Goal: Information Seeking & Learning: Learn about a topic

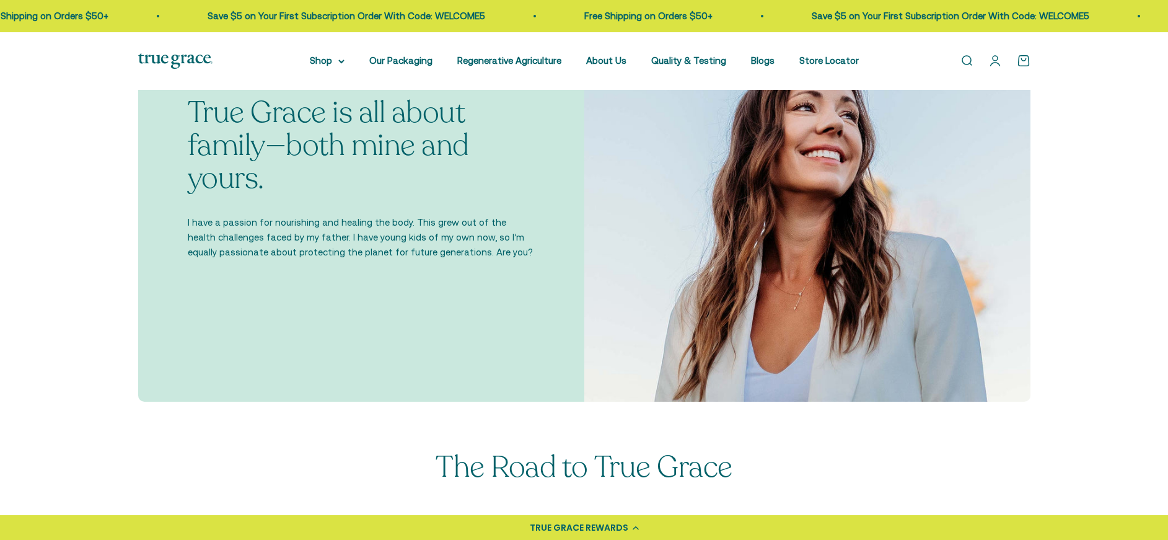
scroll to position [457, 0]
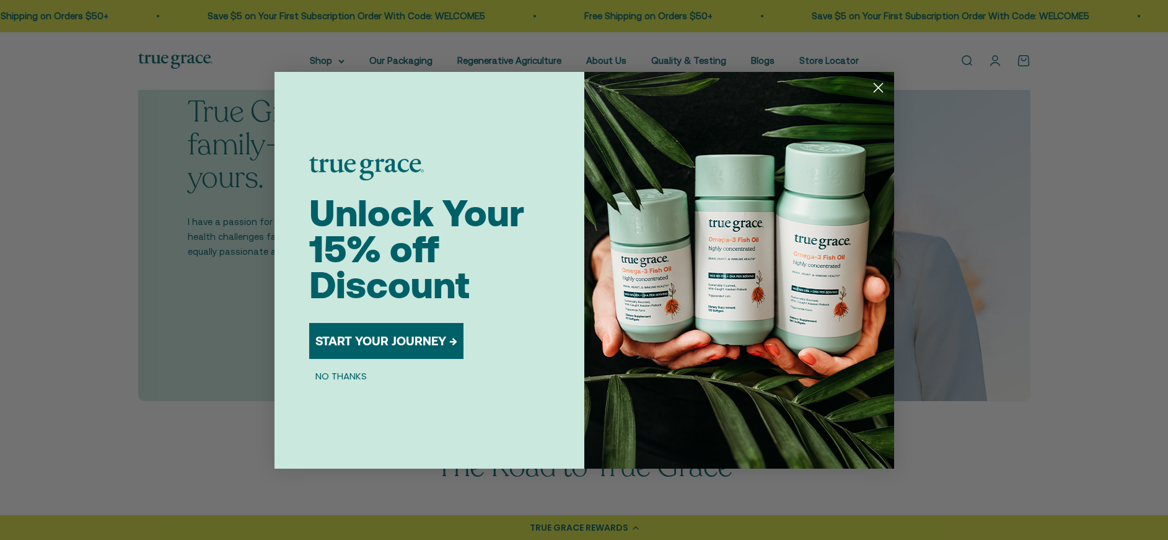
click at [141, 237] on div "Close dialog Unlock Your 15% off Discount START YOUR JOURNEY → NO THANKS Submit" at bounding box center [584, 270] width 1168 height 540
click at [878, 87] on icon "Close dialog" at bounding box center [878, 87] width 9 height 9
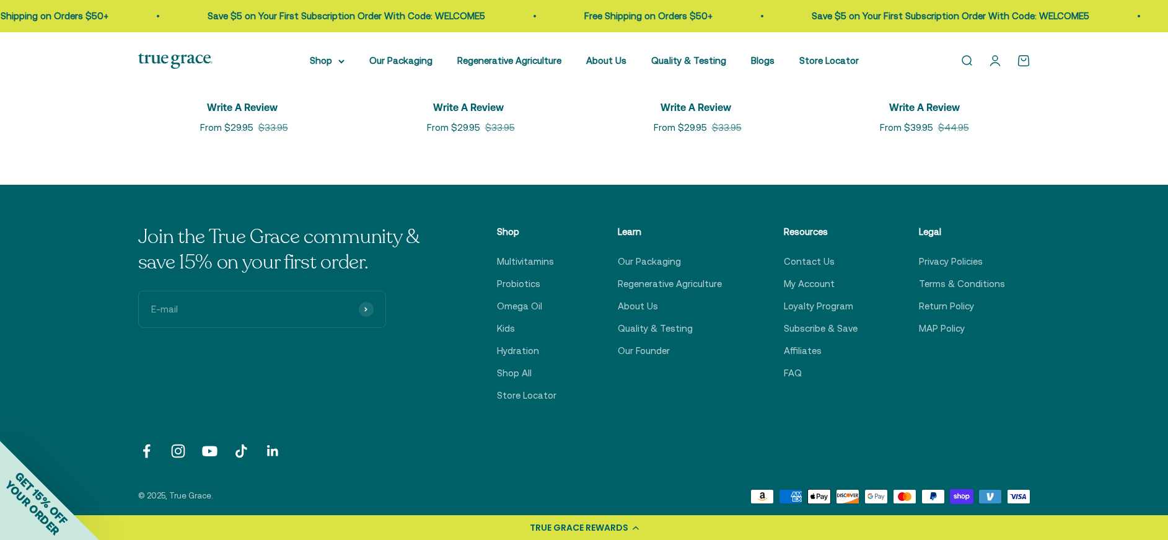
scroll to position [2174, 0]
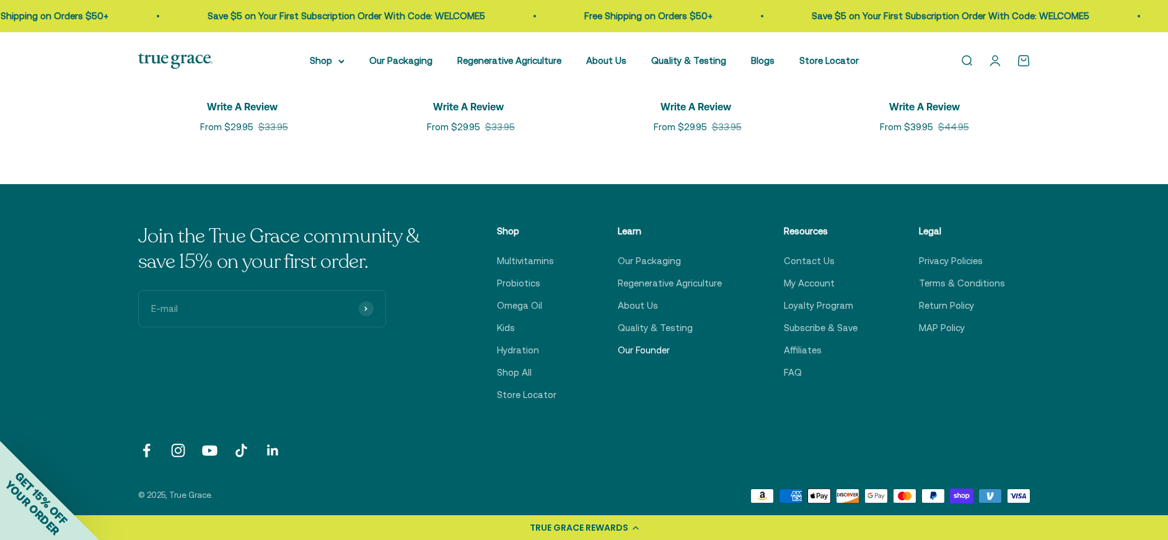
click at [652, 343] on link "Our Founder" at bounding box center [644, 350] width 52 height 15
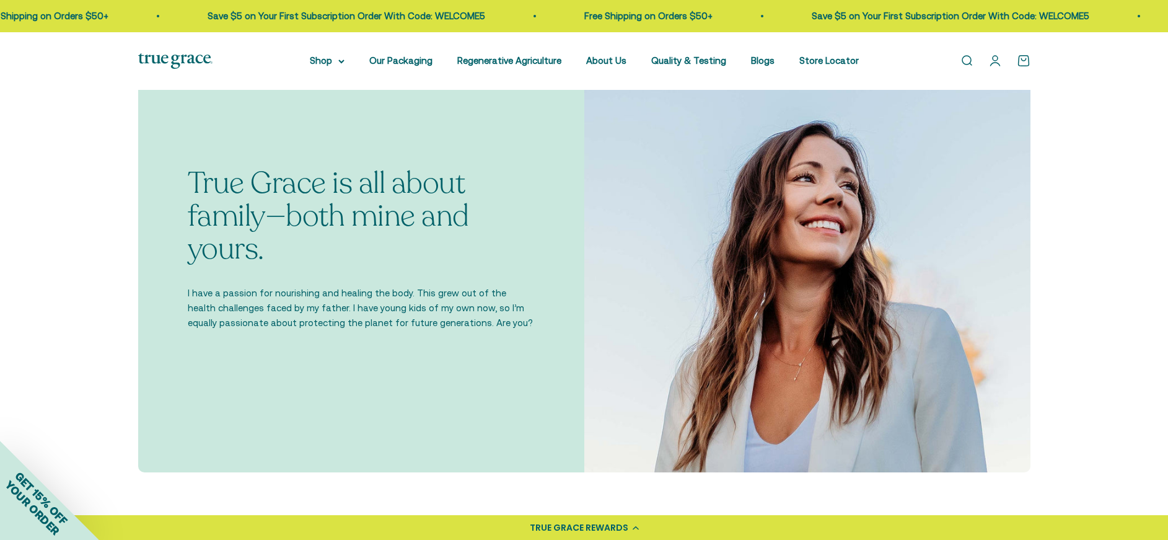
click at [359, 204] on p "True Grace is all about family—both mine and yours." at bounding box center [361, 216] width 347 height 98
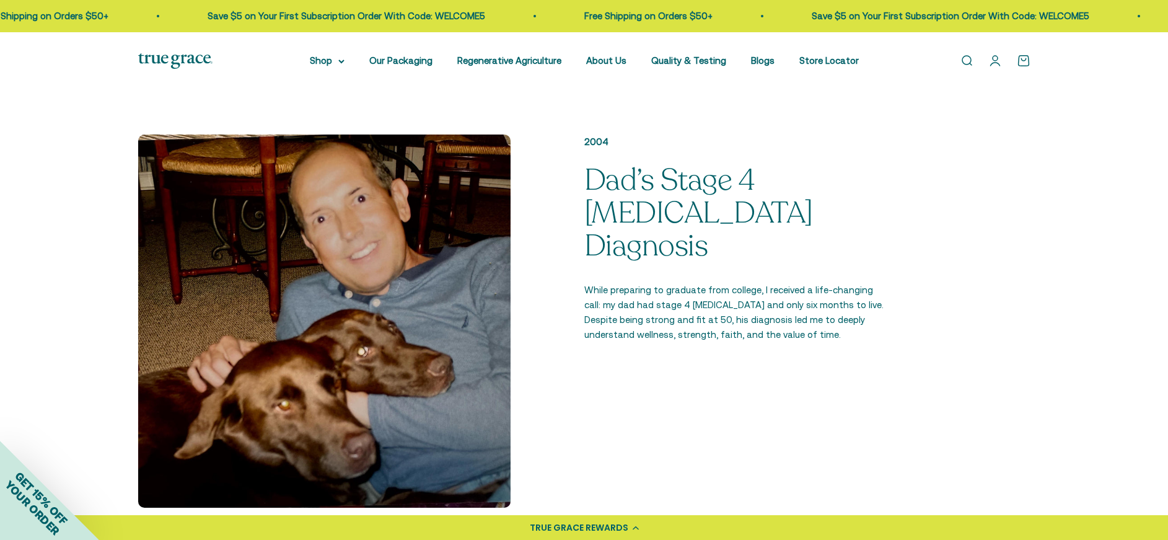
click at [649, 211] on p "Dad’s Stage 4 [MEDICAL_DATA] Diagnosis" at bounding box center [736, 213] width 305 height 98
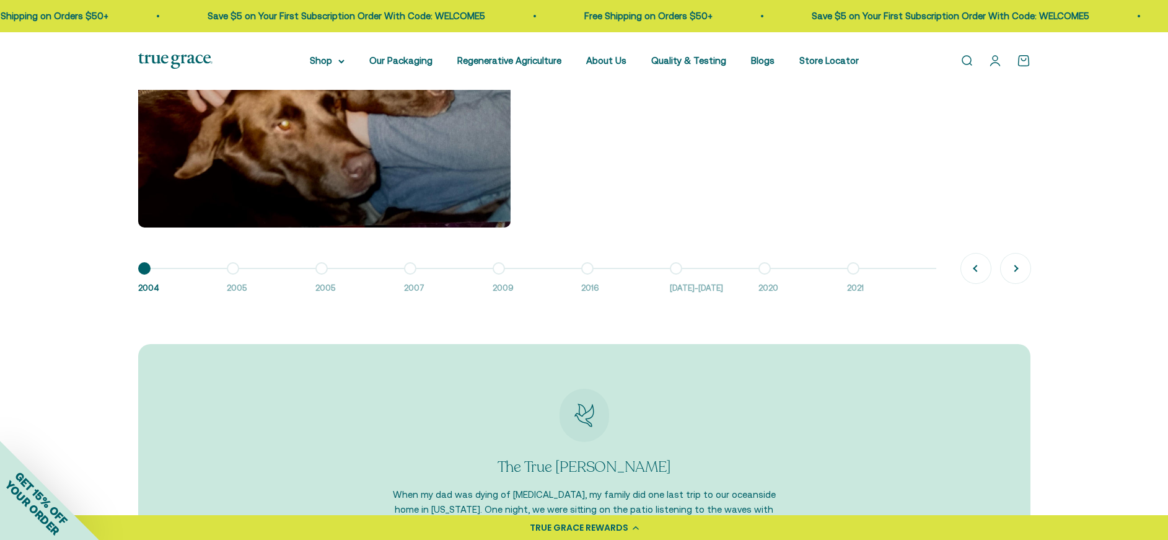
scroll to position [1205, 0]
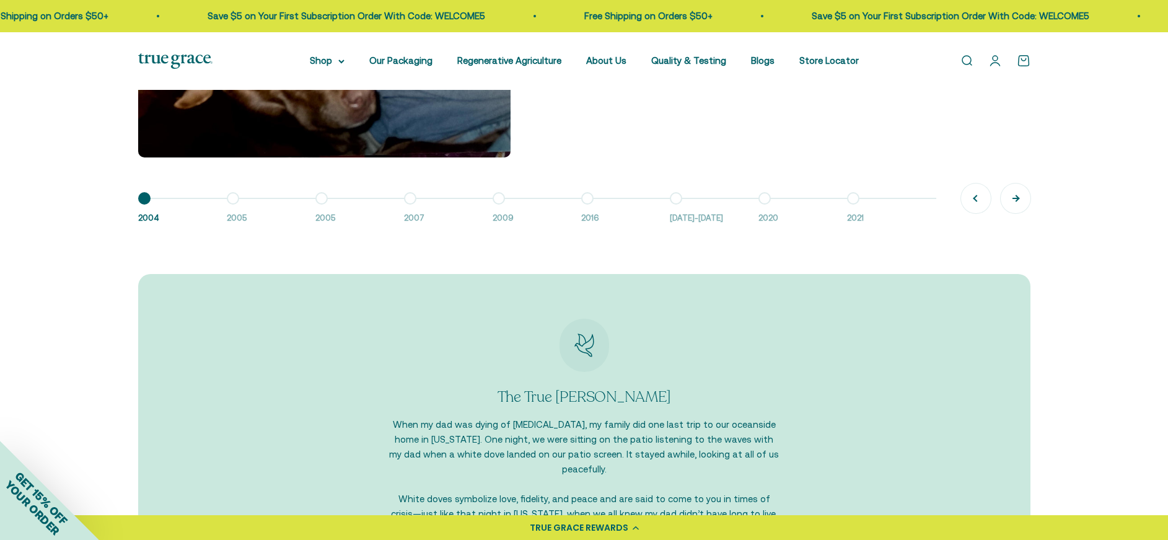
click at [1014, 195] on button "Next" at bounding box center [1016, 198] width 30 height 30
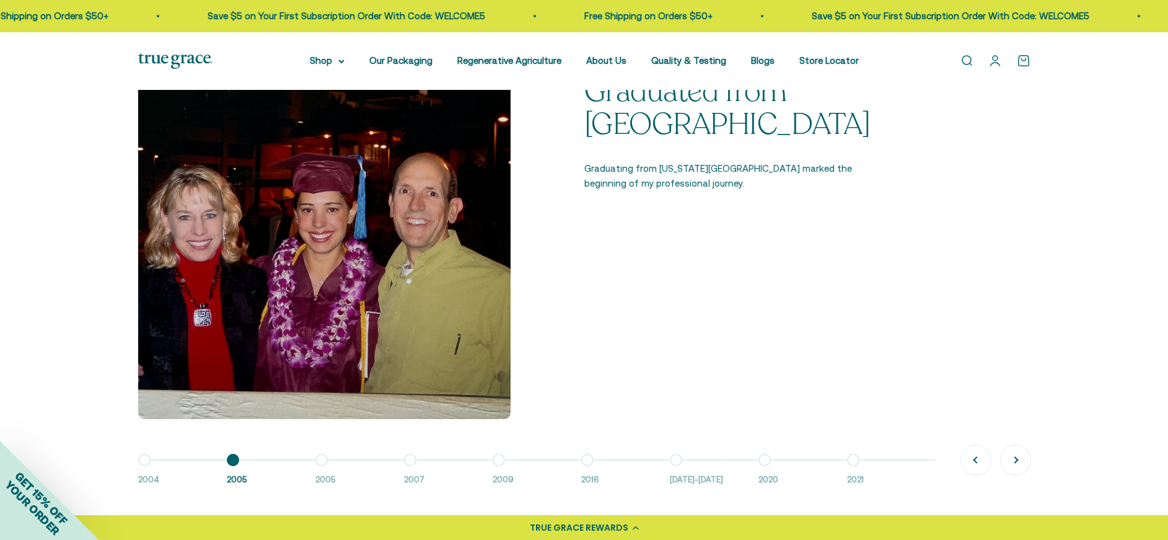
scroll to position [957, 0]
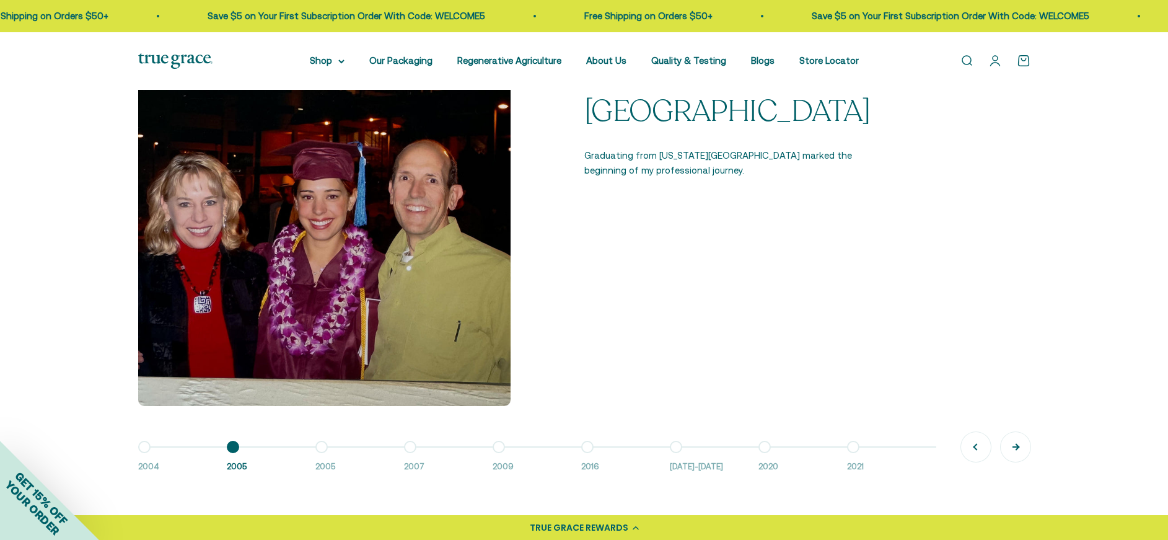
click at [1013, 446] on button "Next" at bounding box center [1016, 447] width 30 height 30
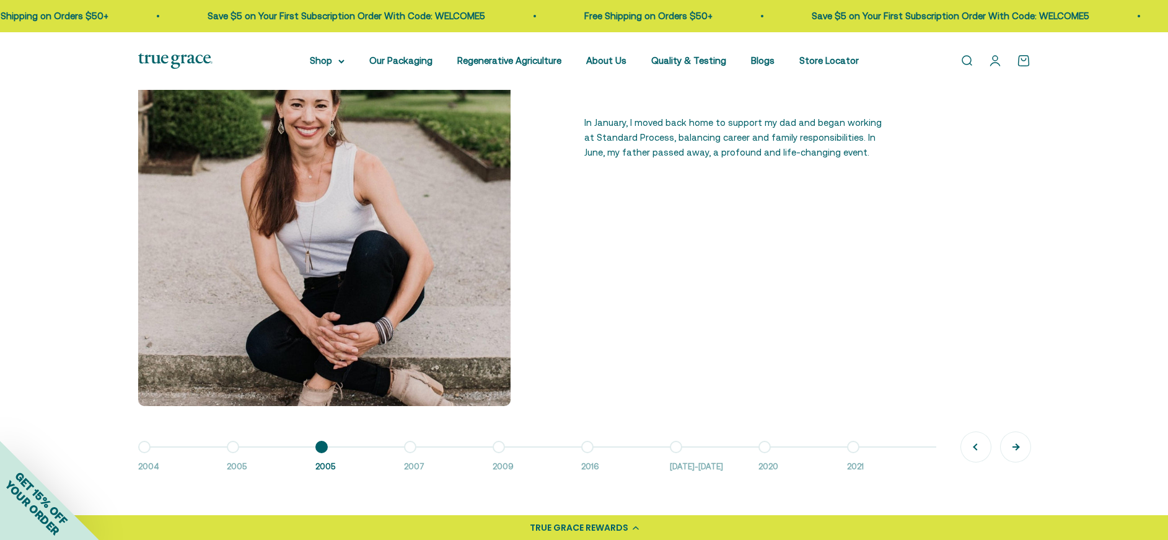
click at [1014, 445] on button "Next" at bounding box center [1016, 447] width 30 height 30
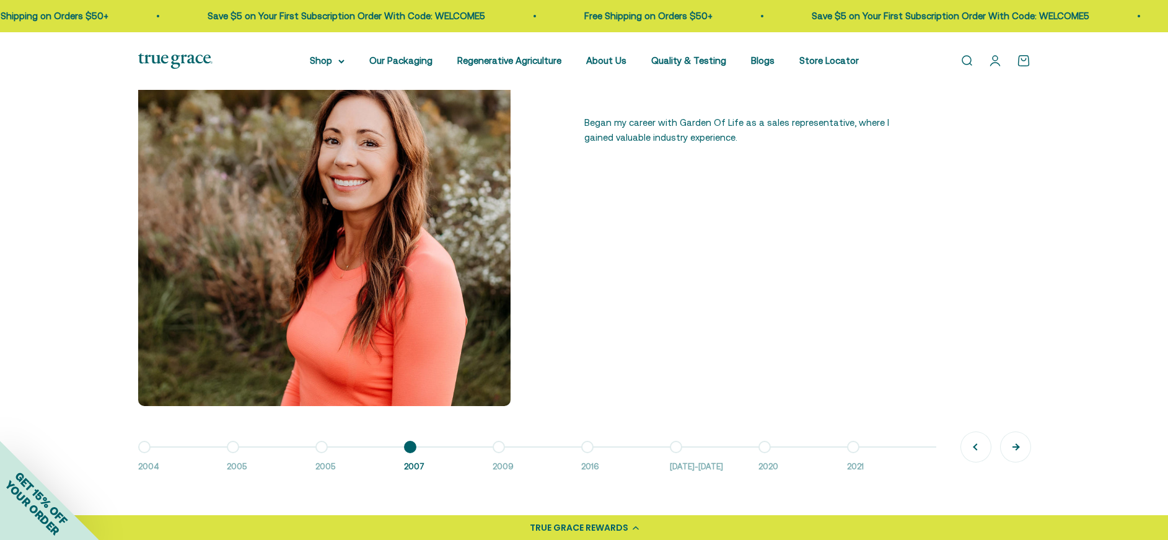
click at [1014, 445] on button "Next" at bounding box center [1016, 447] width 30 height 30
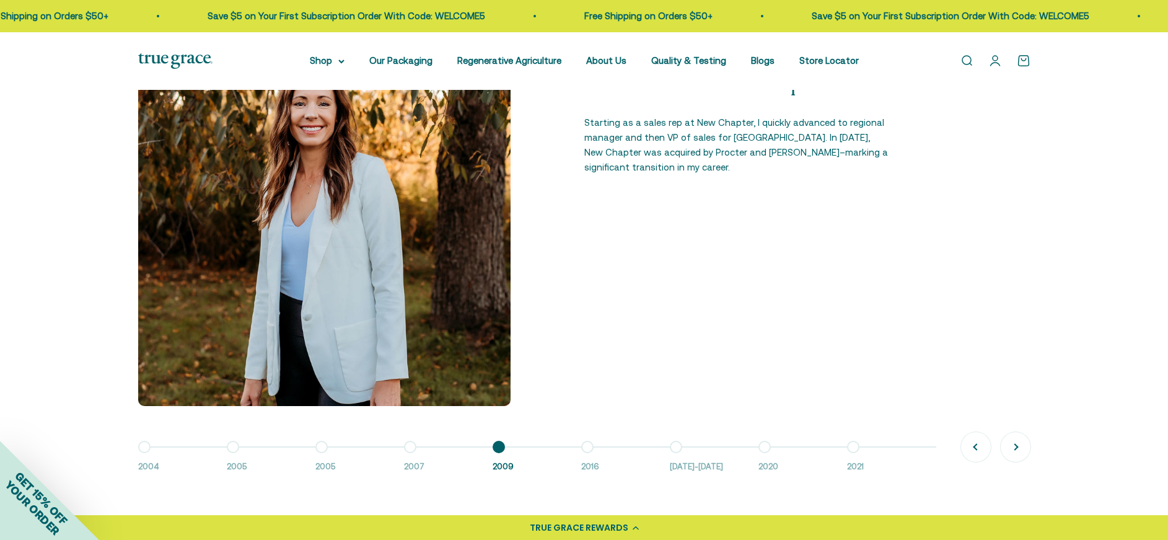
drag, startPoint x: 1014, startPoint y: 445, endPoint x: 703, endPoint y: 385, distance: 316.3
click at [713, 388] on div "2004 Dad’s Stage 4 Cancer Diagnosis While preparing to graduate from college, I…" at bounding box center [584, 253] width 892 height 440
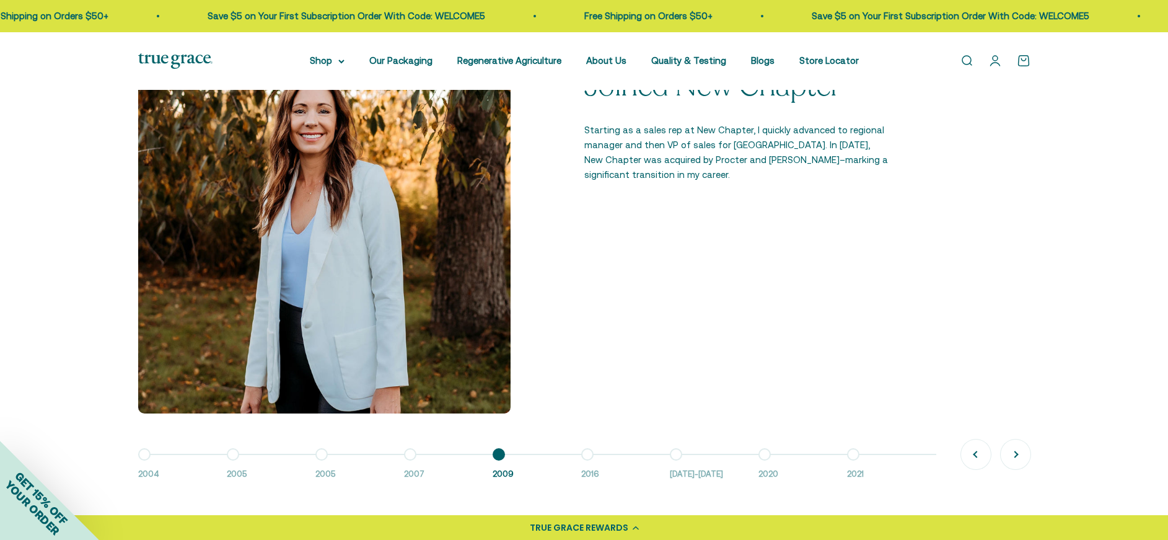
scroll to position [947, 0]
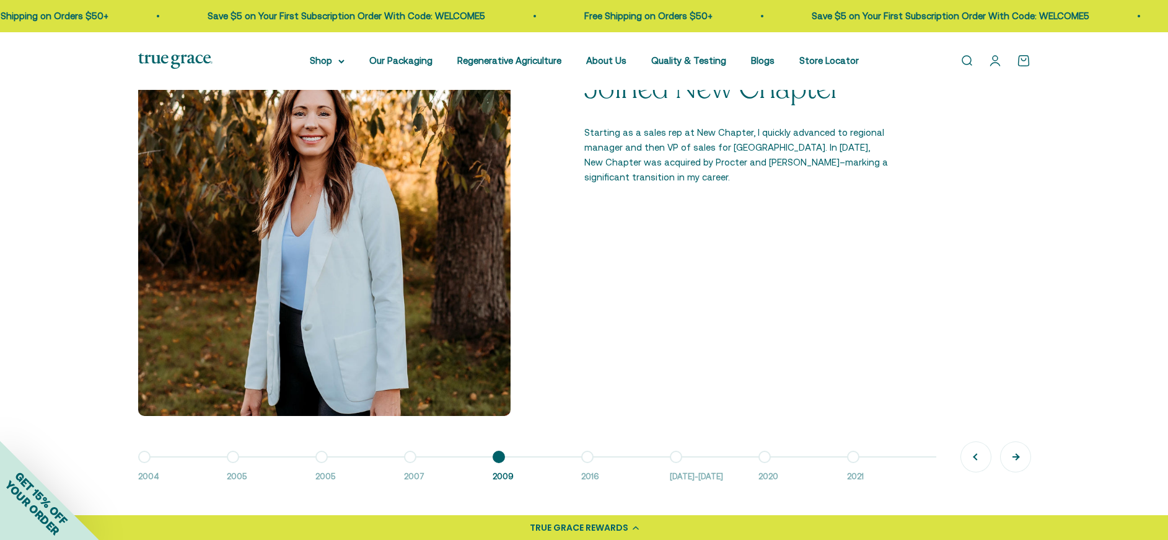
click at [1011, 454] on button "Next" at bounding box center [1016, 457] width 30 height 30
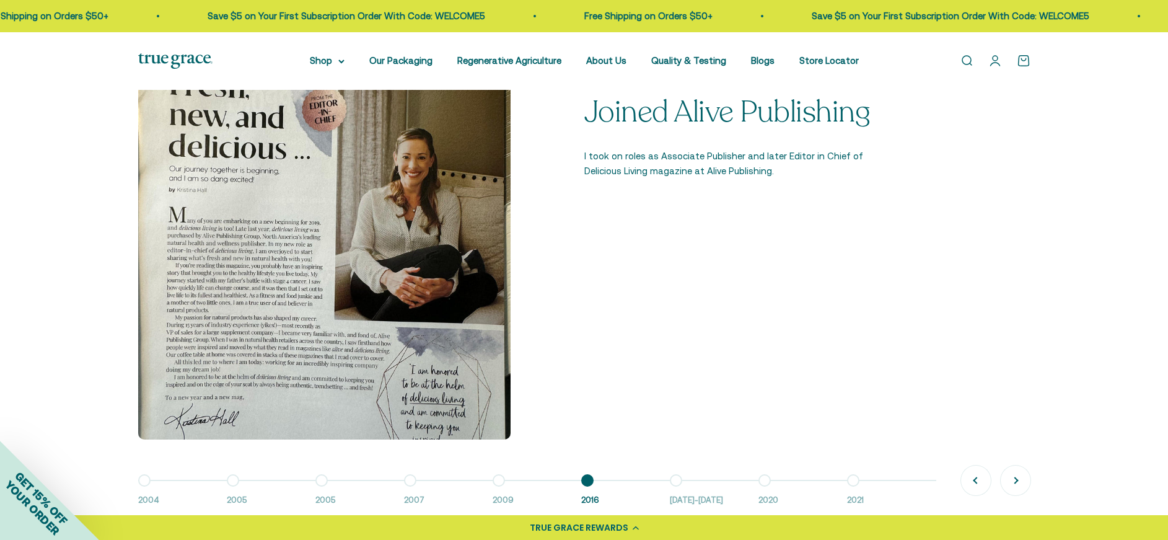
scroll to position [926, 0]
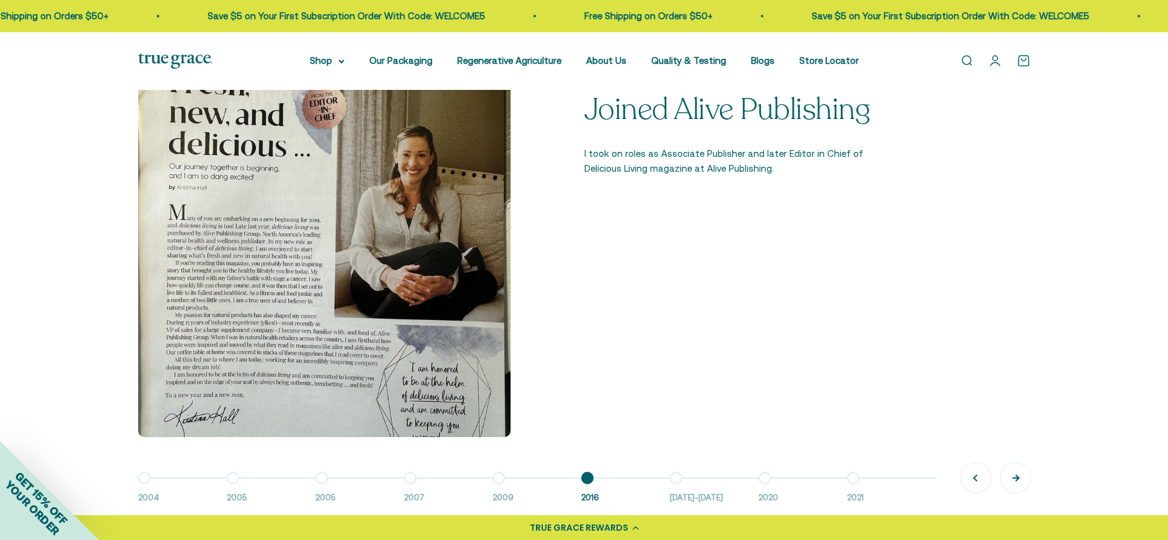
click at [1016, 476] on button "Next" at bounding box center [1016, 478] width 30 height 30
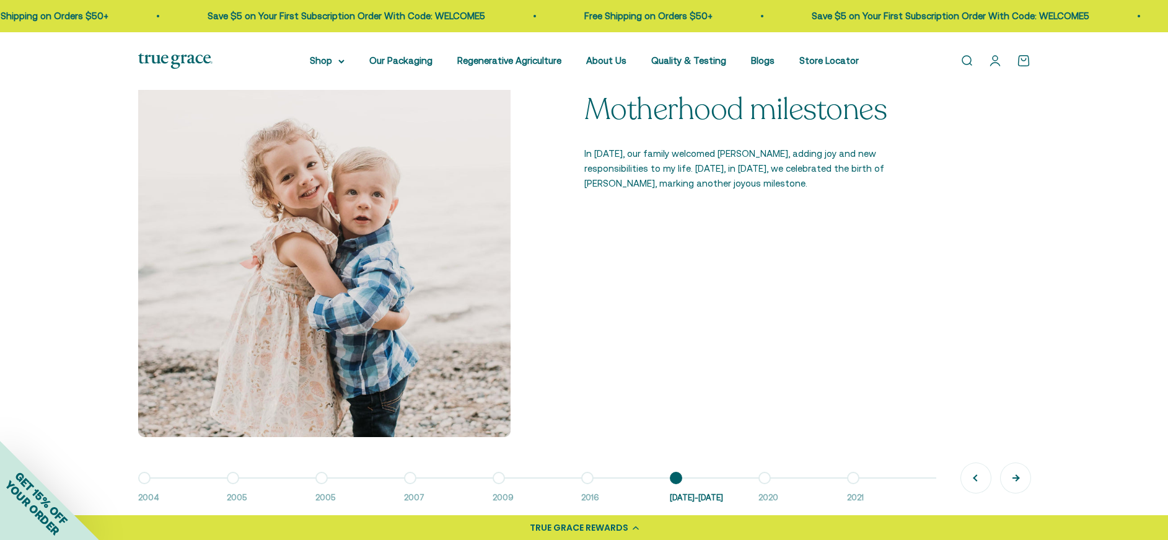
click at [1016, 476] on button "Next" at bounding box center [1016, 478] width 30 height 30
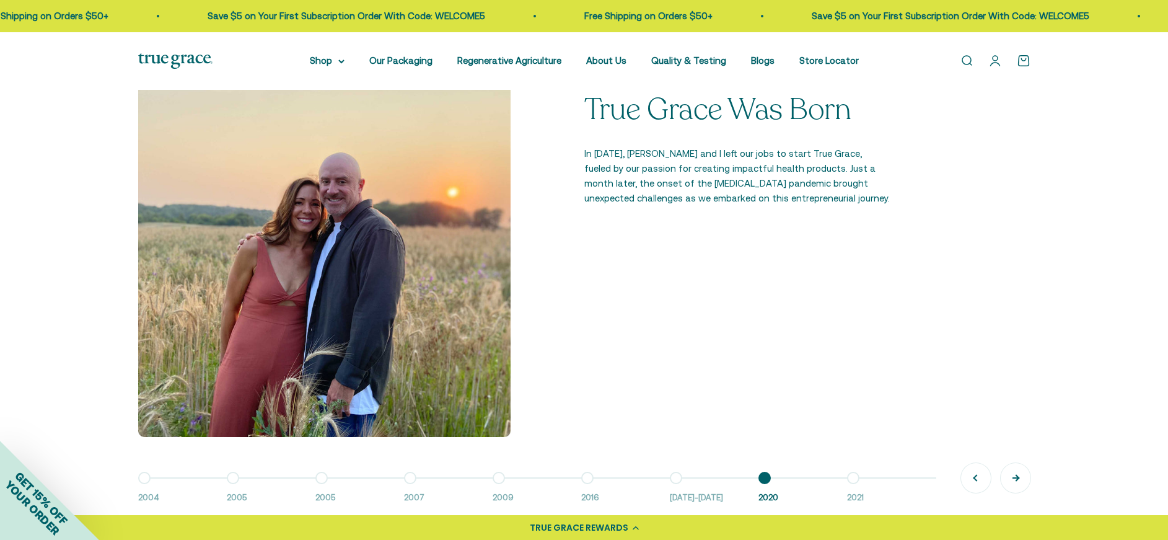
click at [1010, 478] on button "Next" at bounding box center [1016, 478] width 30 height 30
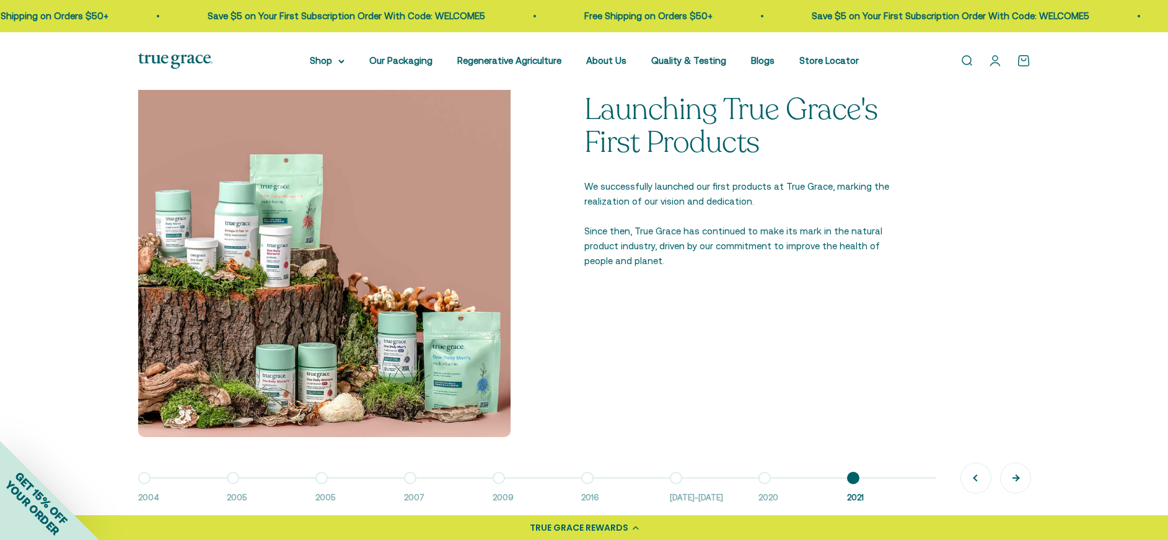
click at [1017, 476] on button "Next" at bounding box center [1016, 478] width 30 height 30
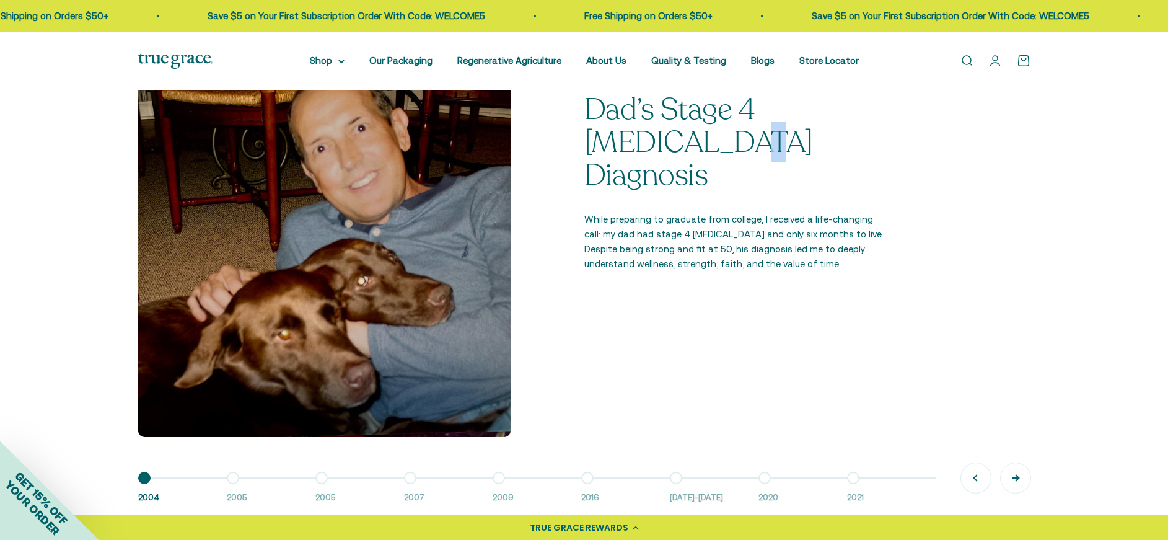
click at [1013, 475] on button "Next" at bounding box center [1016, 478] width 30 height 30
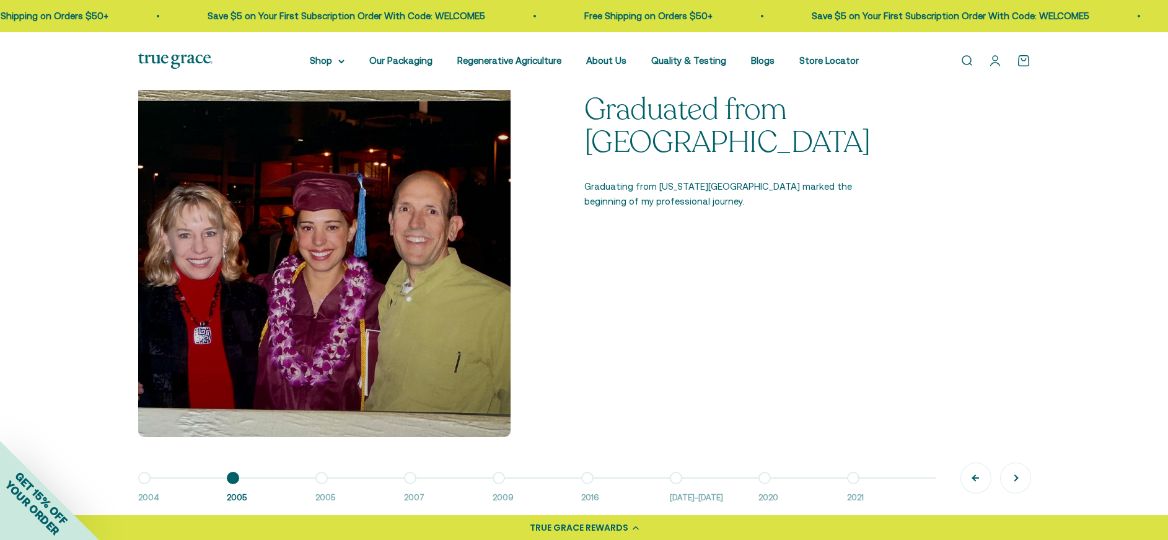
click at [971, 478] on button "Previous" at bounding box center [976, 478] width 30 height 30
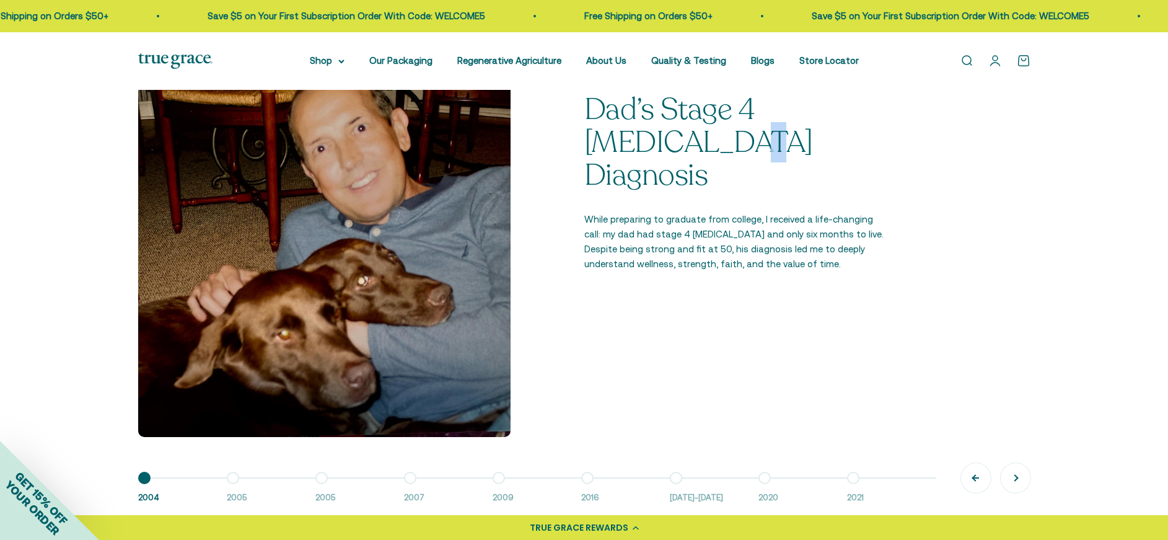
click at [971, 478] on button "Previous" at bounding box center [976, 478] width 30 height 30
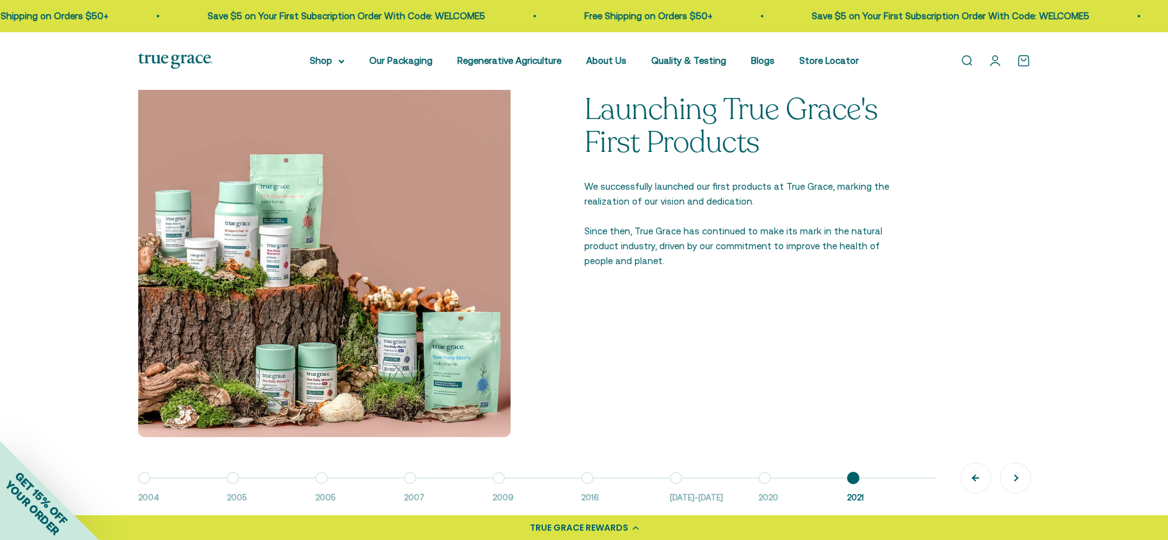
click at [971, 478] on button "Previous" at bounding box center [976, 478] width 30 height 30
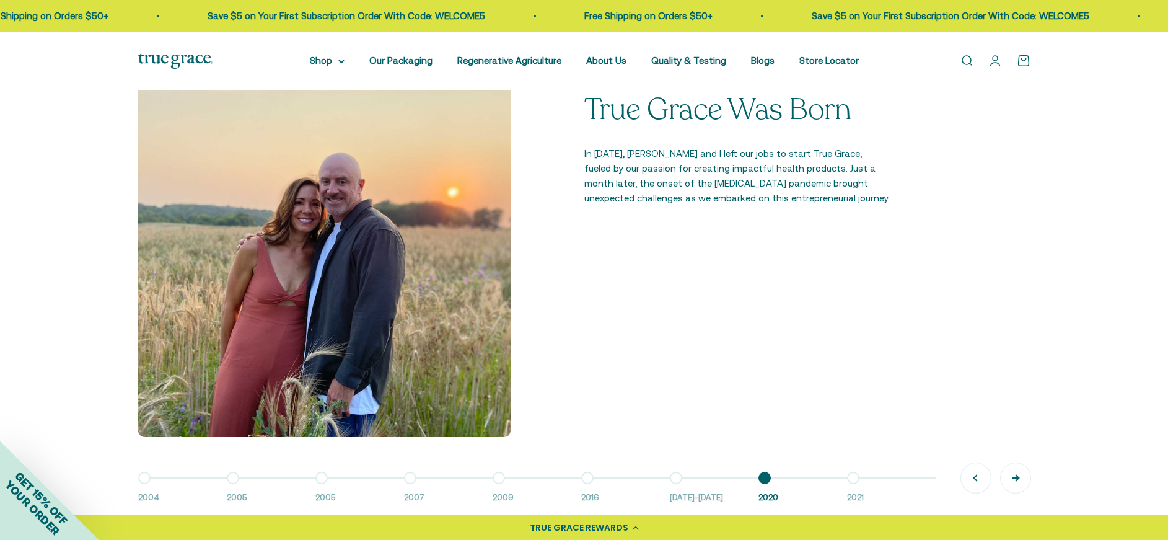
click at [1017, 474] on button "Next" at bounding box center [1016, 478] width 30 height 30
click at [1016, 474] on button "Next" at bounding box center [1016, 478] width 30 height 30
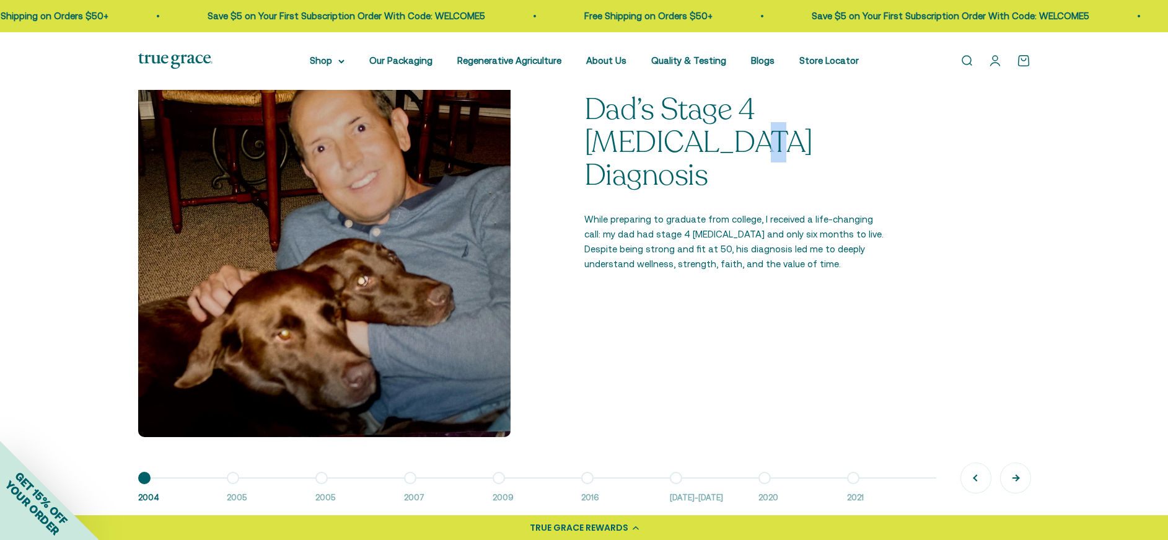
click at [1016, 474] on button "Next" at bounding box center [1016, 478] width 30 height 30
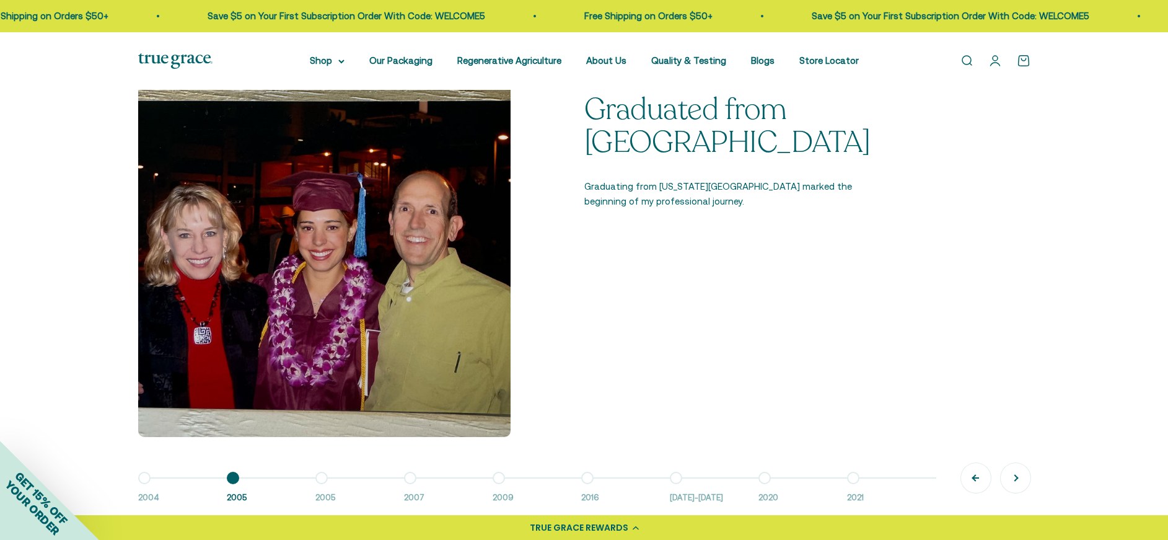
click at [974, 477] on button "Previous" at bounding box center [976, 478] width 30 height 30
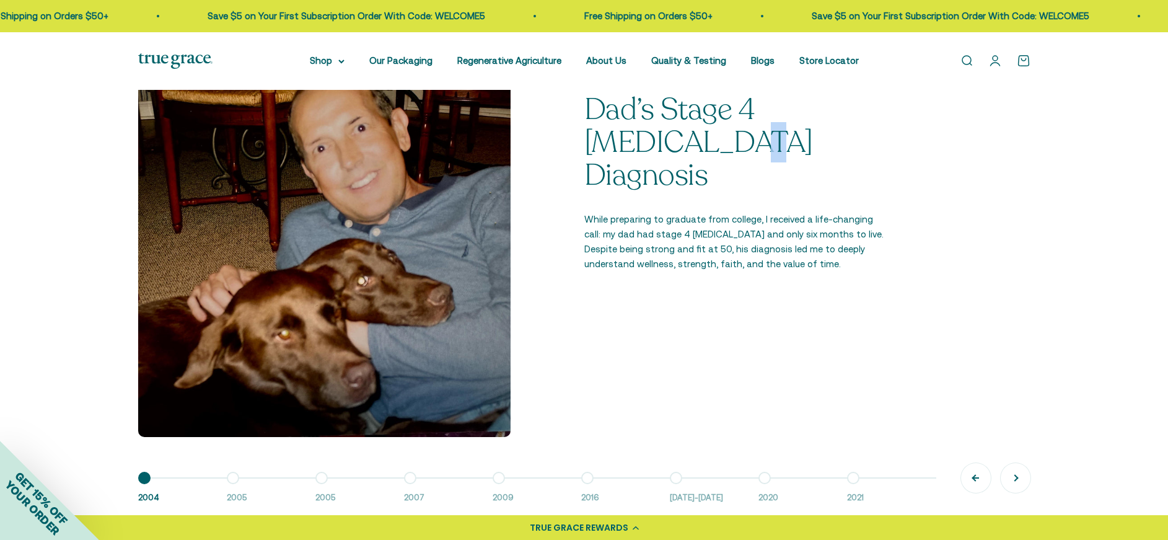
click at [978, 476] on button "Previous" at bounding box center [976, 478] width 30 height 30
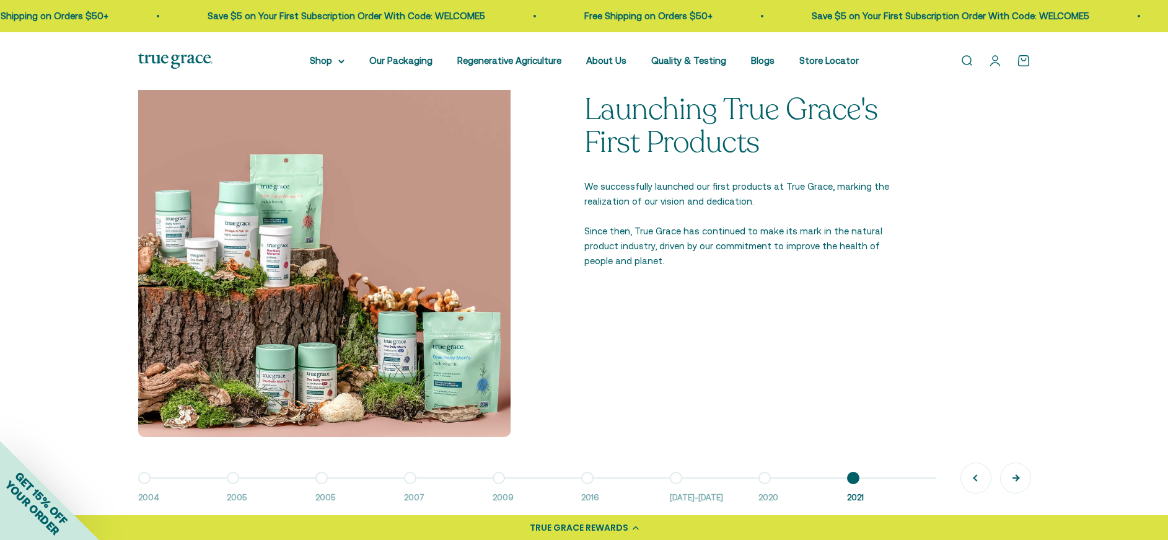
click at [1013, 476] on button "Next" at bounding box center [1016, 478] width 30 height 30
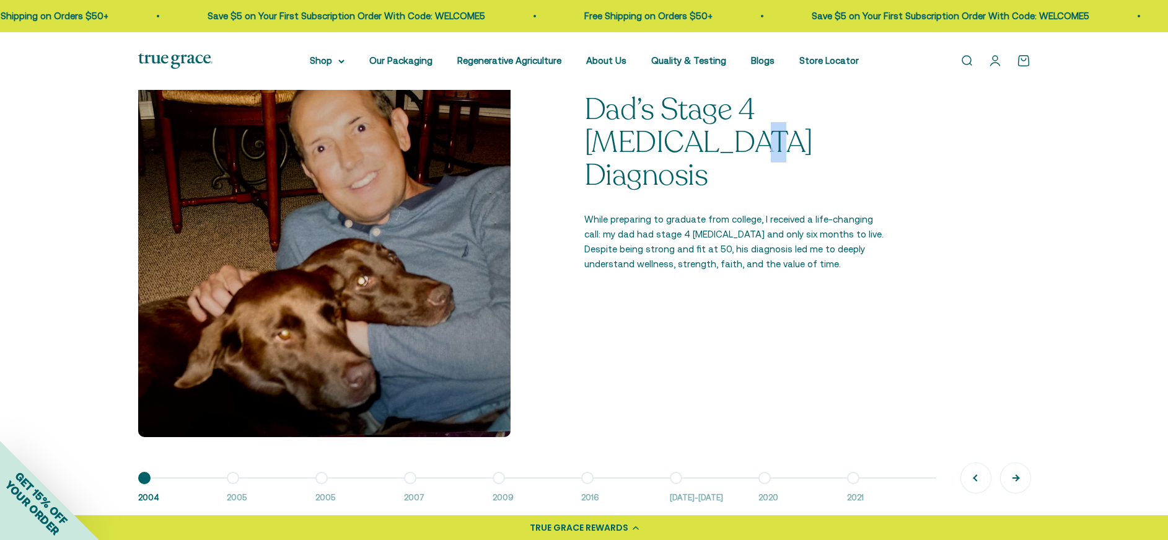
click at [1014, 475] on button "Next" at bounding box center [1016, 478] width 30 height 30
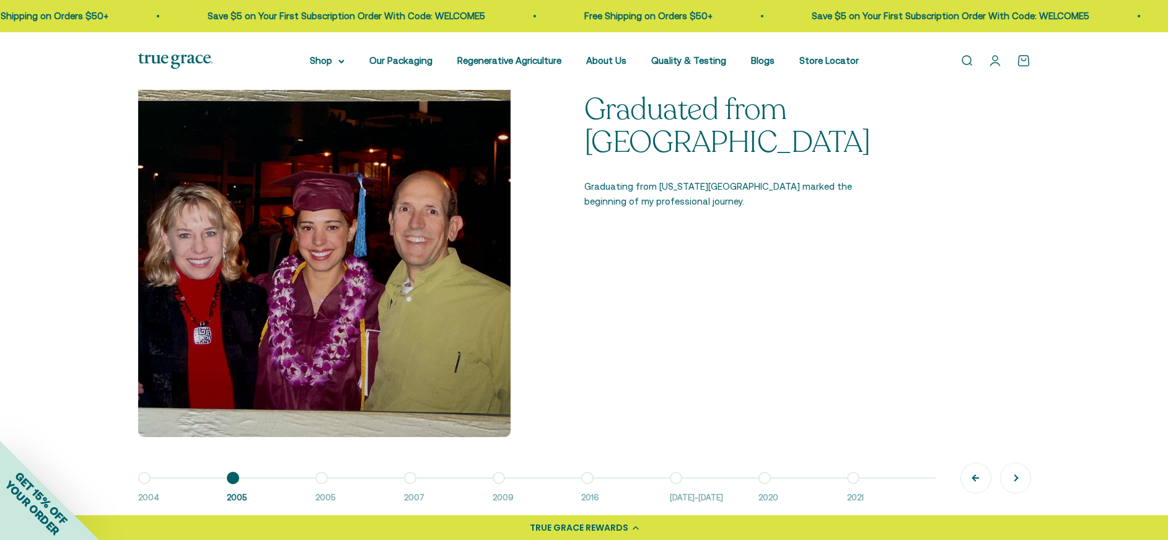
click at [971, 475] on button "Previous" at bounding box center [976, 478] width 30 height 30
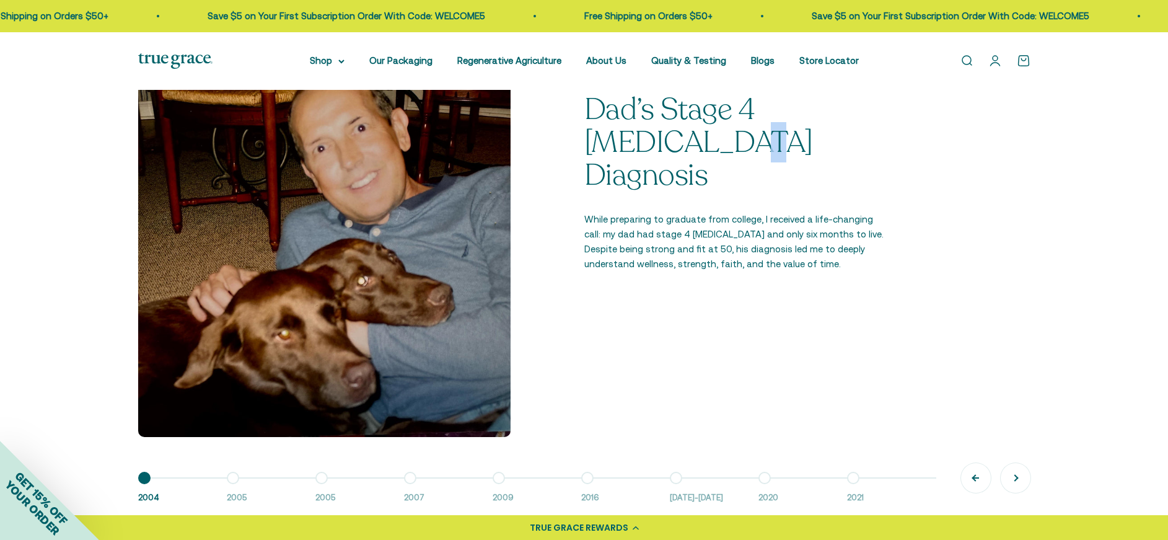
click at [972, 475] on button "Previous" at bounding box center [976, 478] width 30 height 30
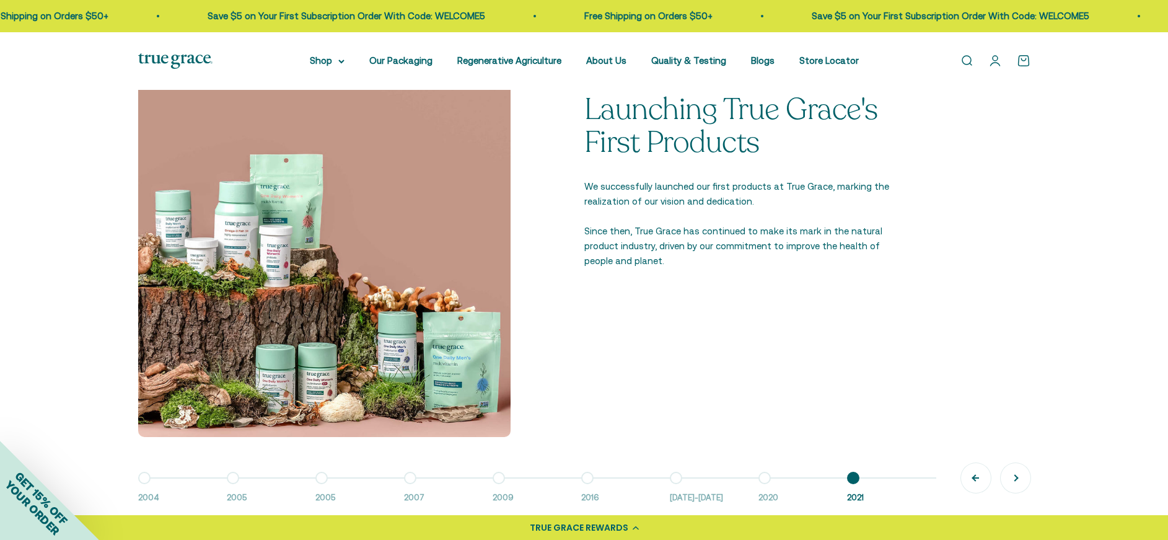
click at [972, 475] on button "Previous" at bounding box center [976, 478] width 30 height 30
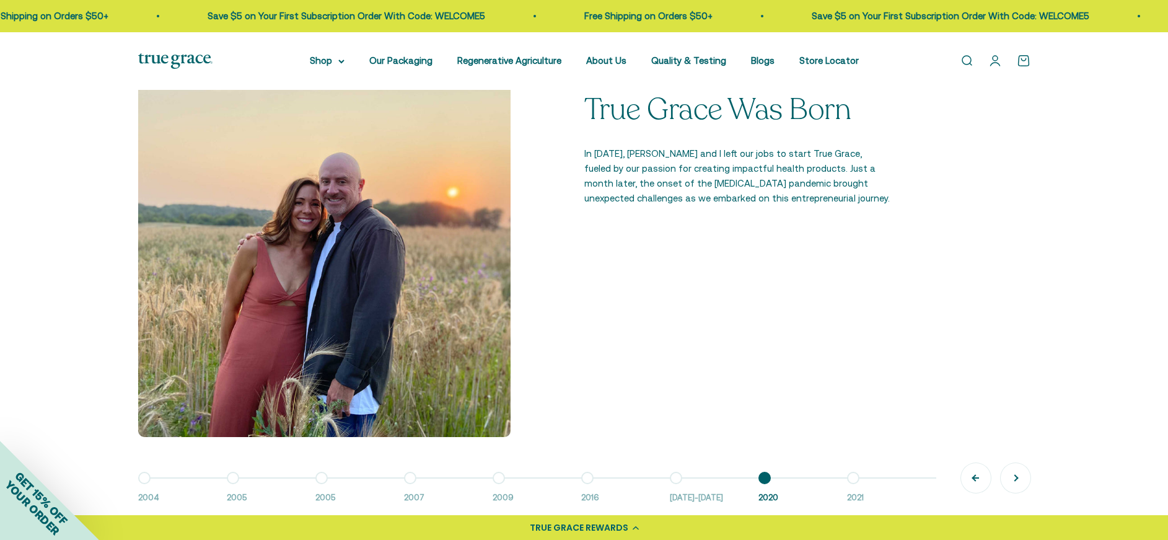
click at [972, 475] on button "Previous" at bounding box center [976, 478] width 30 height 30
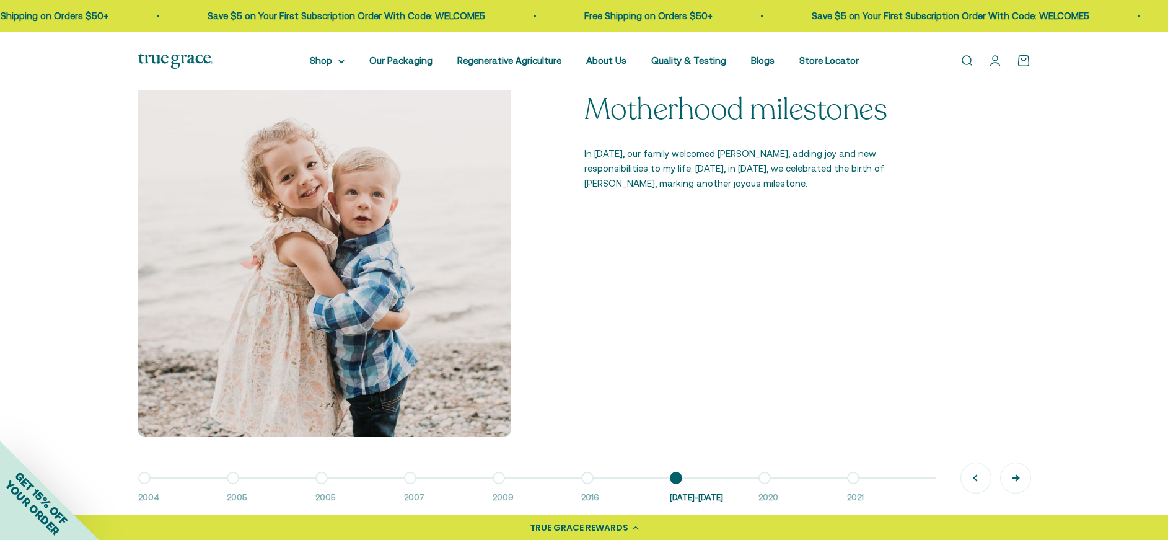
click at [1016, 475] on button "Next" at bounding box center [1016, 478] width 30 height 30
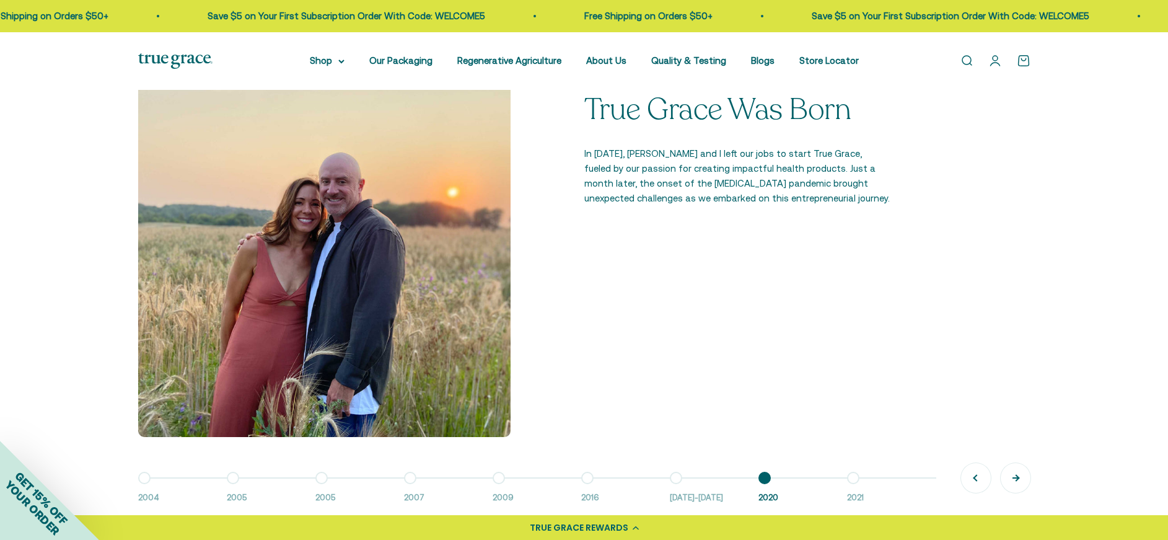
click at [1016, 475] on button "Next" at bounding box center [1016, 478] width 30 height 30
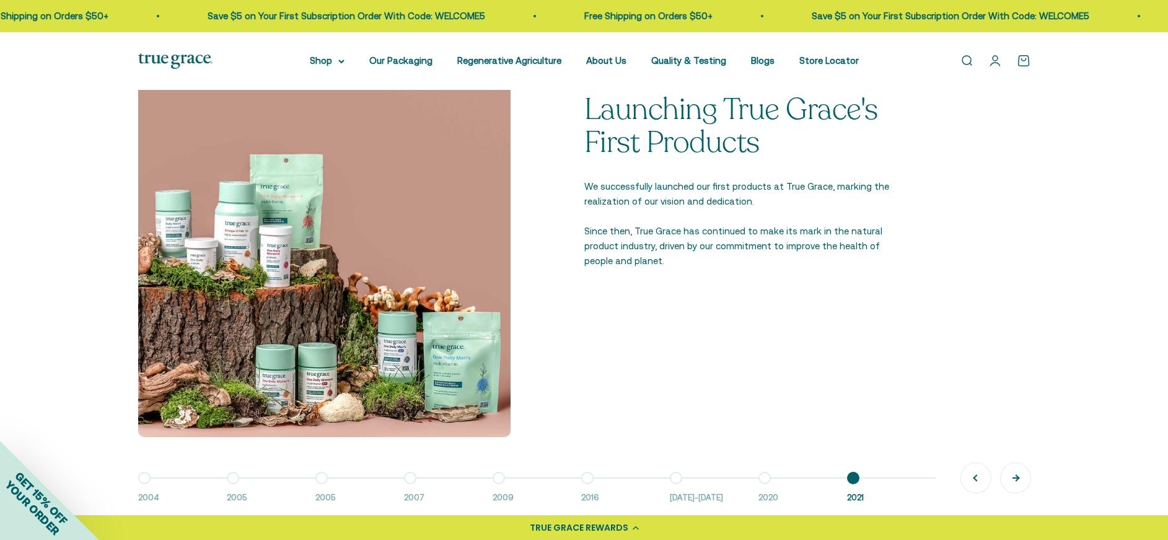
click at [1016, 475] on button "Next" at bounding box center [1016, 478] width 30 height 30
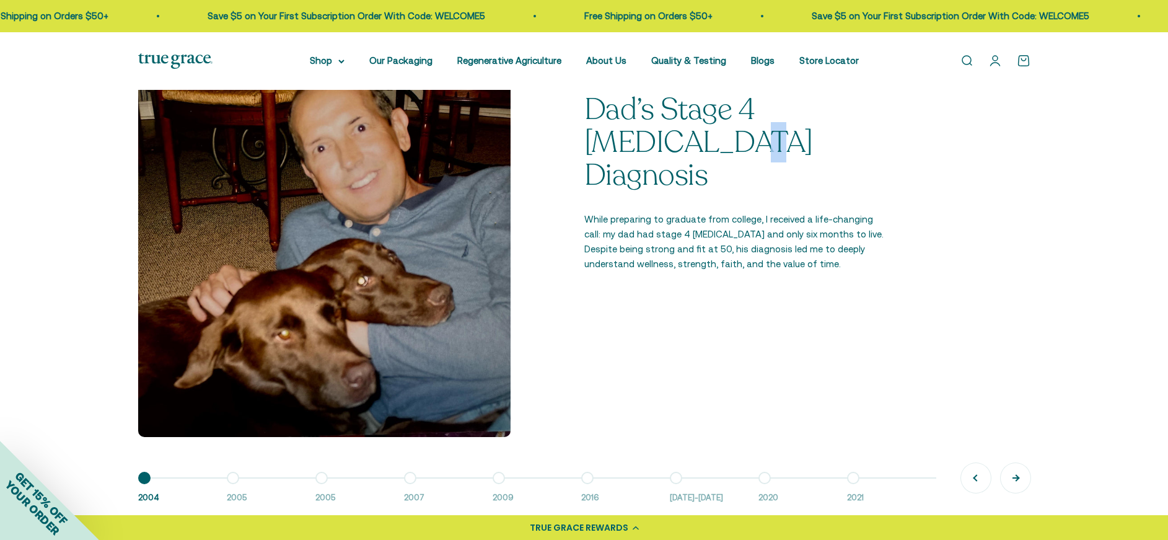
click at [1016, 475] on button "Next" at bounding box center [1016, 478] width 30 height 30
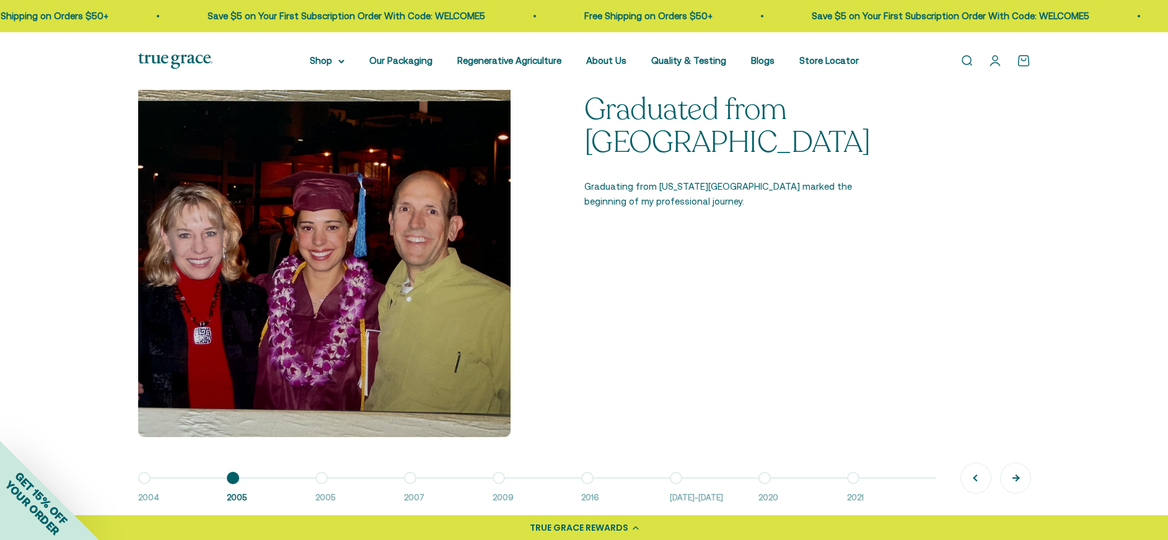
click at [1016, 475] on button "Next" at bounding box center [1016, 478] width 30 height 30
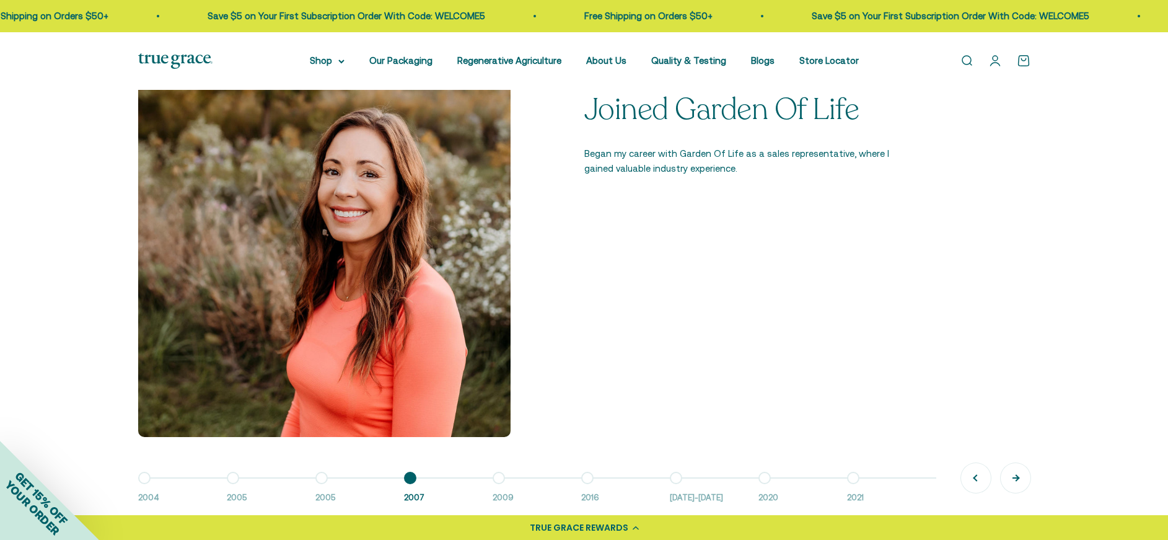
click at [1016, 475] on button "Next" at bounding box center [1016, 478] width 30 height 30
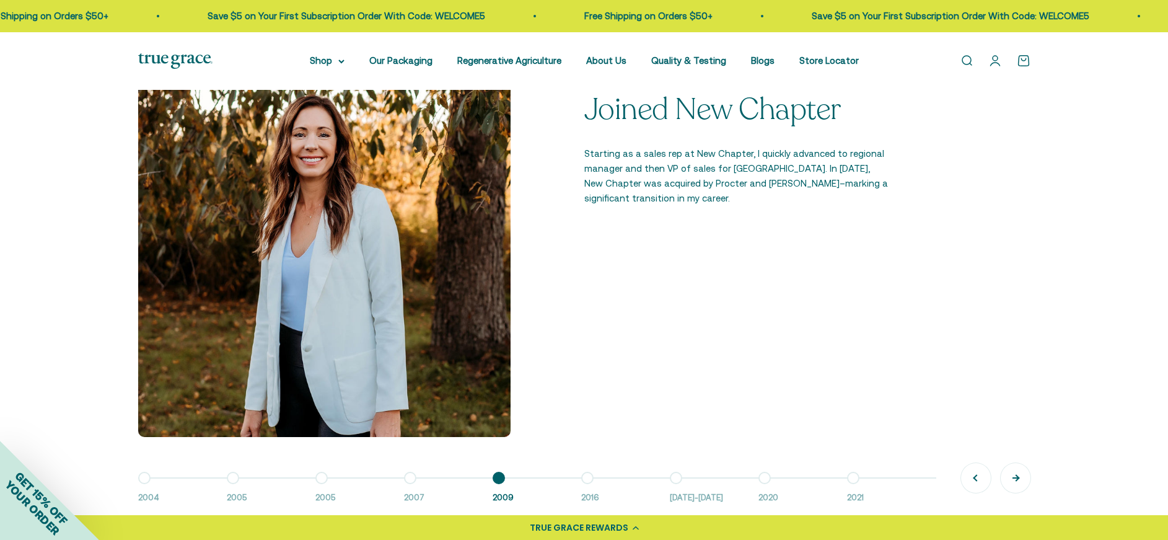
click at [1016, 475] on button "Next" at bounding box center [1016, 478] width 30 height 30
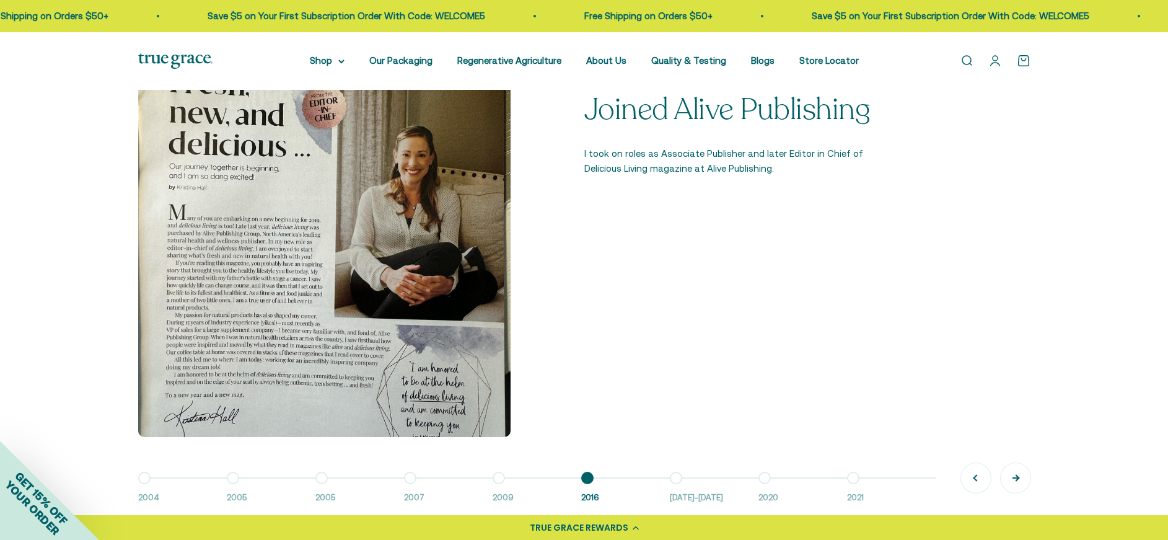
click at [1016, 475] on button "Next" at bounding box center [1016, 478] width 30 height 30
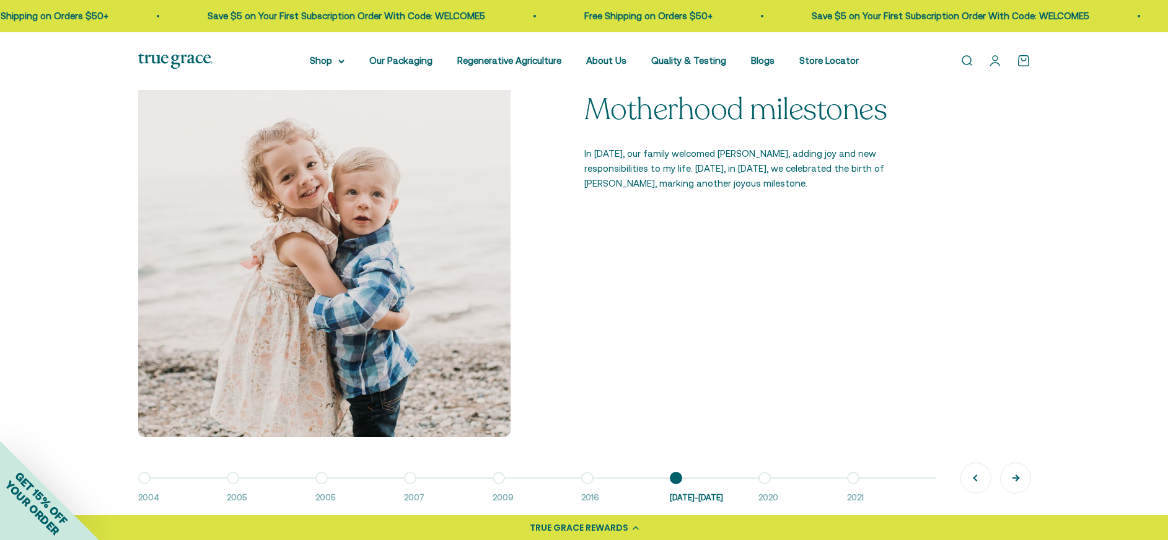
click at [1016, 475] on button "Next" at bounding box center [1016, 478] width 30 height 30
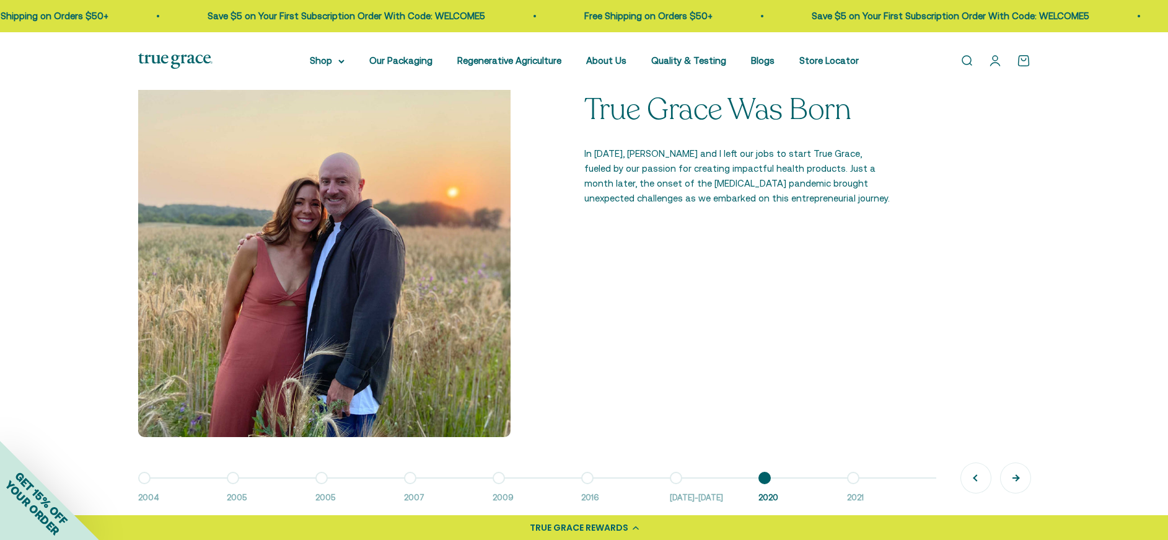
click at [1016, 475] on button "Next" at bounding box center [1016, 478] width 30 height 30
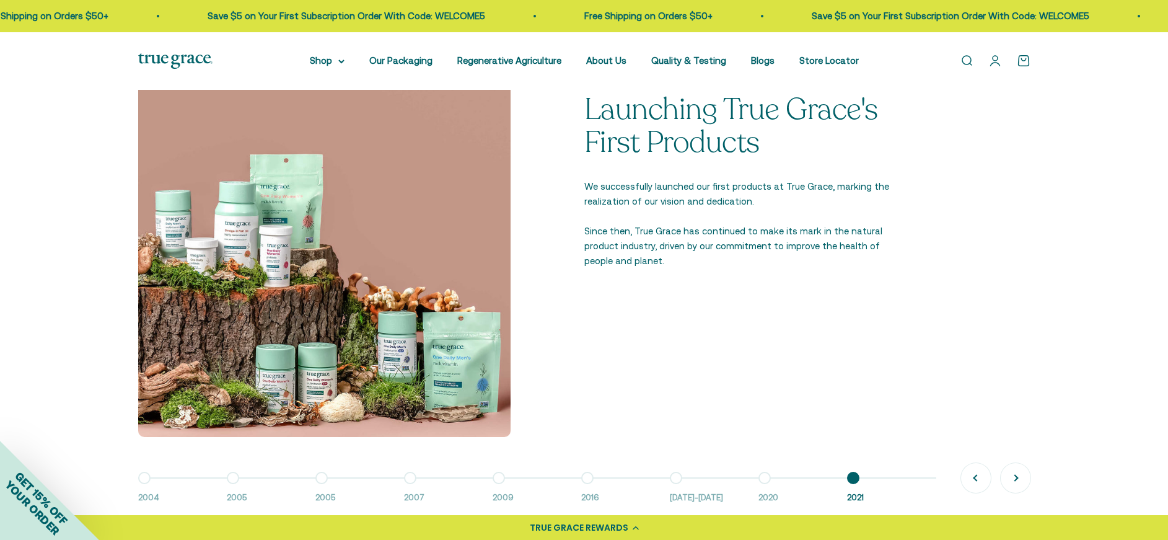
click at [766, 478] on button "Go to item 8 2020" at bounding box center [802, 491] width 89 height 27
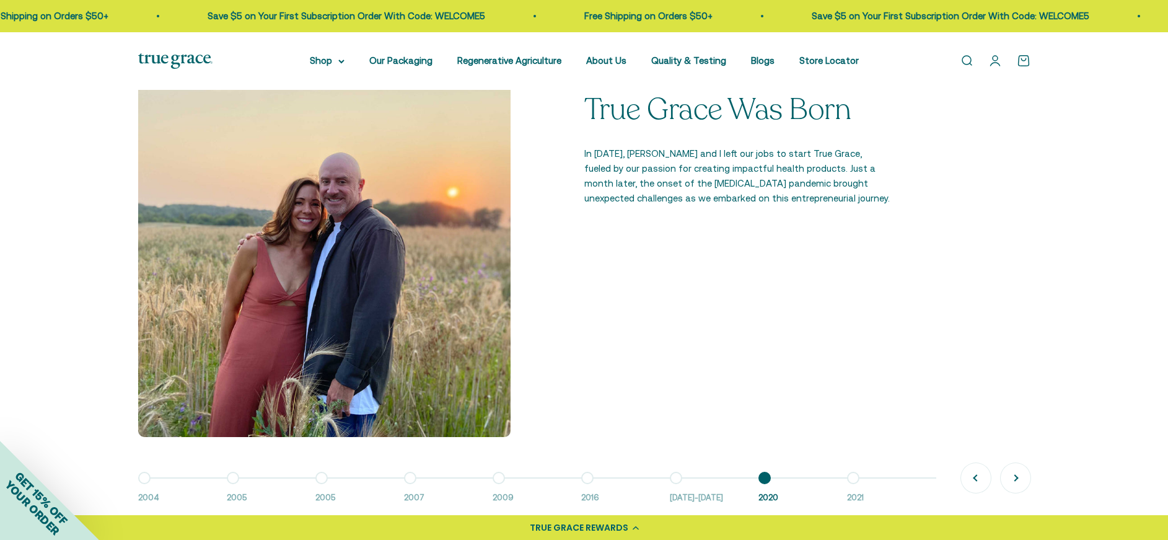
click at [672, 478] on button "Go to item 7 2016-2018" at bounding box center [714, 491] width 89 height 27
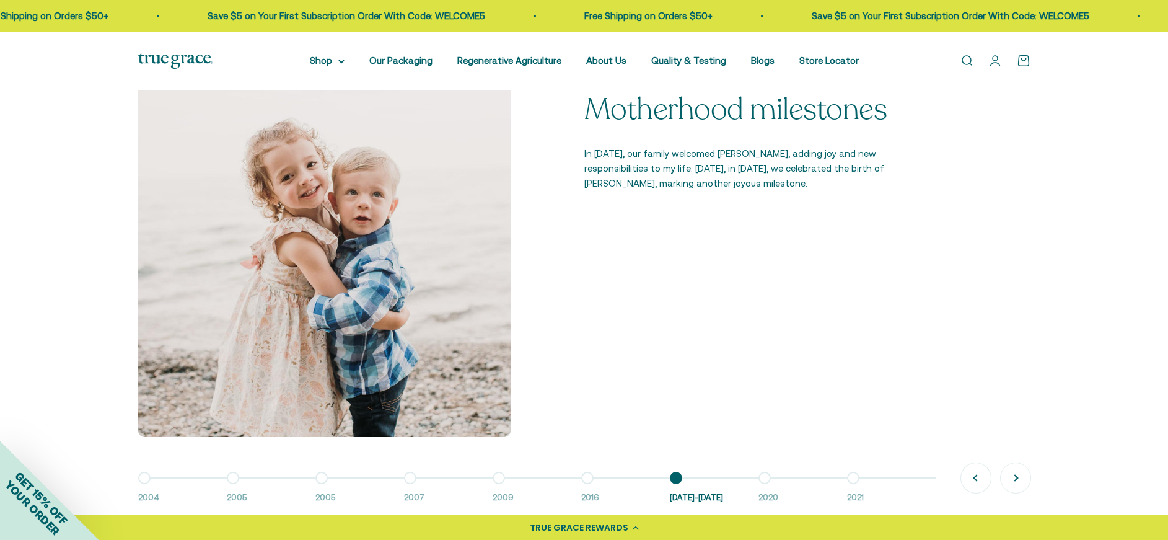
click at [232, 480] on button "Go to item 2 2005" at bounding box center [271, 491] width 89 height 27
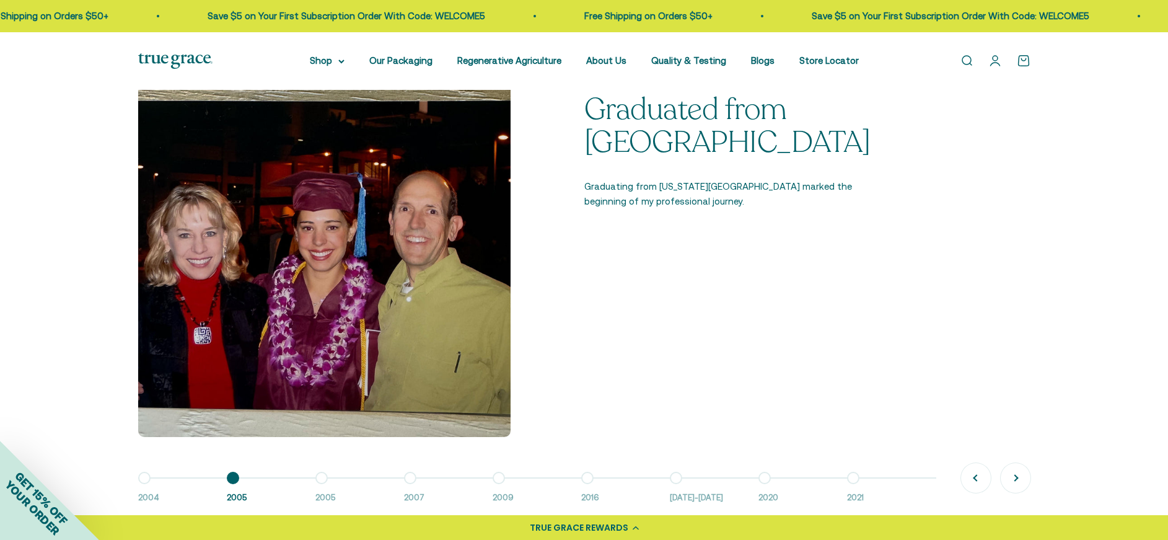
click at [320, 478] on button "Go to item 3 2005" at bounding box center [359, 491] width 89 height 27
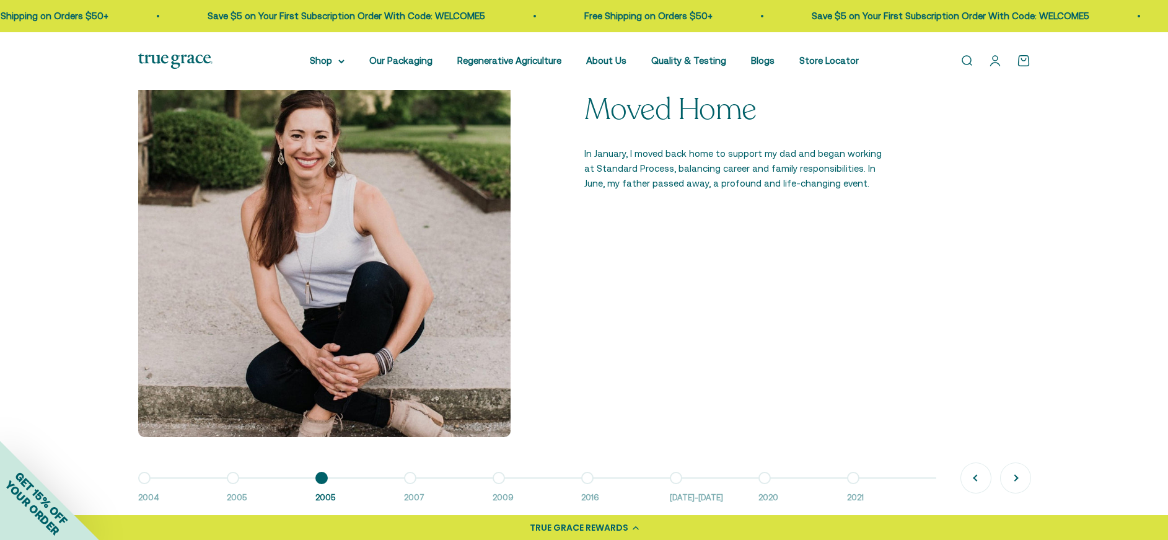
click at [676, 478] on button "Go to item 7 2016-2018" at bounding box center [714, 491] width 89 height 27
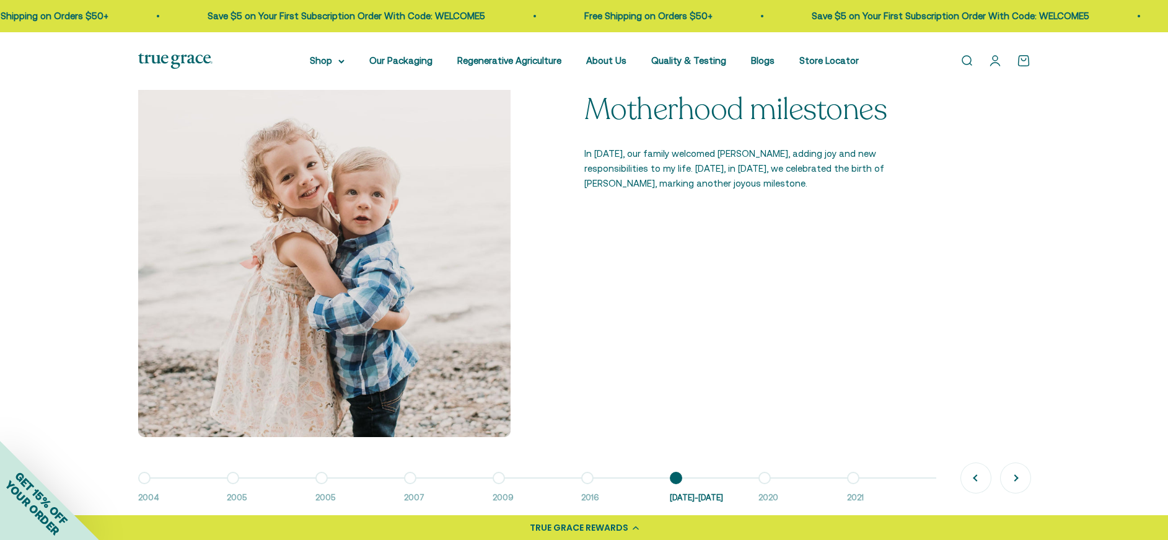
click at [766, 478] on button "Go to item 8 2020" at bounding box center [802, 491] width 89 height 27
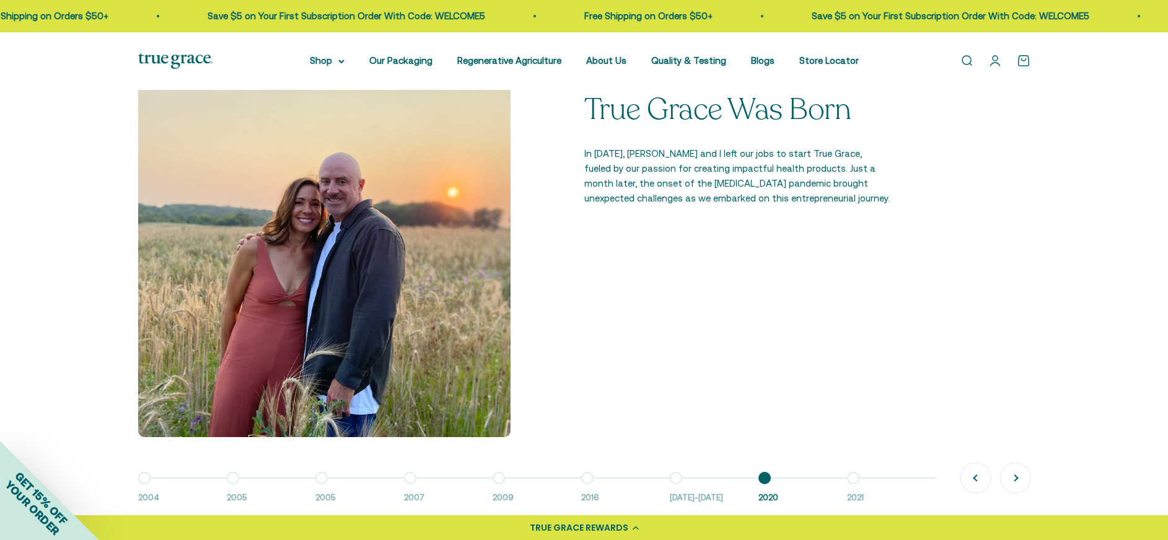
click at [849, 478] on button "Go to item 9 2021" at bounding box center [891, 491] width 89 height 27
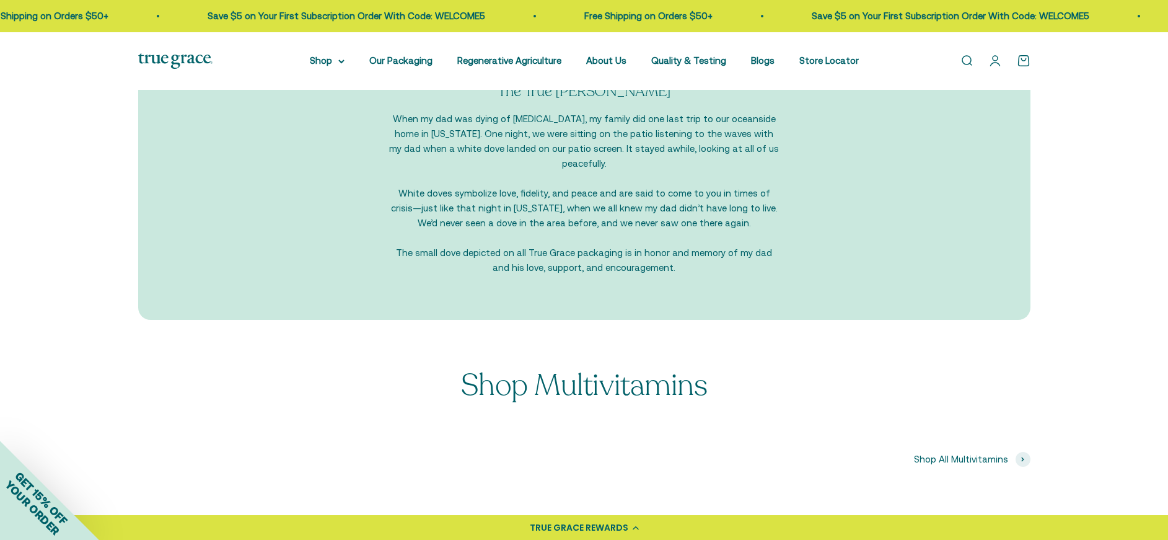
scroll to position [1308, 0]
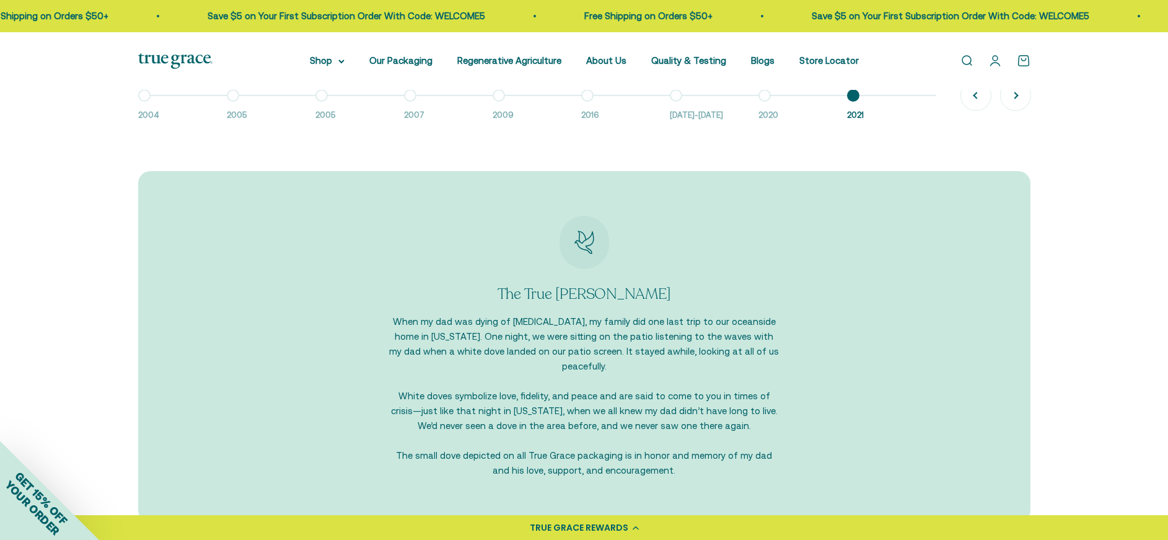
click at [767, 95] on button "Go to item 8 2020" at bounding box center [802, 108] width 89 height 27
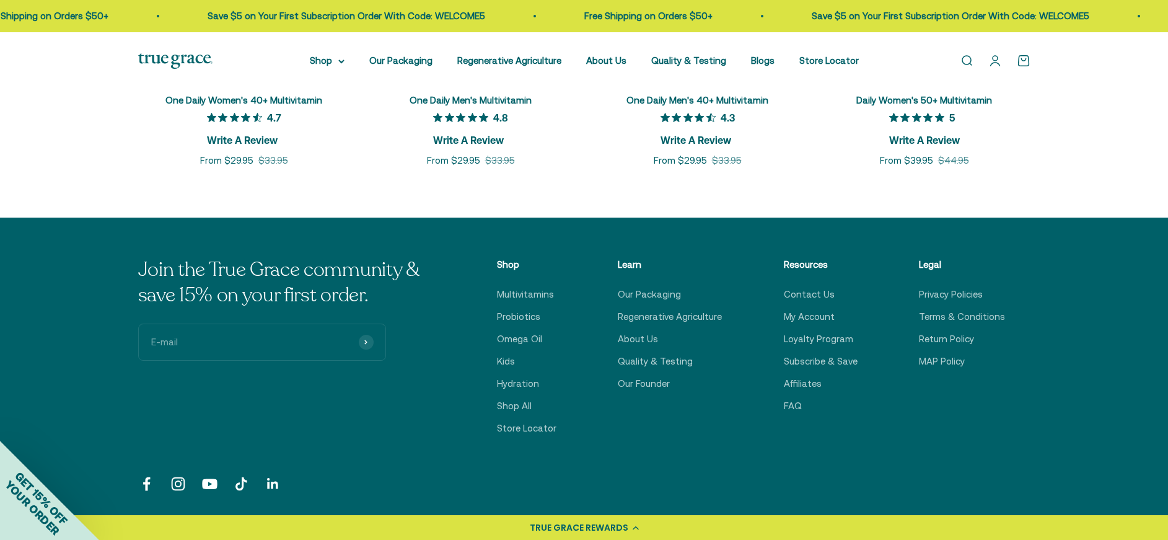
scroll to position [2141, 0]
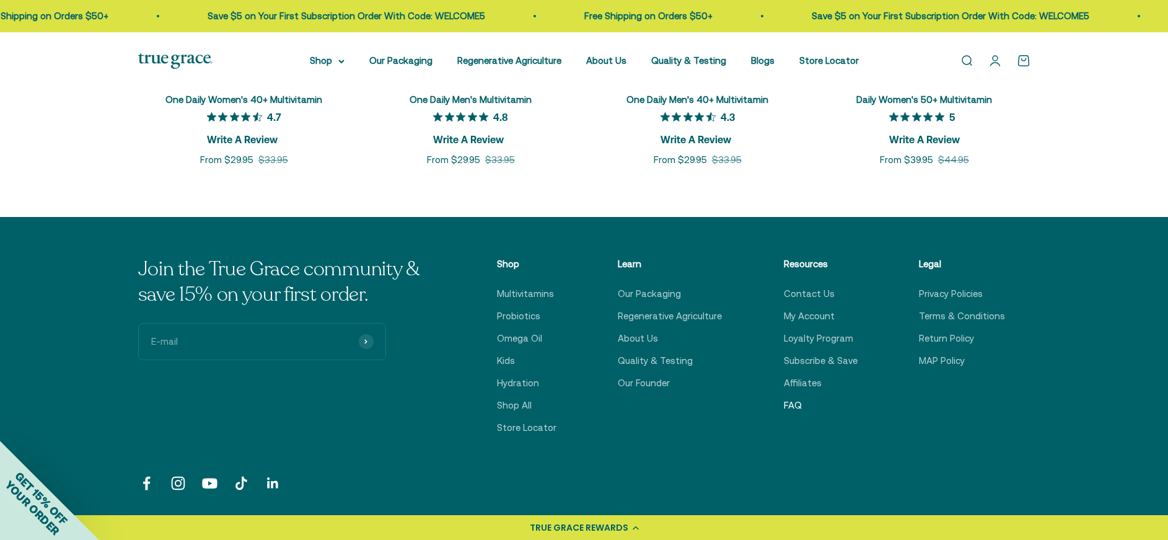
click at [789, 398] on link "FAQ" at bounding box center [793, 405] width 18 height 15
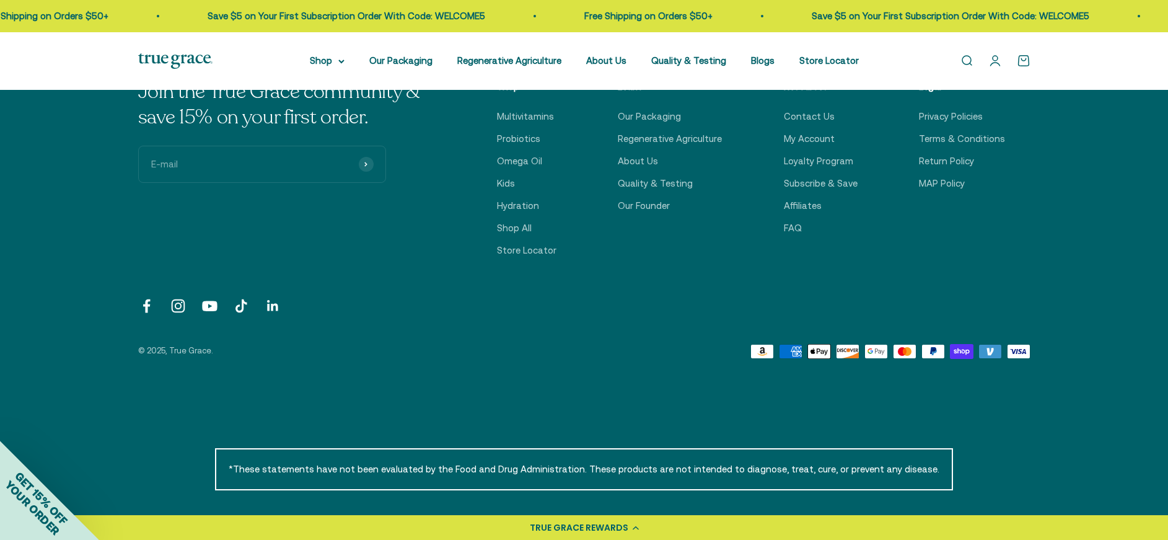
scroll to position [949, 0]
click at [801, 208] on link "Affiliates" at bounding box center [803, 206] width 38 height 15
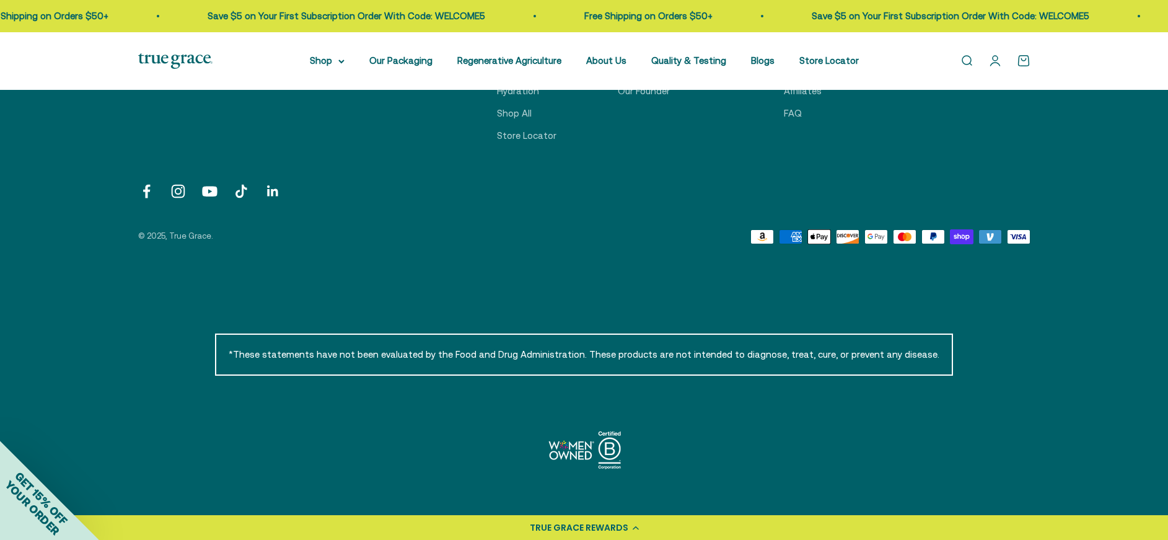
scroll to position [499, 0]
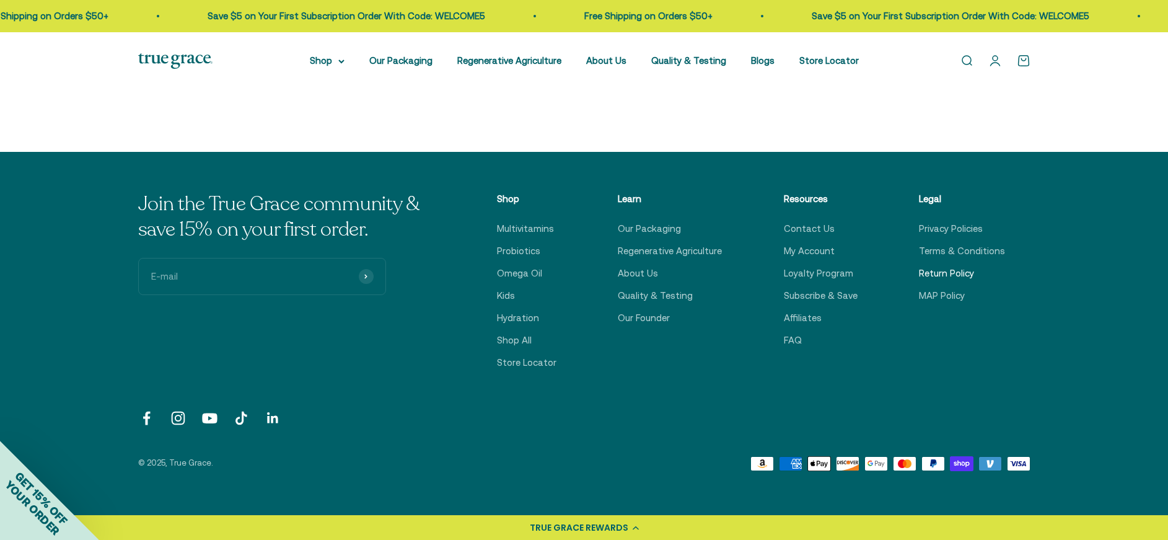
click at [934, 275] on link "Return Policy" at bounding box center [946, 273] width 55 height 15
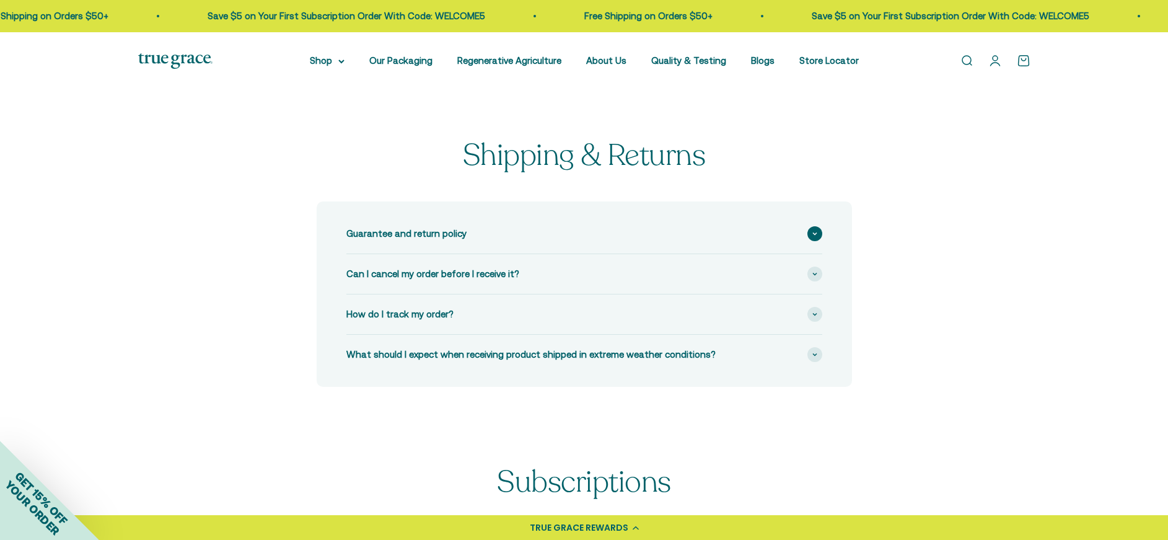
click at [414, 231] on span "Guarantee and return policy" at bounding box center [406, 233] width 120 height 15
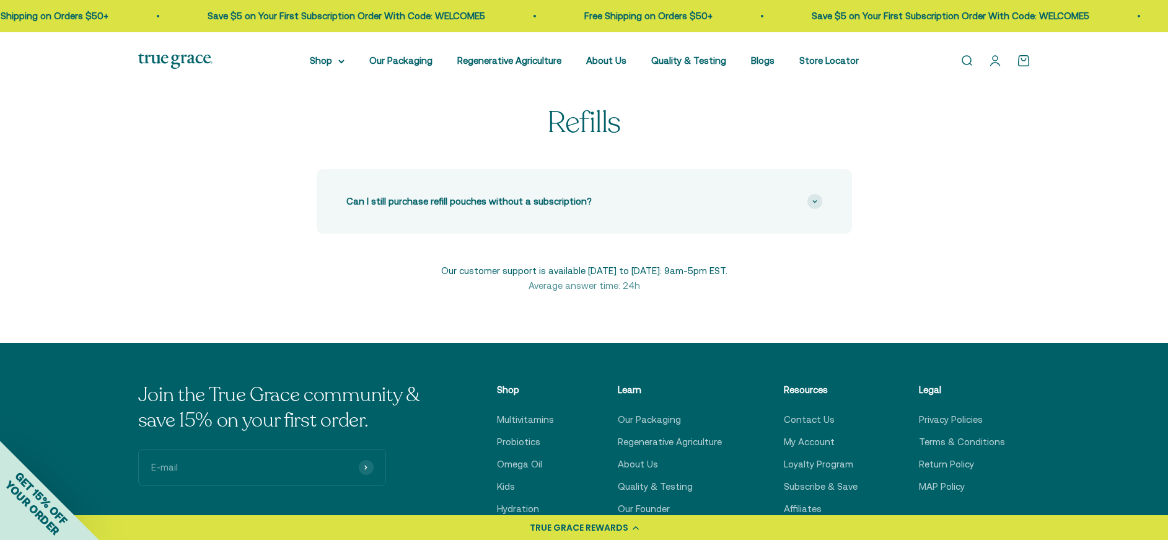
scroll to position [1017, 0]
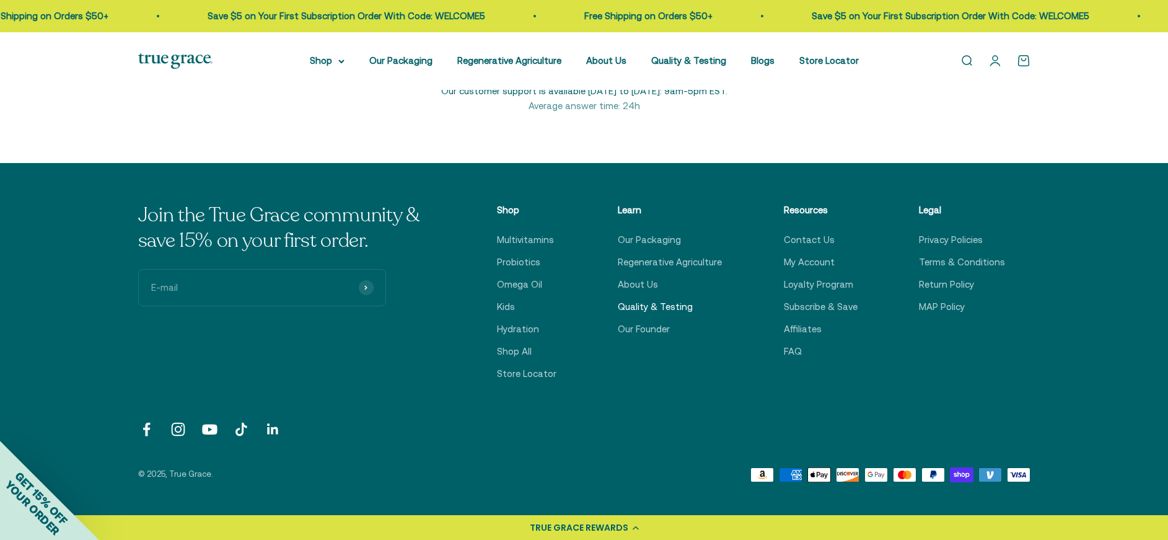
click at [655, 299] on link "Quality & Testing" at bounding box center [655, 306] width 75 height 15
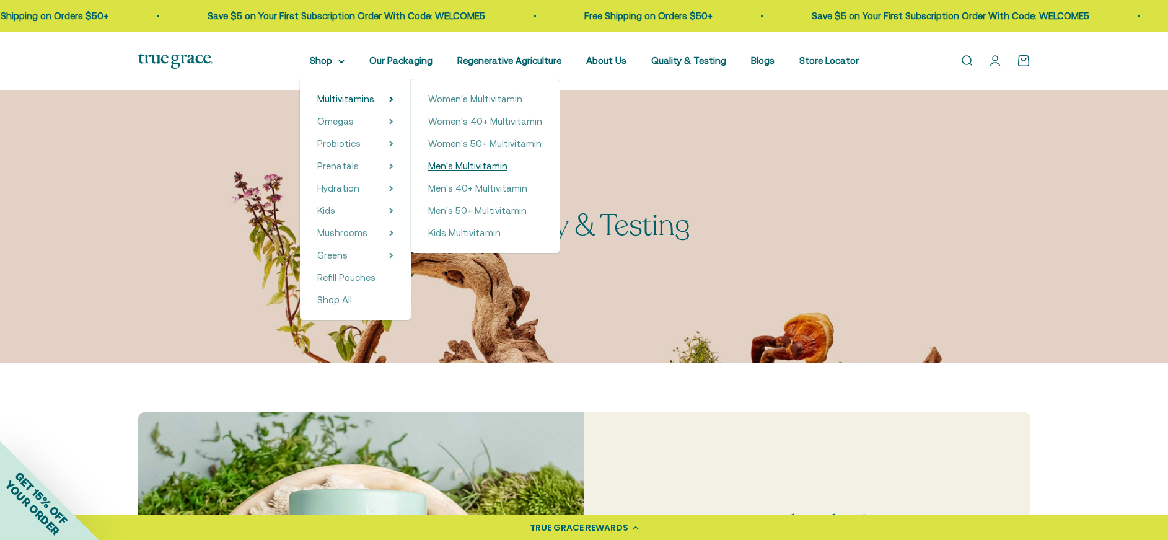
click at [470, 160] on span "Men's Multivitamin" at bounding box center [467, 166] width 79 height 15
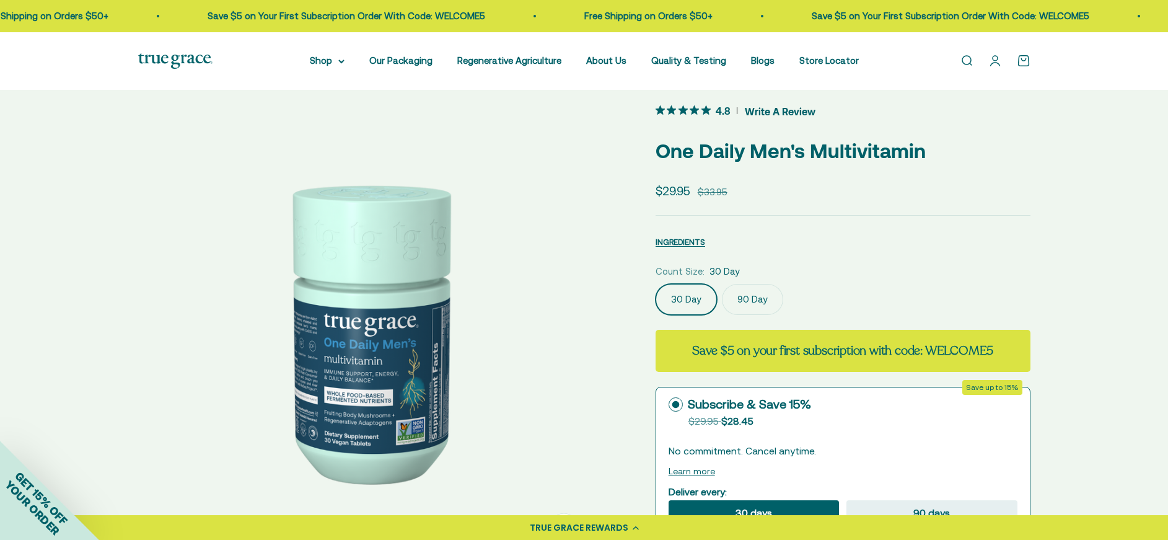
scroll to position [88, 0]
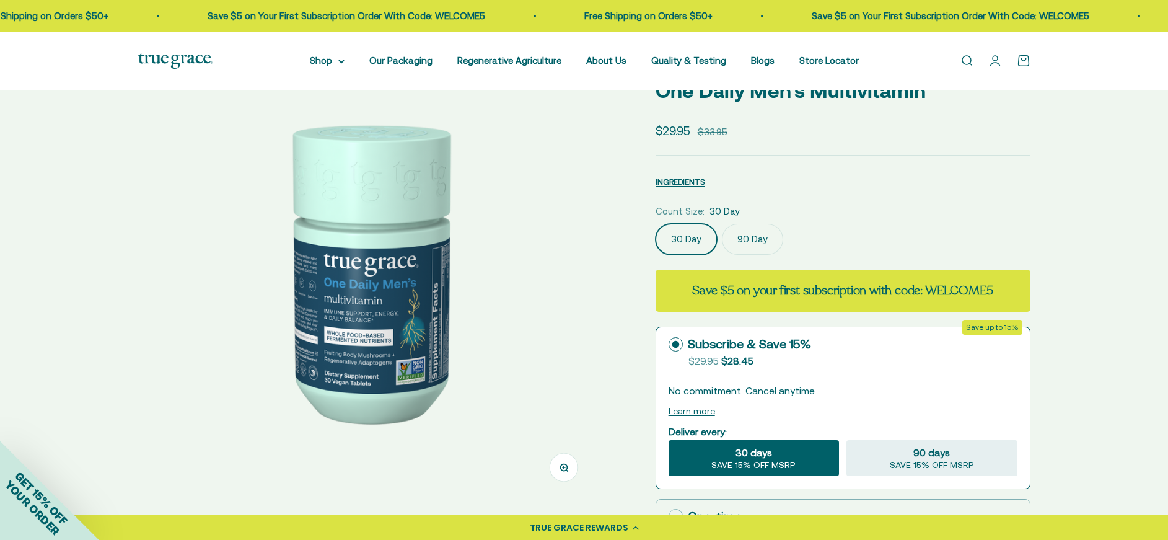
click at [465, 258] on img at bounding box center [367, 271] width 458 height 458
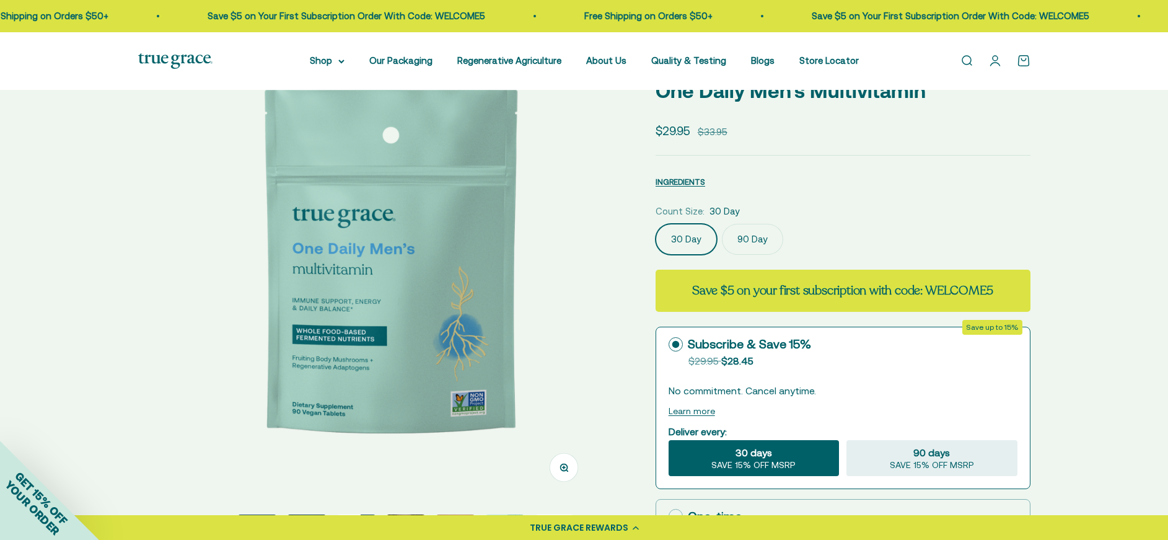
scroll to position [0, 473]
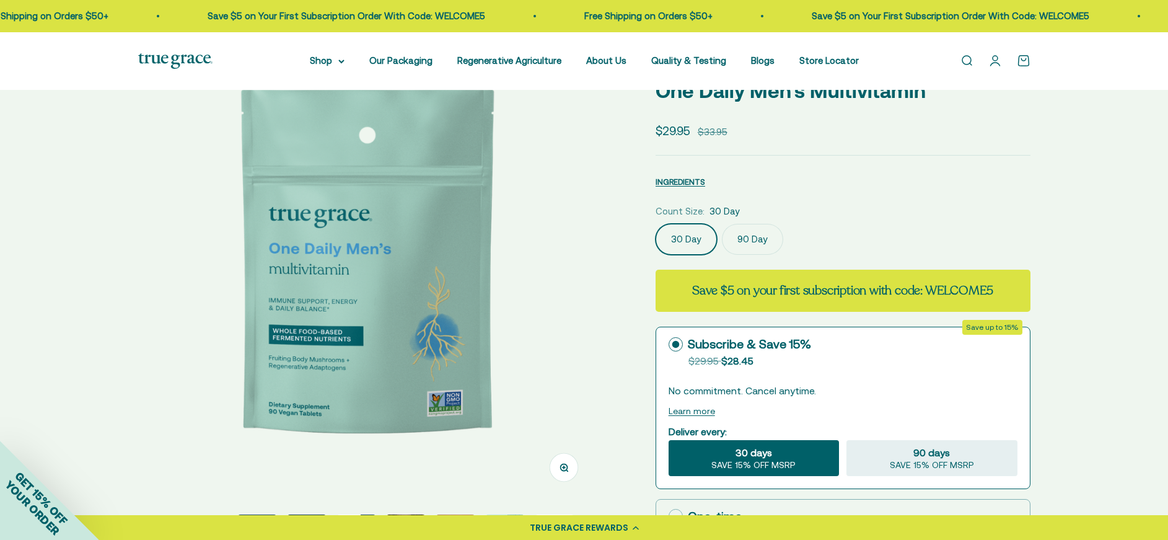
click at [465, 258] on img at bounding box center [367, 271] width 458 height 458
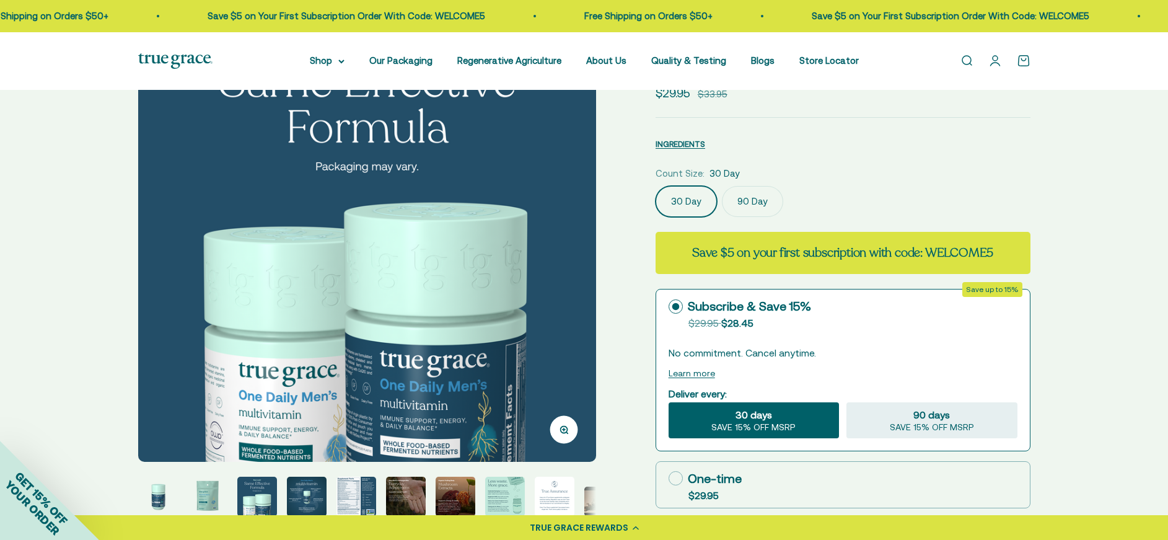
scroll to position [183, 0]
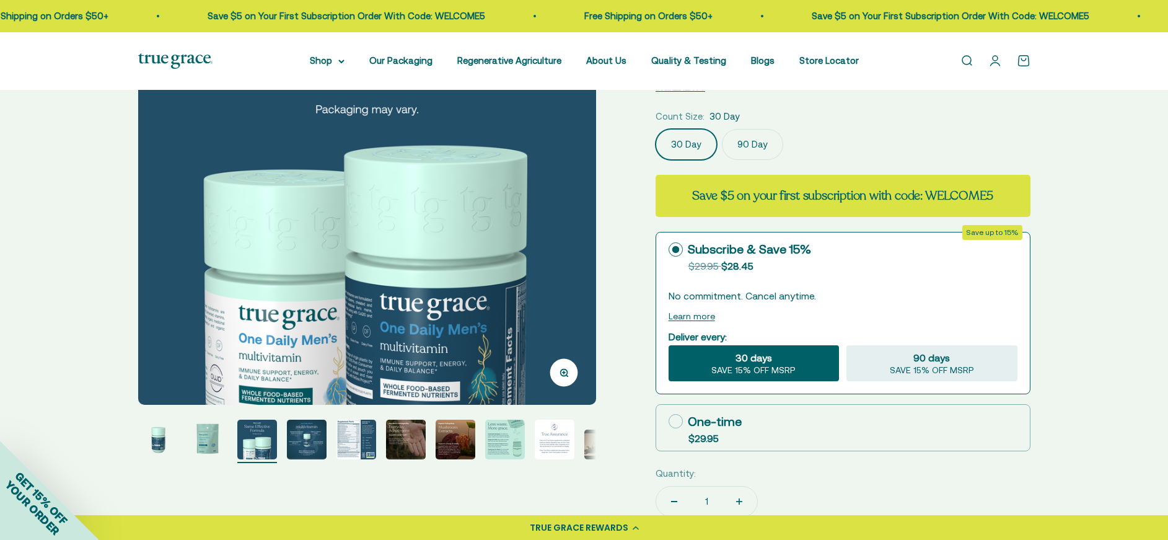
click at [491, 316] on img at bounding box center [367, 176] width 458 height 458
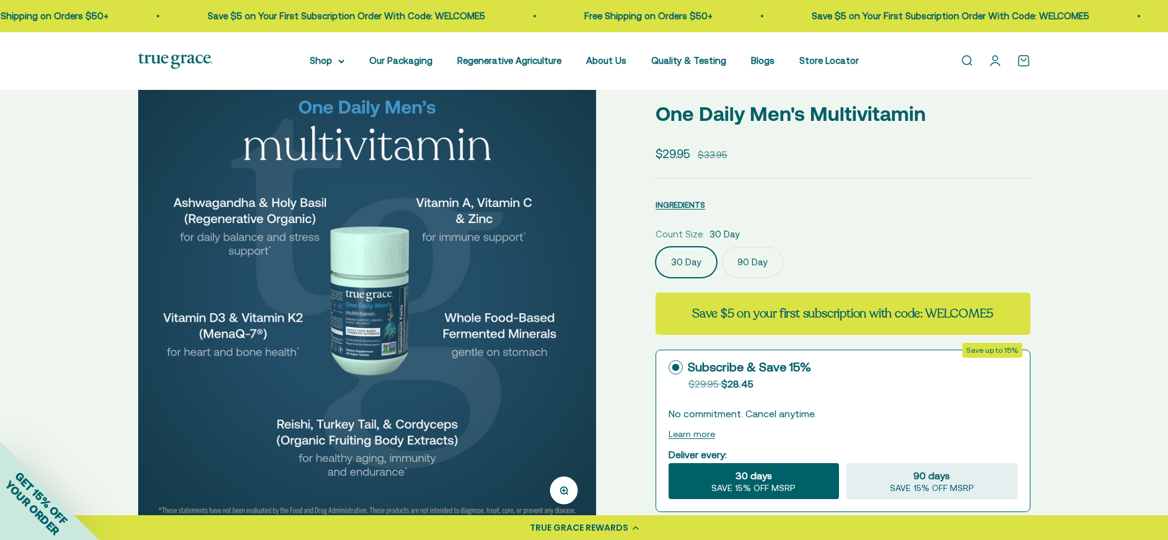
scroll to position [140, 0]
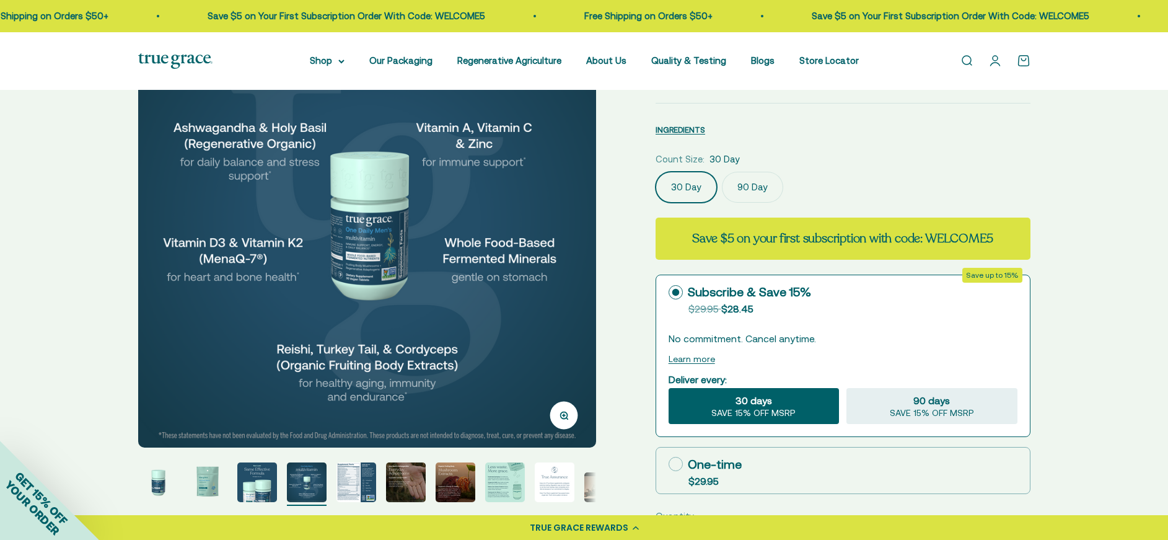
click at [507, 310] on img at bounding box center [367, 218] width 458 height 458
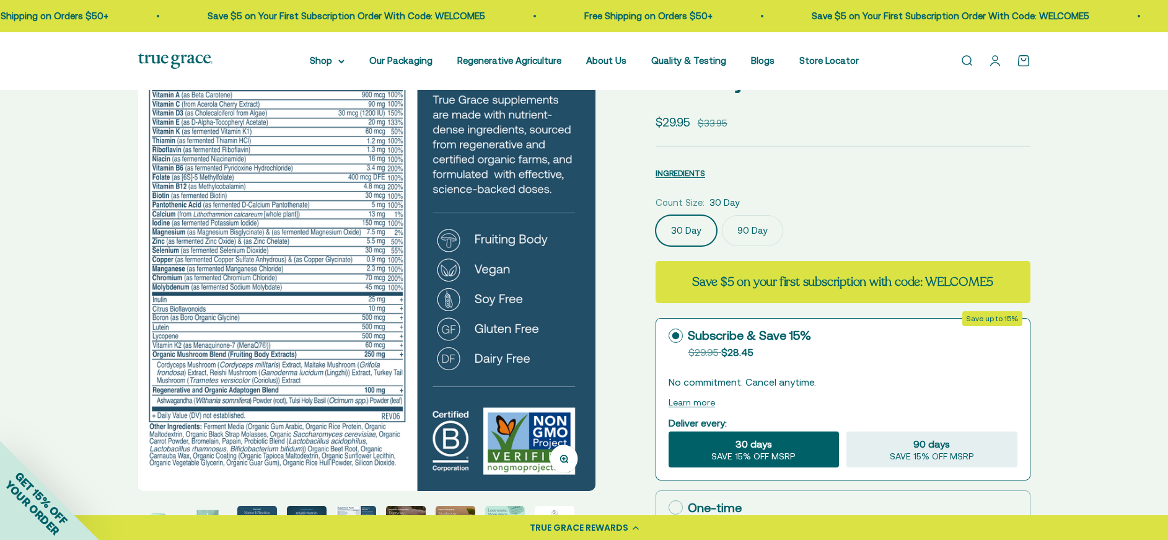
scroll to position [97, 0]
click at [517, 310] on img at bounding box center [367, 261] width 458 height 458
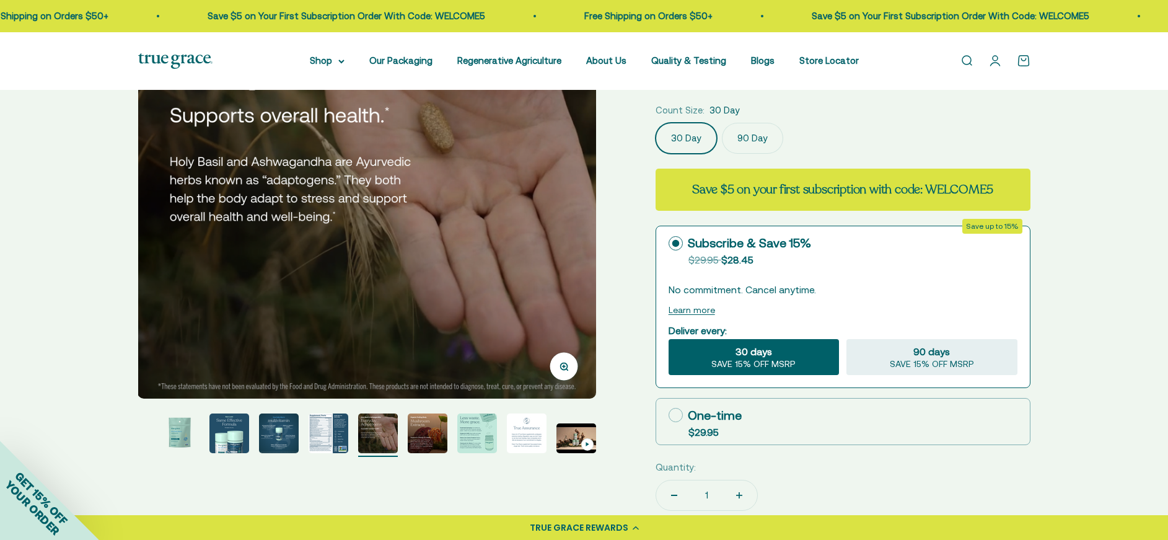
scroll to position [185, 0]
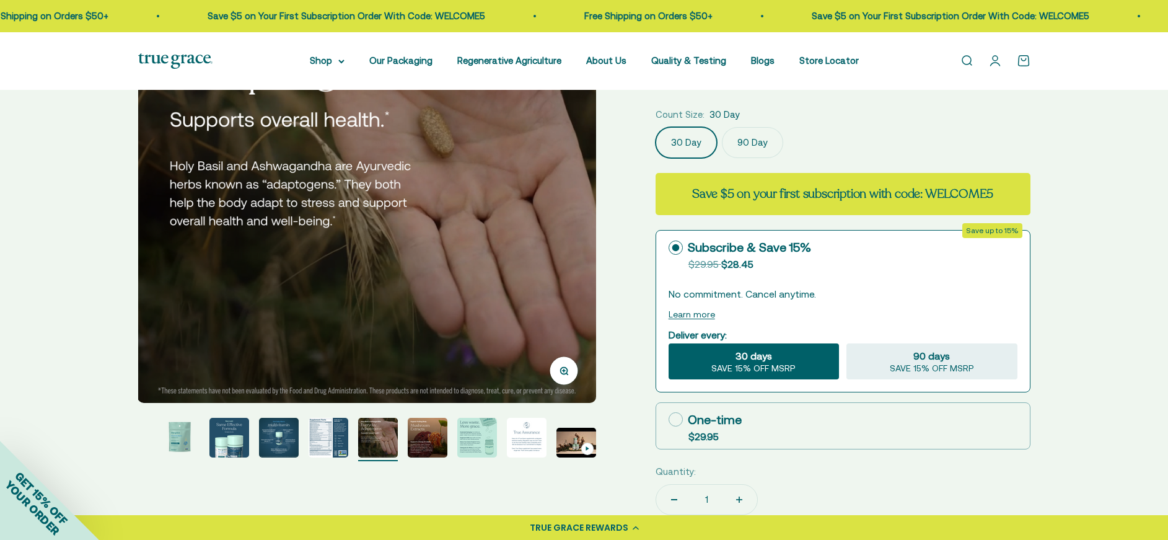
click at [543, 256] on img at bounding box center [367, 174] width 458 height 458
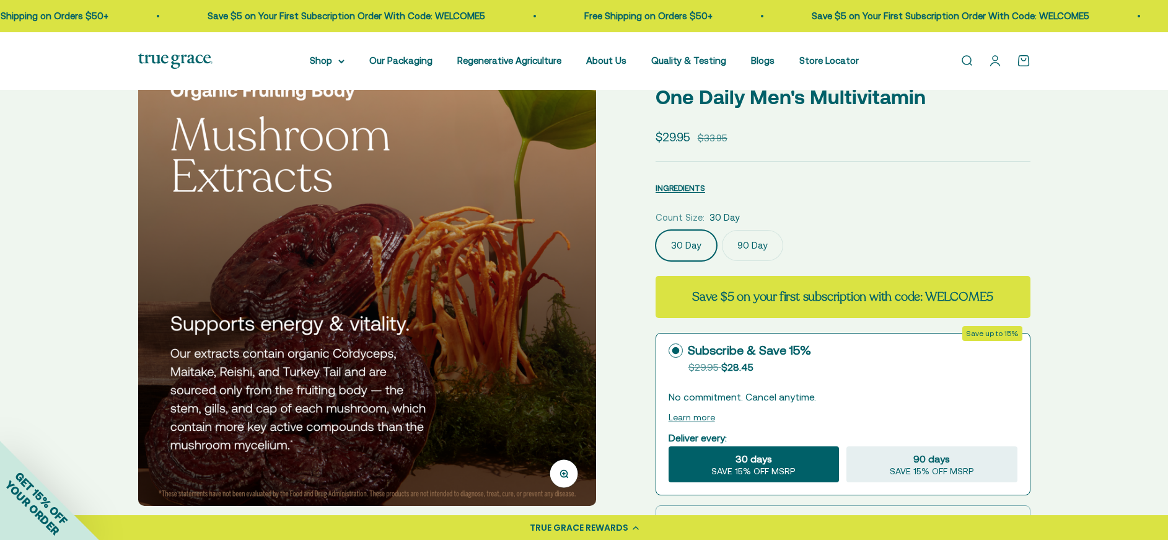
scroll to position [82, 0]
click at [531, 280] on img at bounding box center [367, 276] width 458 height 458
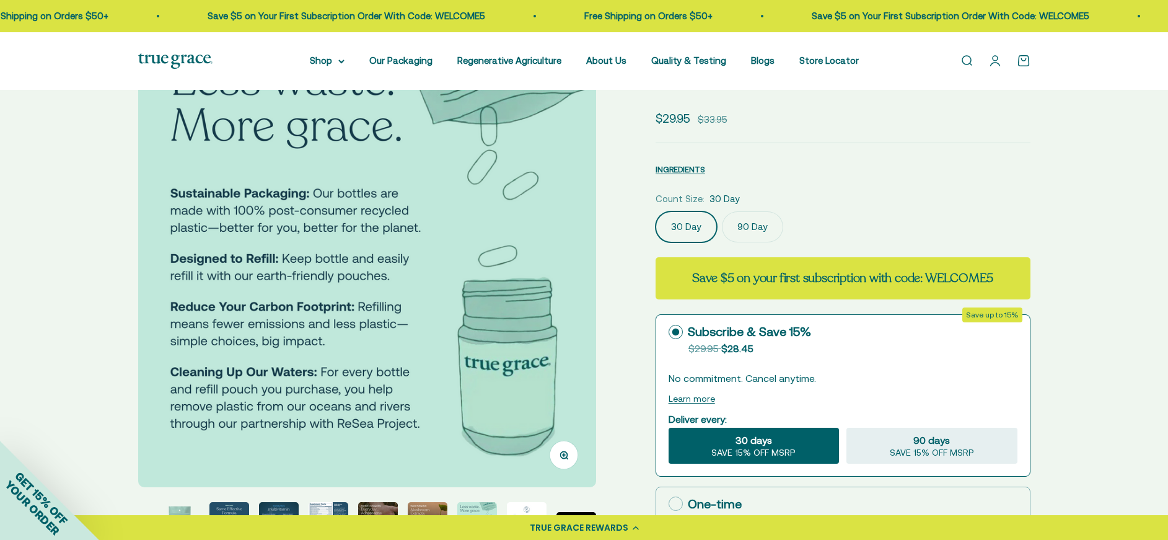
scroll to position [89, 0]
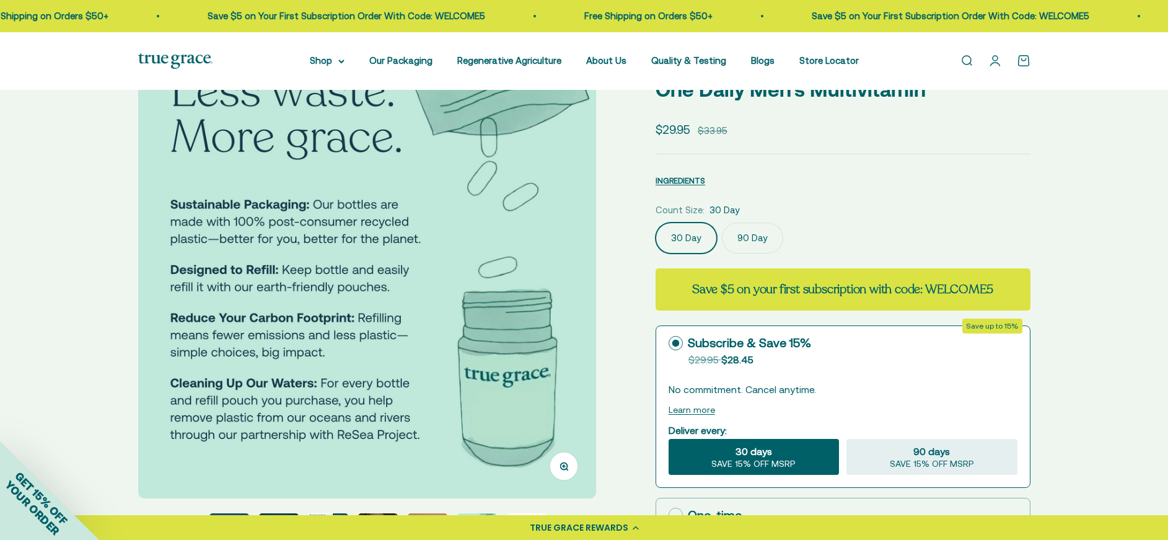
click at [514, 252] on img at bounding box center [367, 269] width 458 height 458
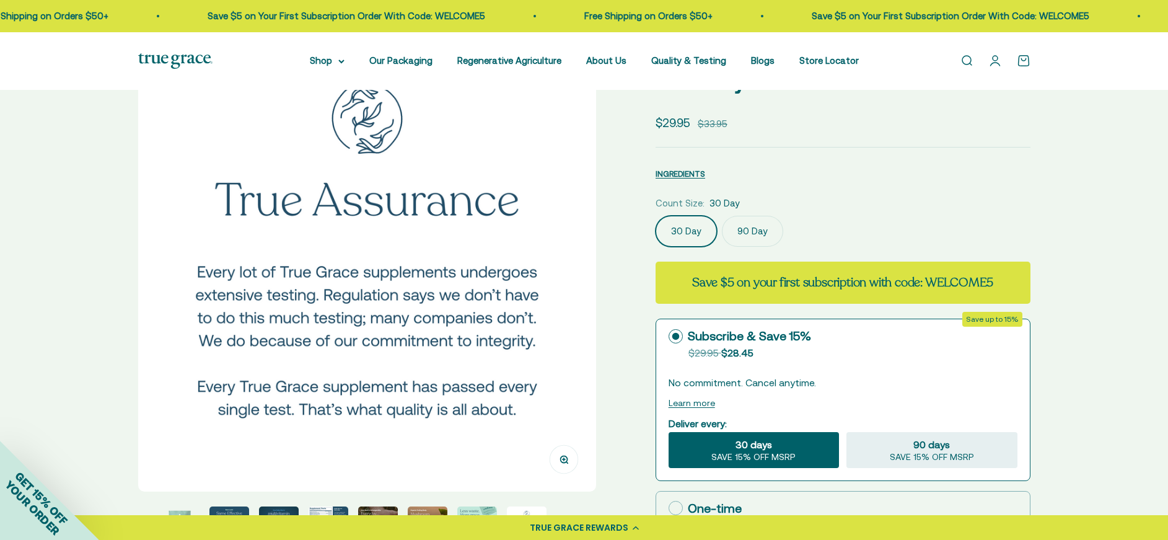
scroll to position [99, 0]
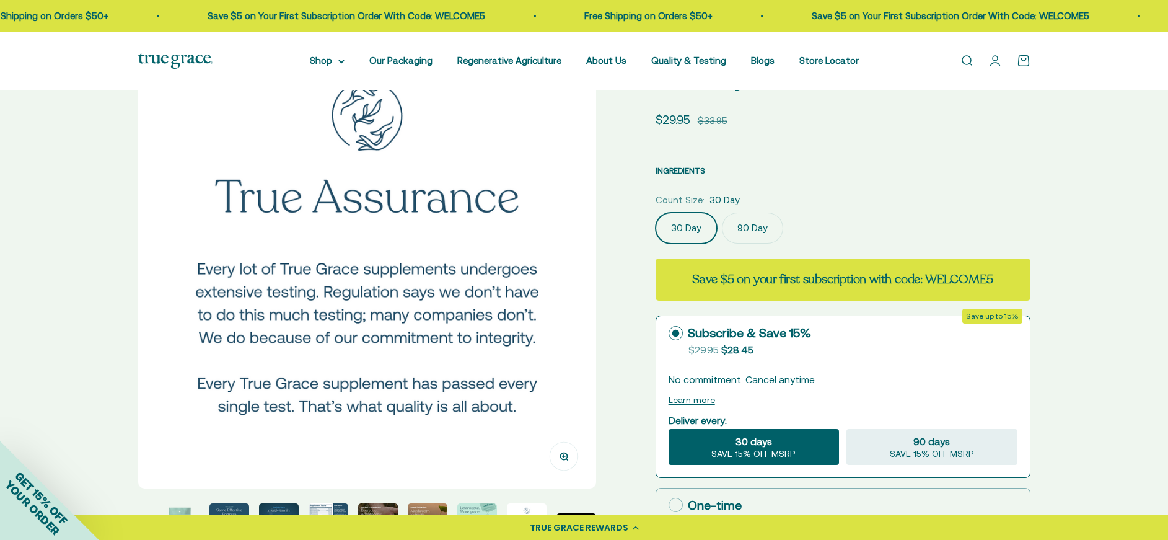
click at [524, 279] on img at bounding box center [367, 259] width 458 height 458
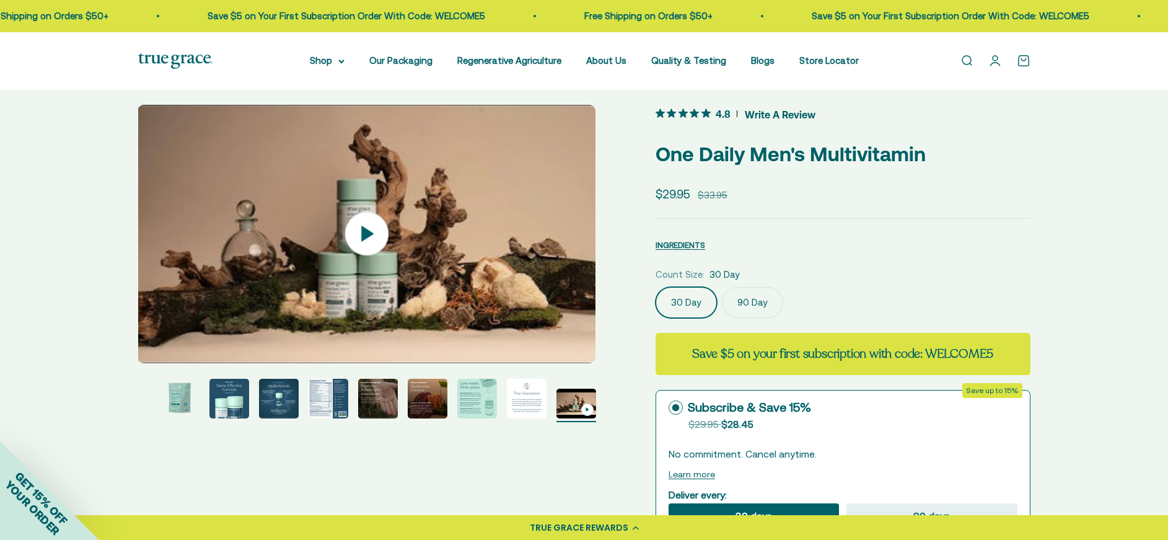
scroll to position [24, 0]
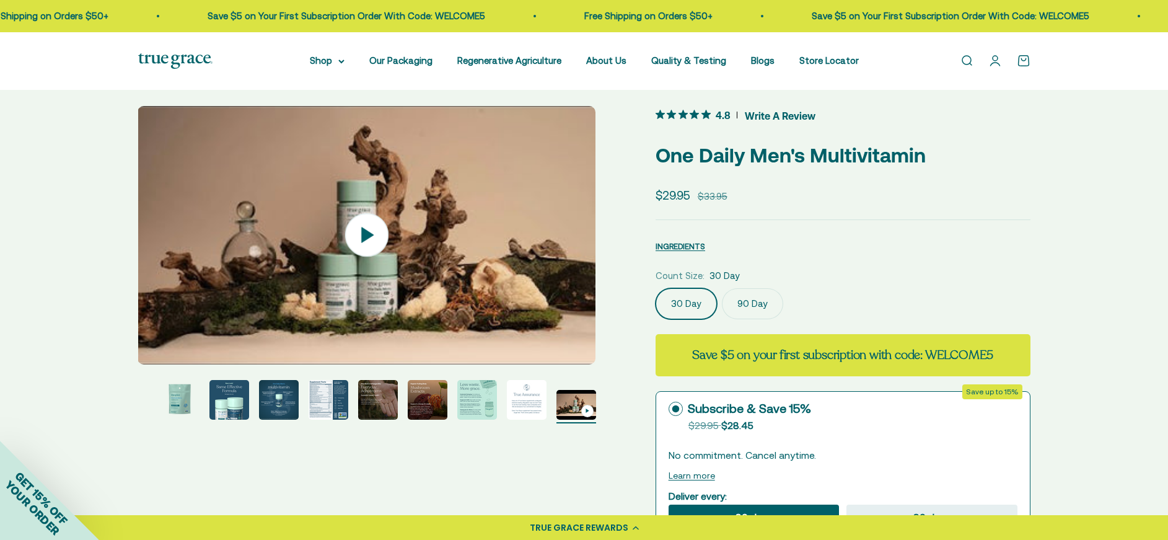
click at [369, 235] on icon at bounding box center [367, 234] width 12 height 15
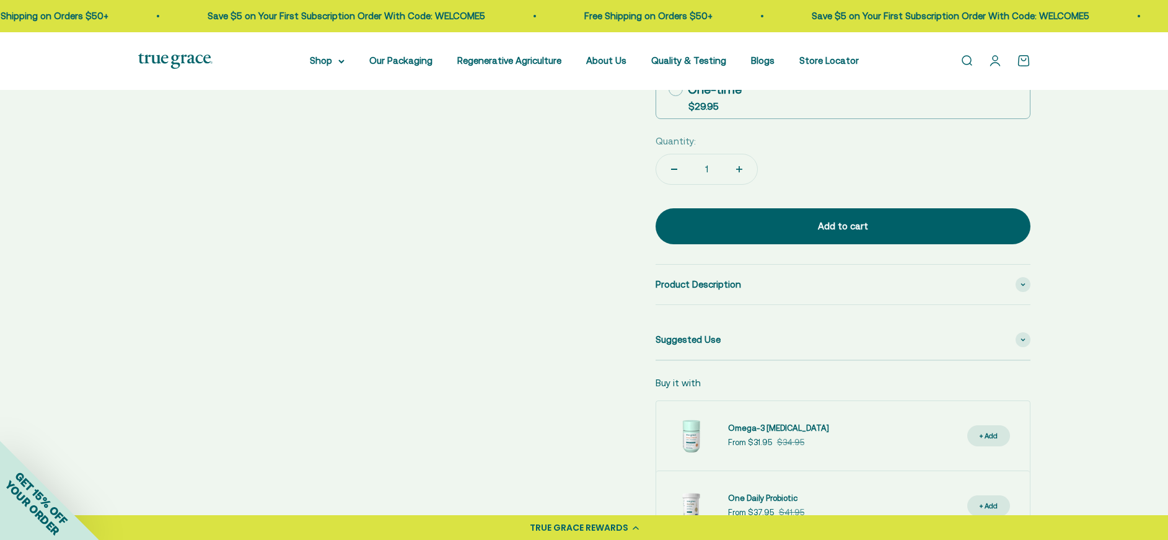
scroll to position [529, 0]
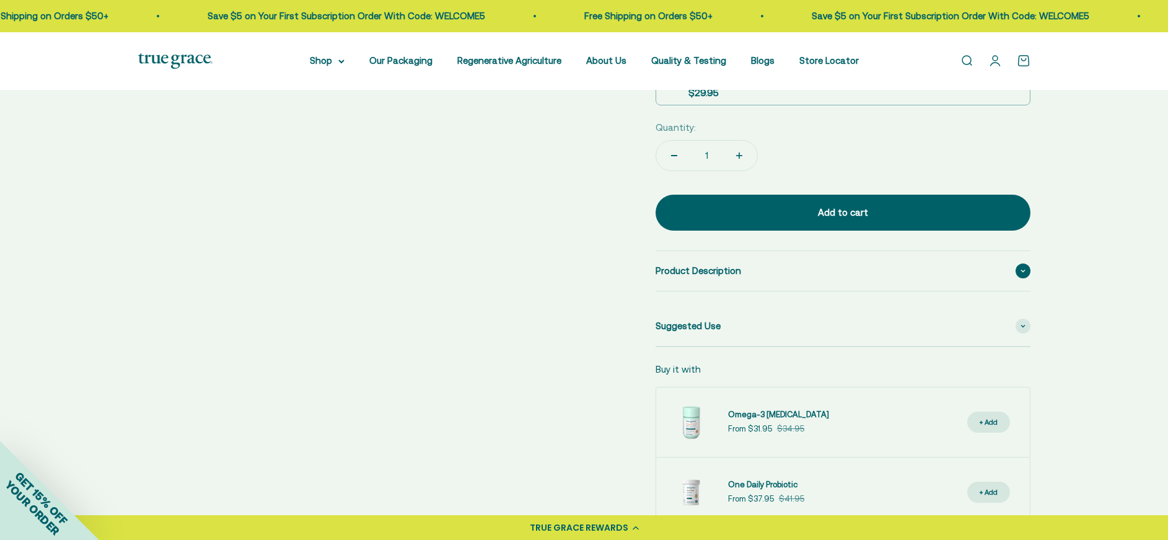
click at [799, 264] on div "Product Description" at bounding box center [843, 271] width 375 height 40
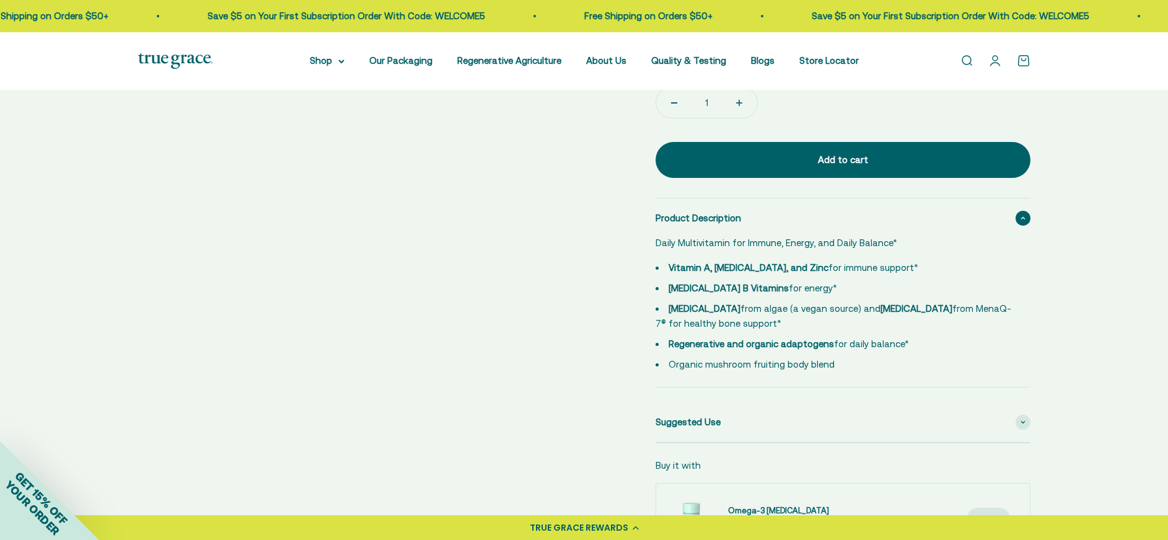
scroll to position [597, 0]
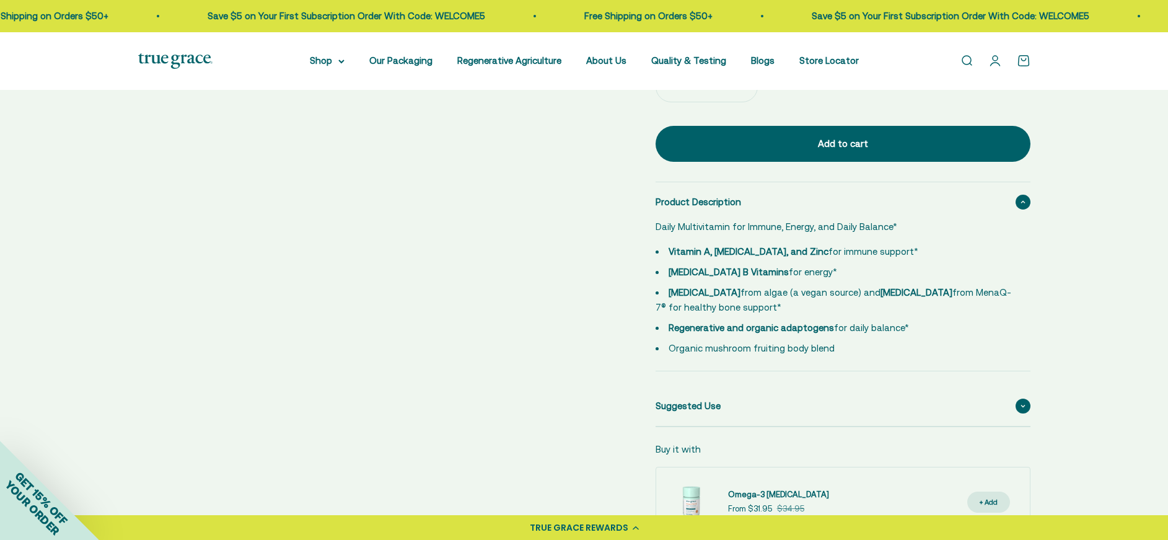
click at [692, 402] on span "Suggested Use" at bounding box center [688, 405] width 65 height 15
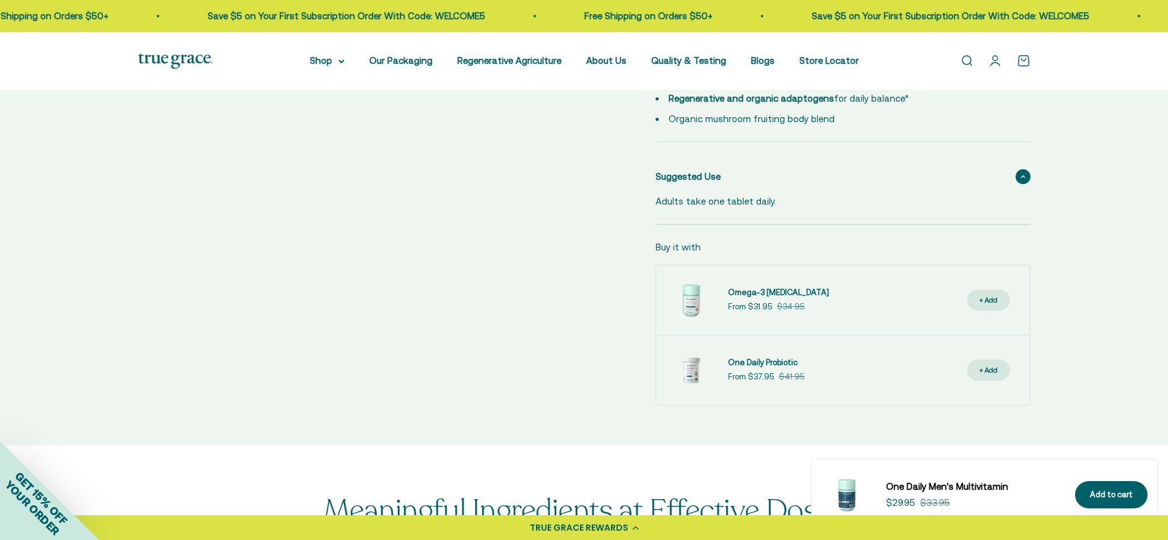
scroll to position [823, 0]
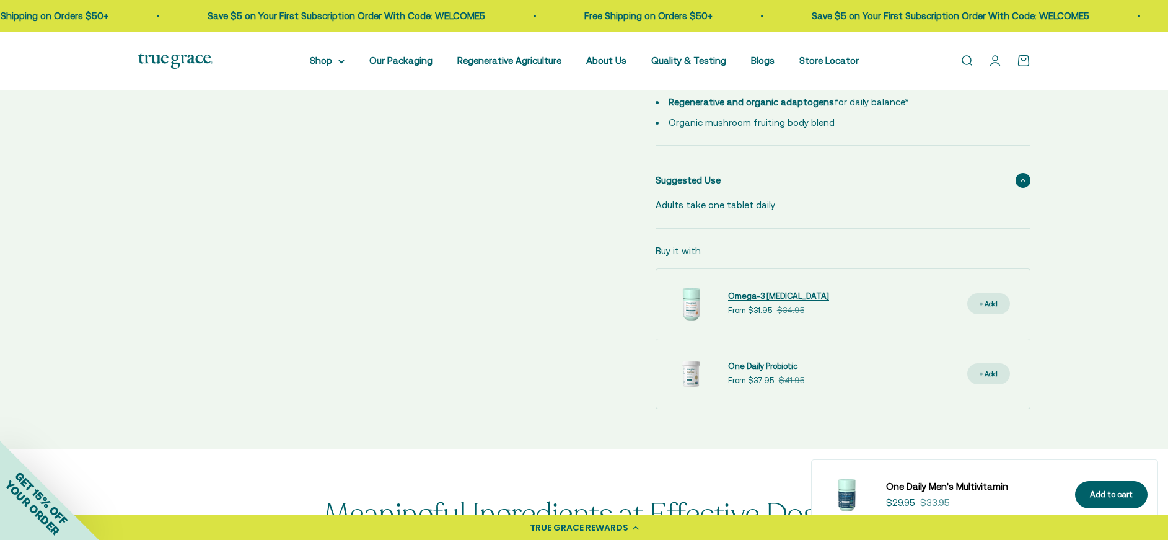
click at [775, 294] on span "Omega-3 [MEDICAL_DATA]" at bounding box center [778, 295] width 101 height 9
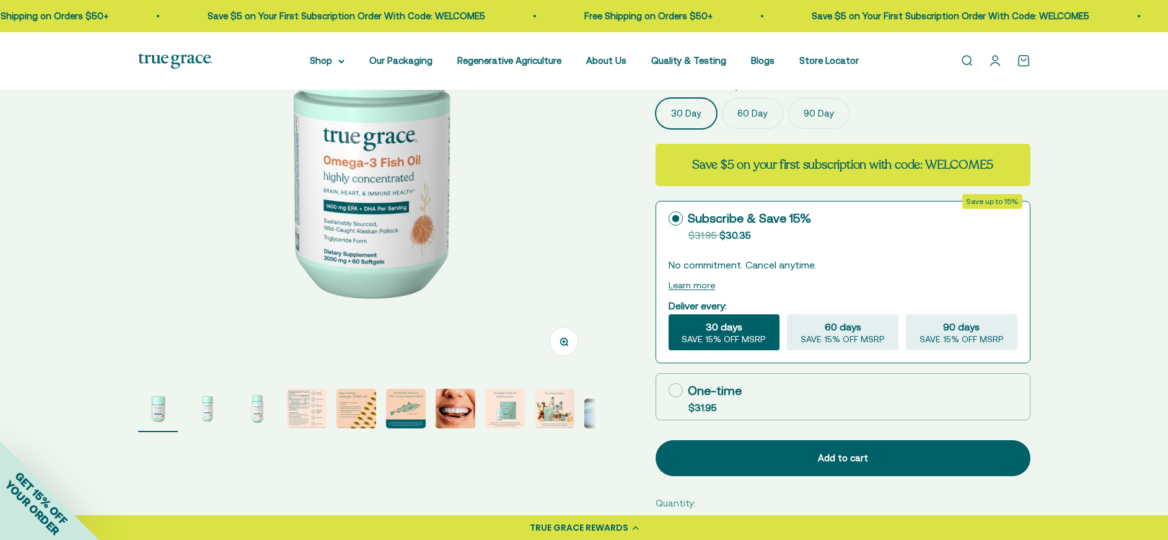
scroll to position [126, 0]
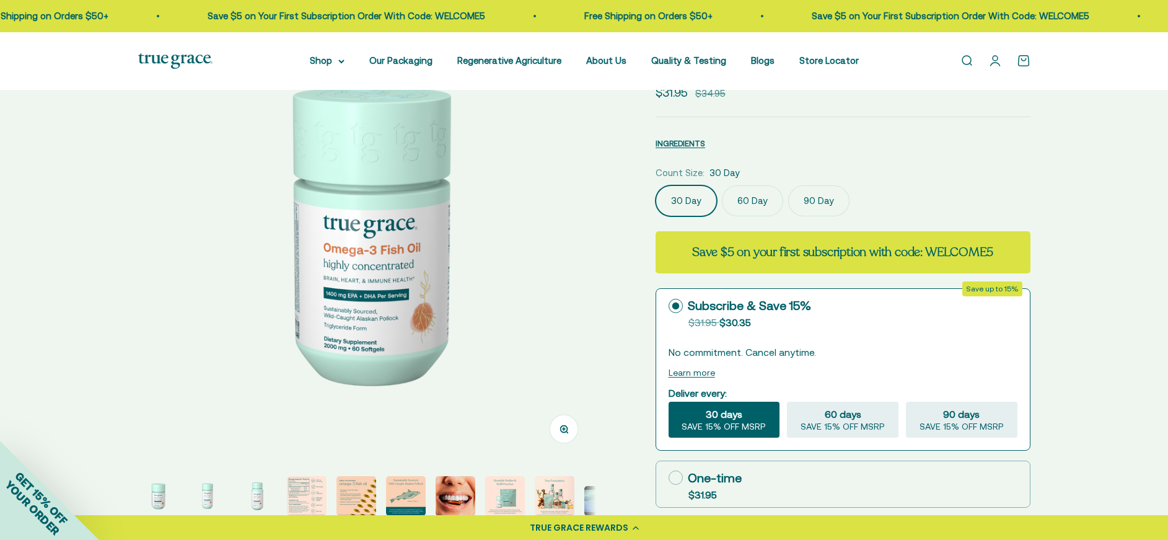
click at [465, 232] on img at bounding box center [367, 232] width 458 height 458
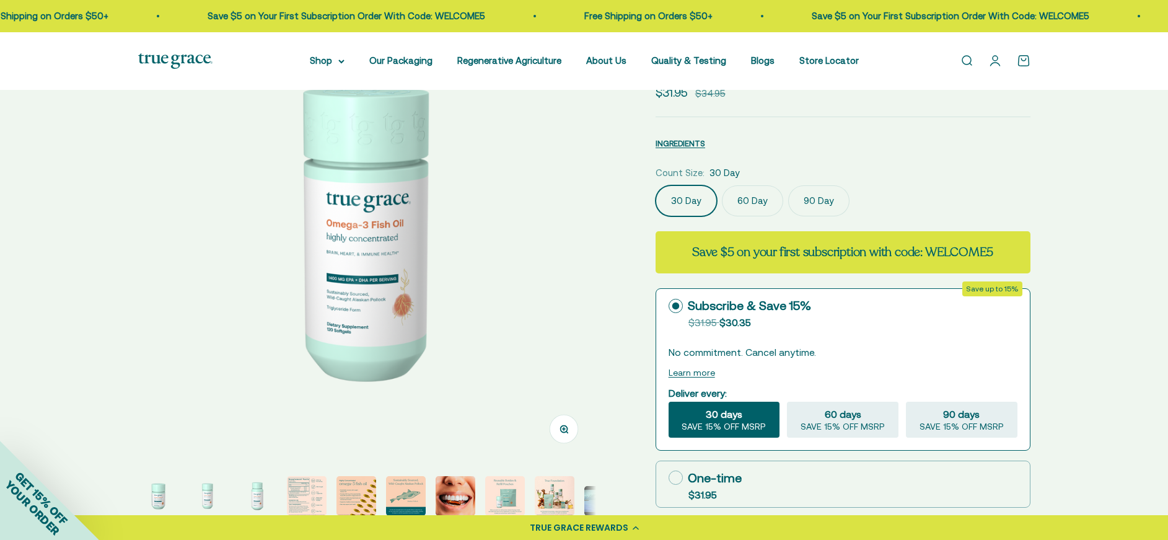
click at [465, 234] on img at bounding box center [367, 232] width 458 height 458
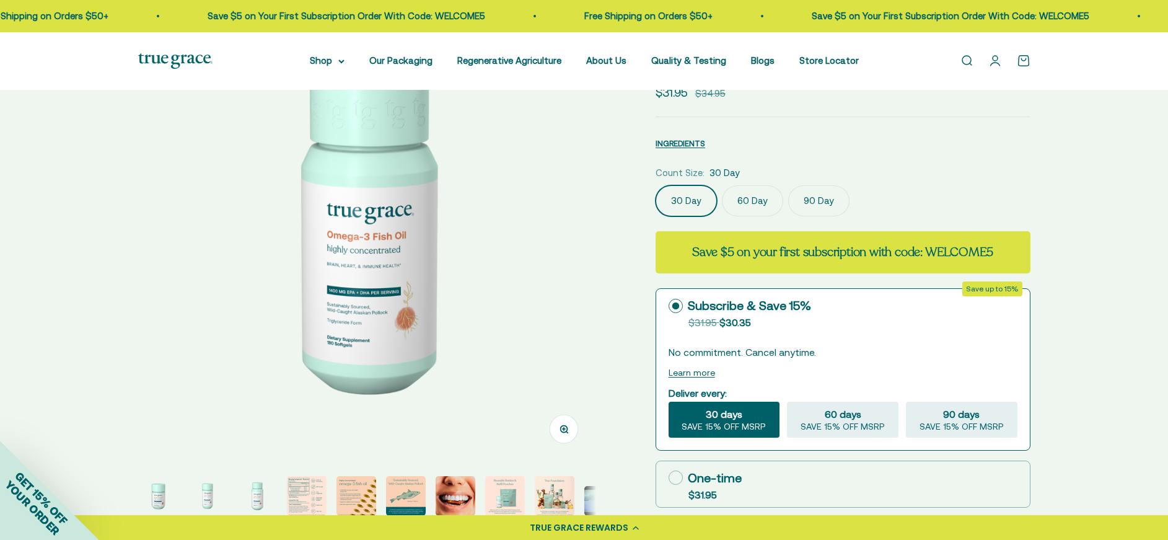
click at [464, 234] on img at bounding box center [367, 232] width 458 height 458
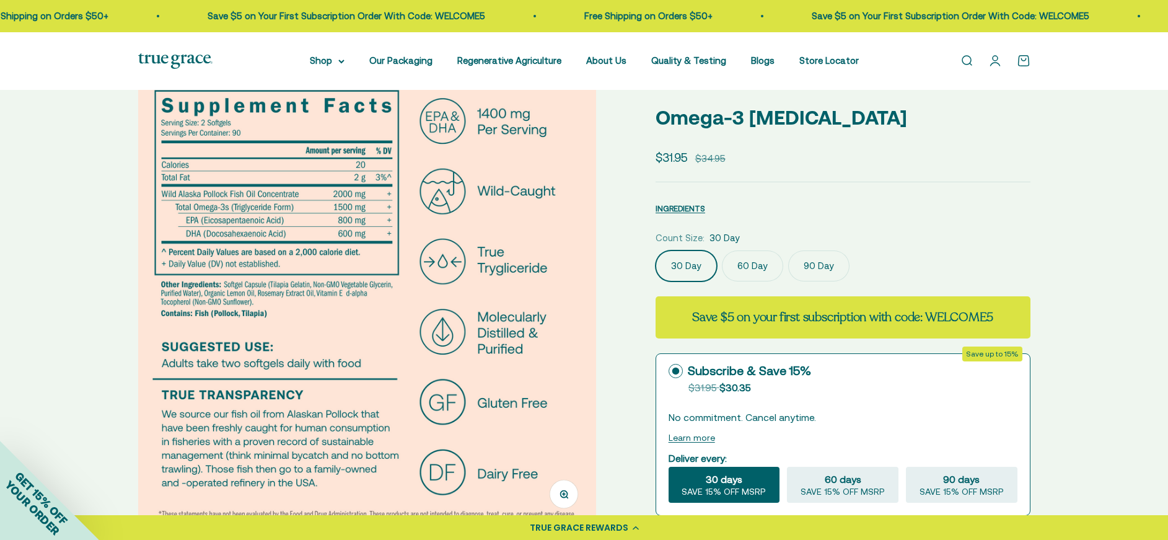
scroll to position [59, 0]
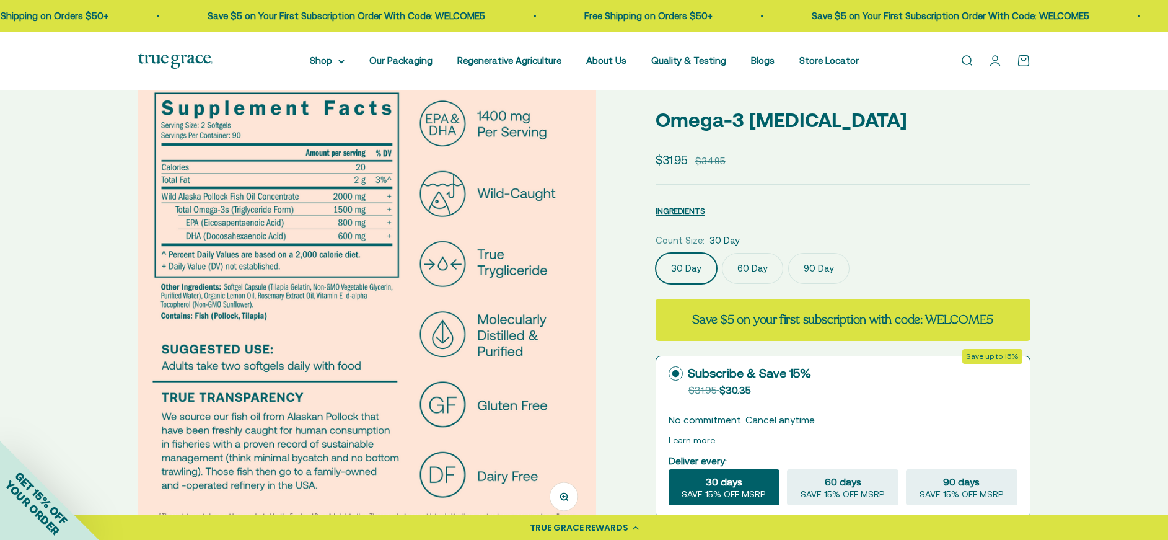
click at [525, 283] on img at bounding box center [367, 300] width 458 height 458
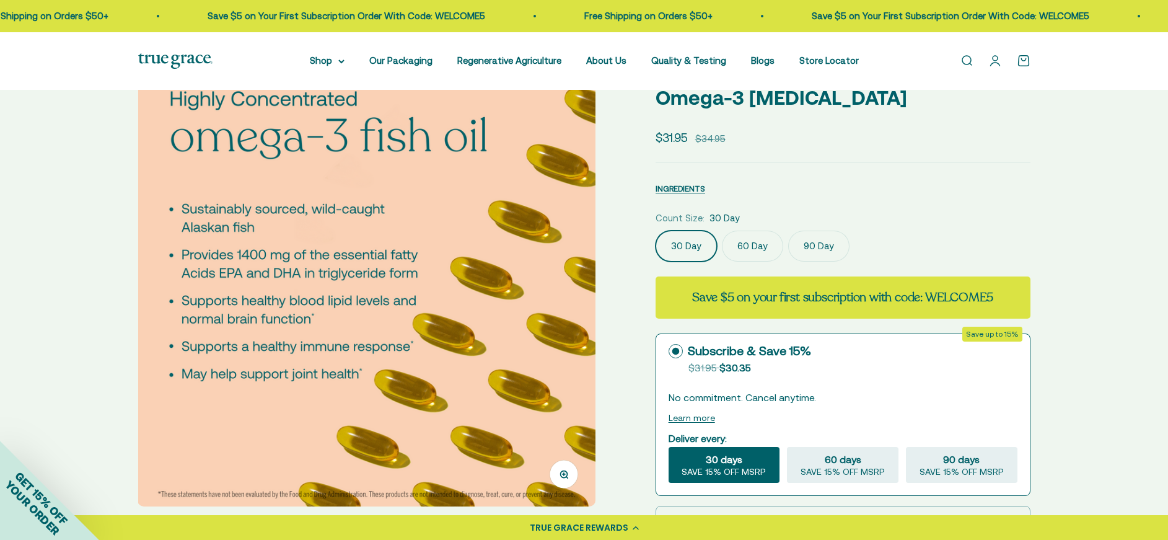
scroll to position [79, 0]
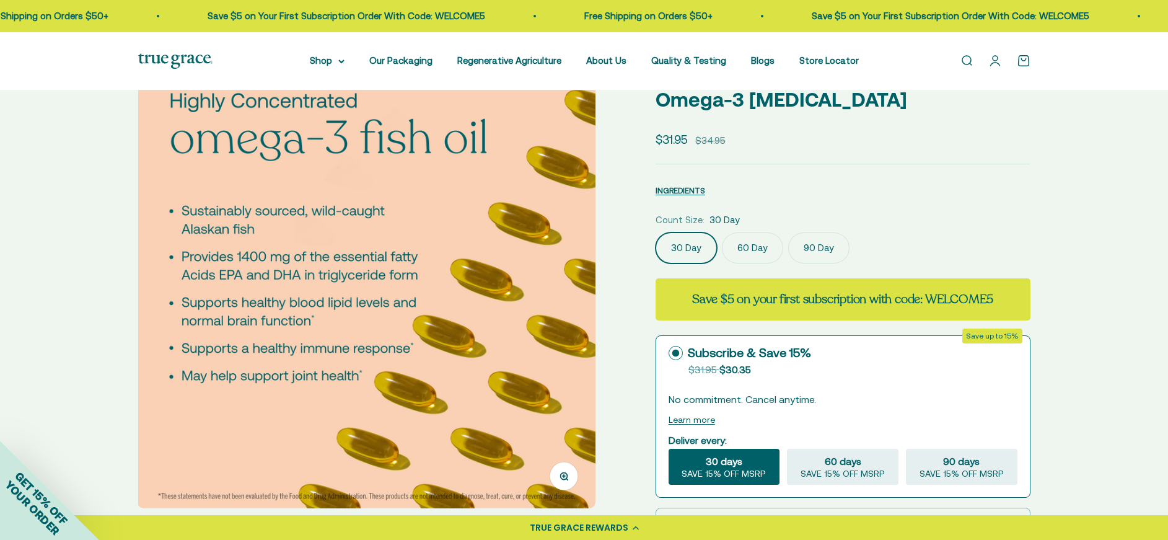
click at [562, 310] on img at bounding box center [367, 279] width 458 height 458
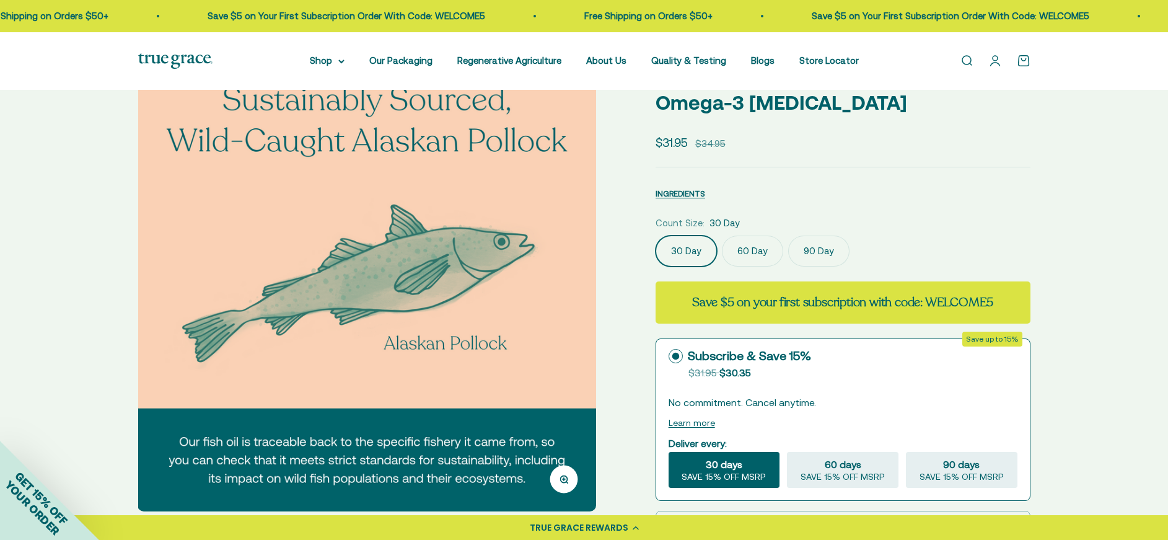
scroll to position [44, 0]
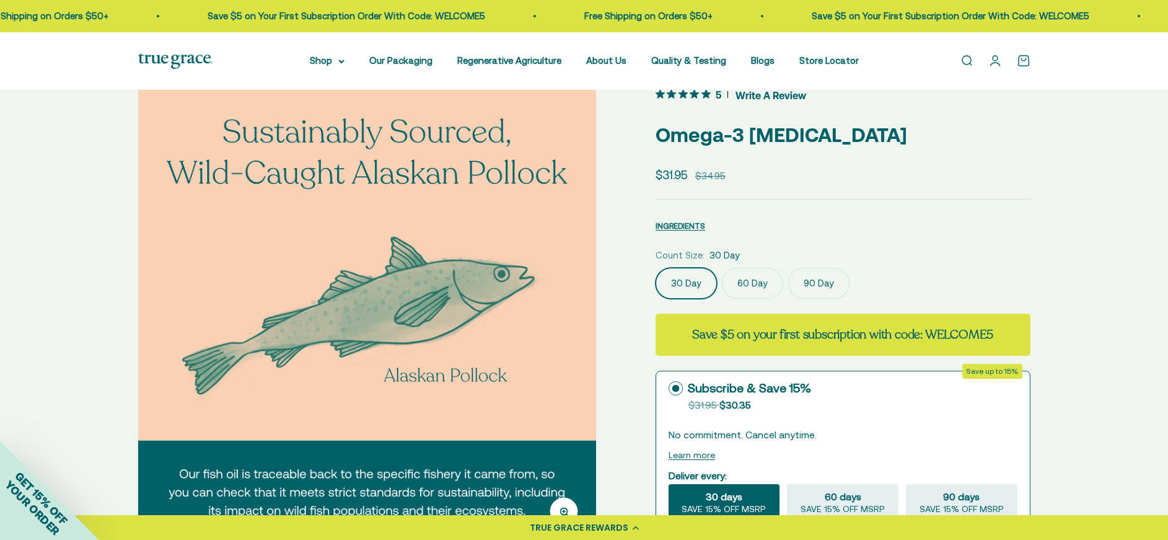
click at [558, 309] on img at bounding box center [367, 315] width 458 height 458
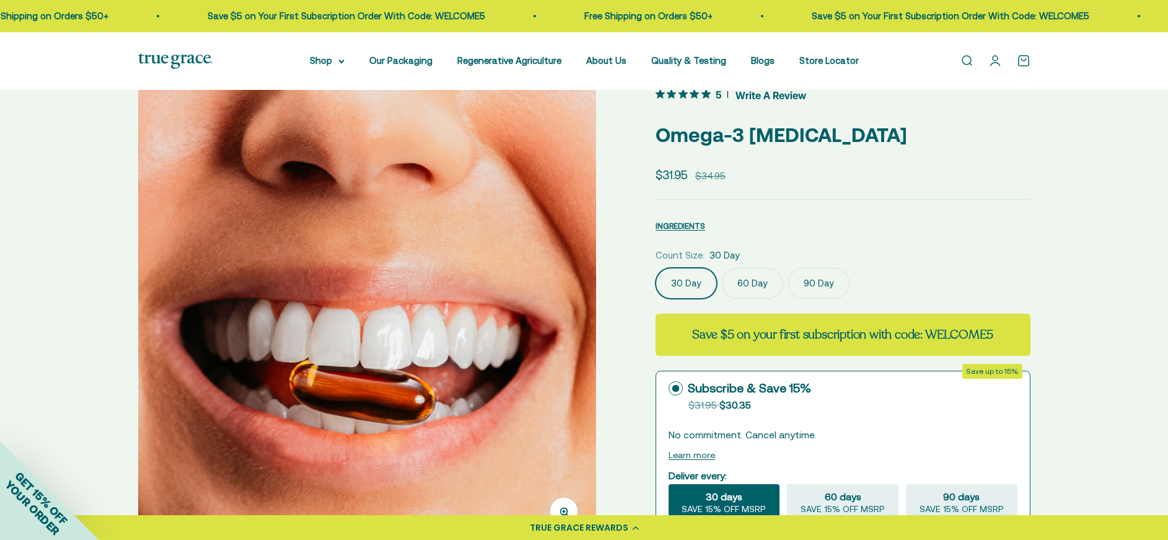
click at [558, 309] on img at bounding box center [367, 315] width 458 height 458
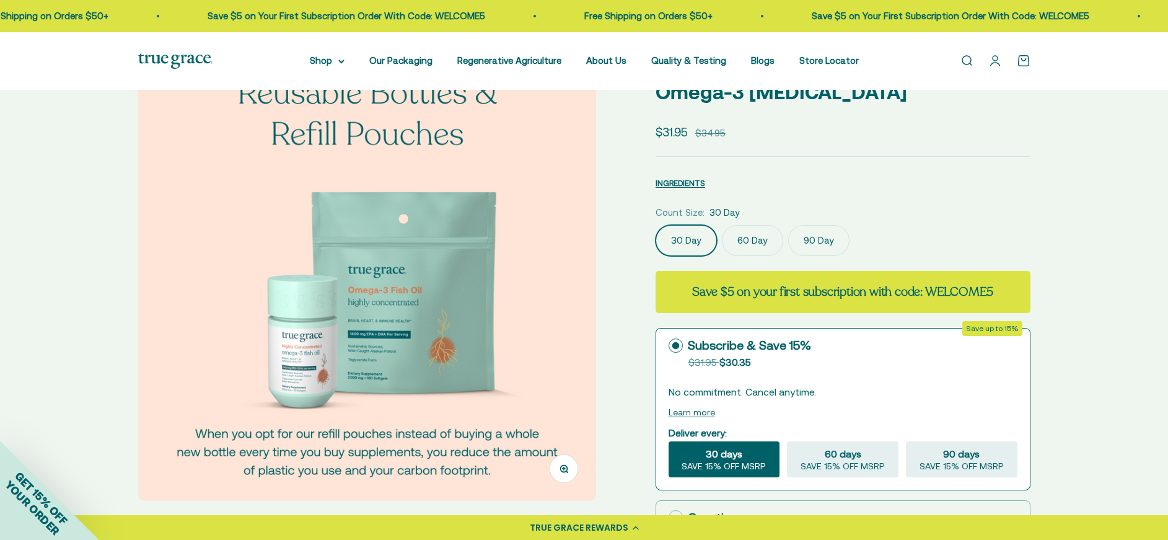
scroll to position [86, 0]
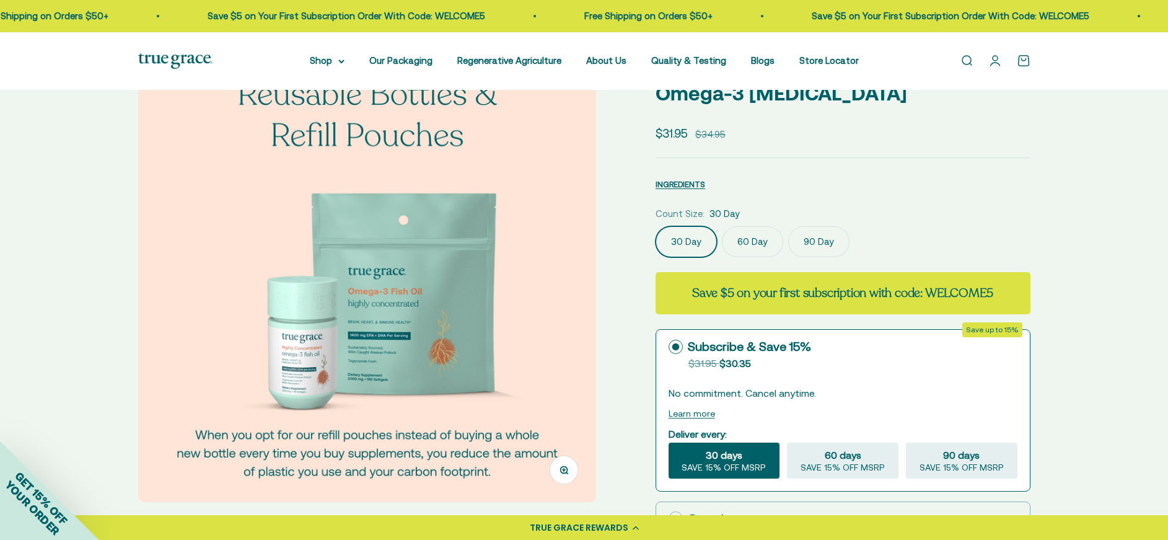
click at [546, 310] on img at bounding box center [367, 273] width 458 height 458
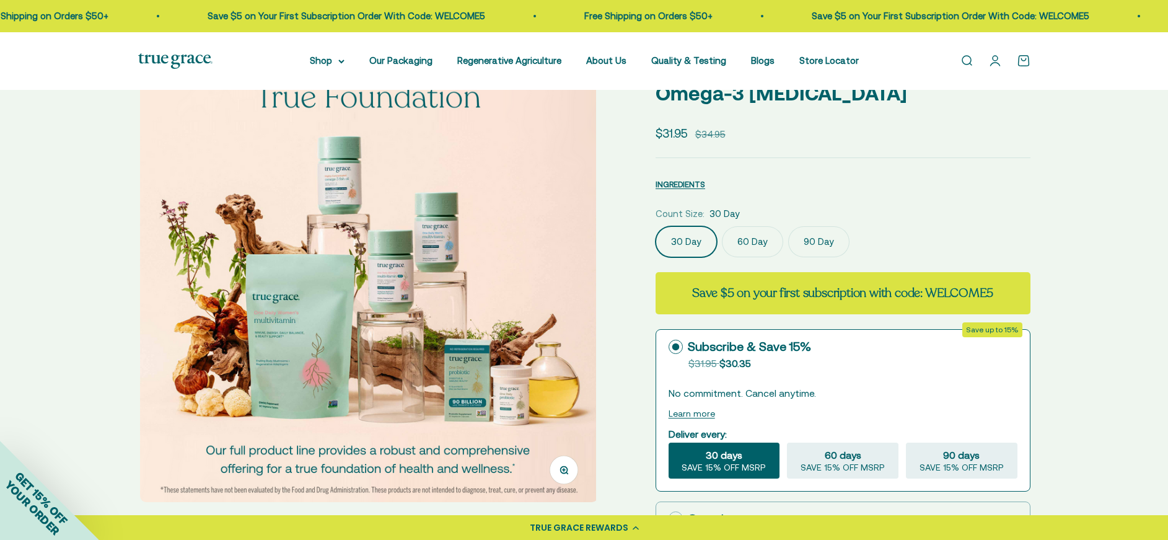
scroll to position [0, 3783]
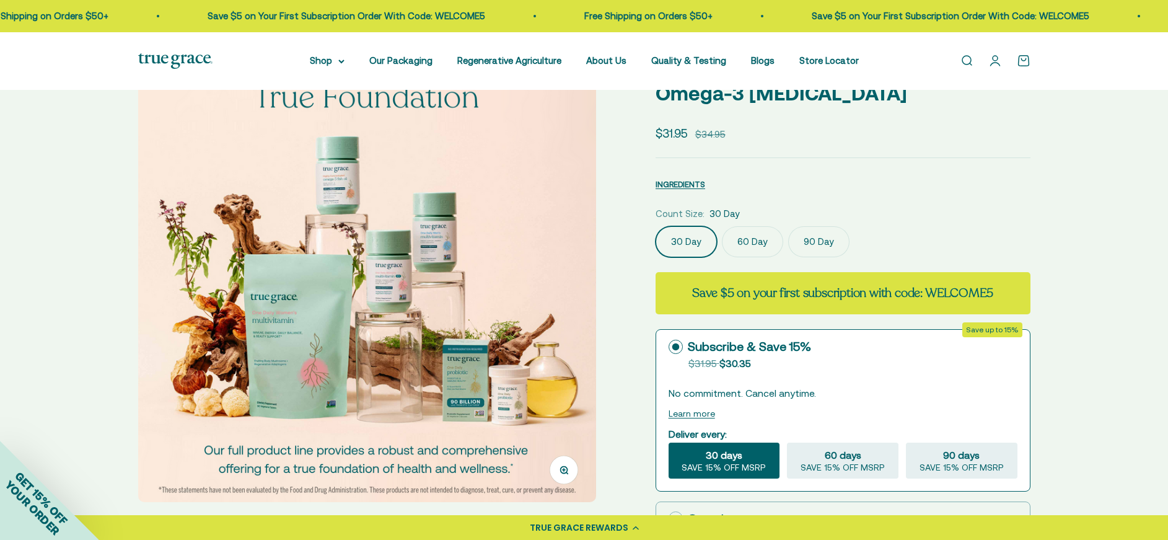
click at [820, 239] on label "90 Day" at bounding box center [818, 241] width 61 height 31
click at [656, 226] on input "90 Day" at bounding box center [655, 226] width 1 height 1
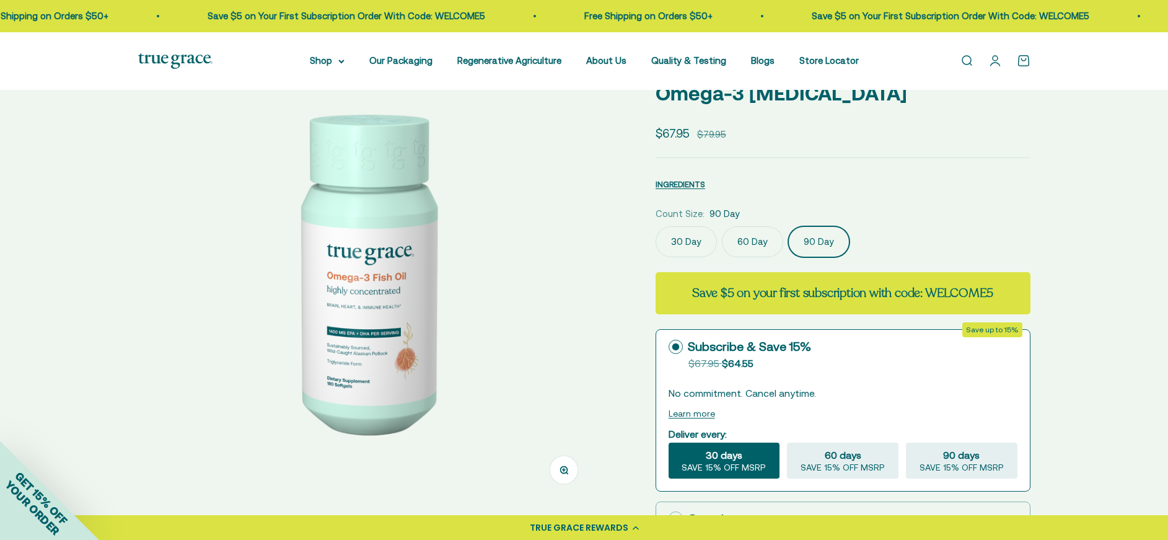
click at [511, 334] on img at bounding box center [367, 273] width 458 height 458
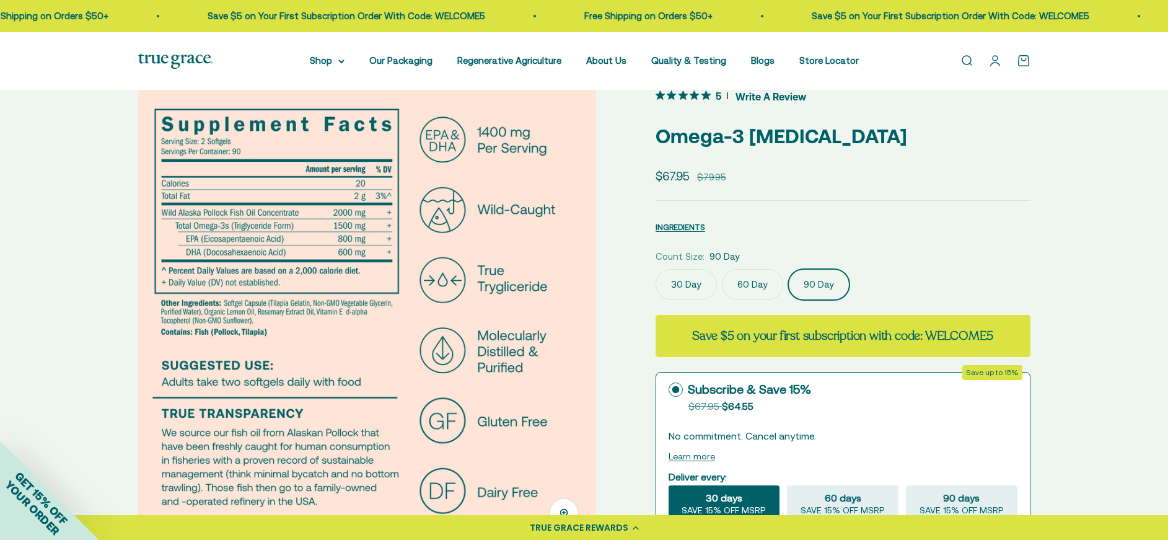
scroll to position [45, 0]
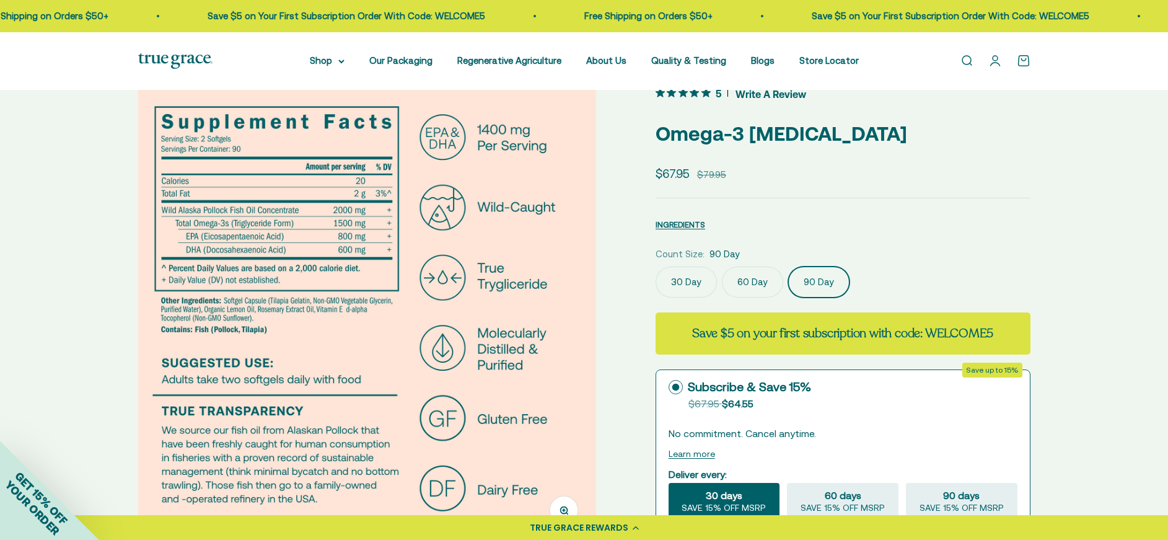
click at [530, 338] on img at bounding box center [367, 313] width 458 height 458
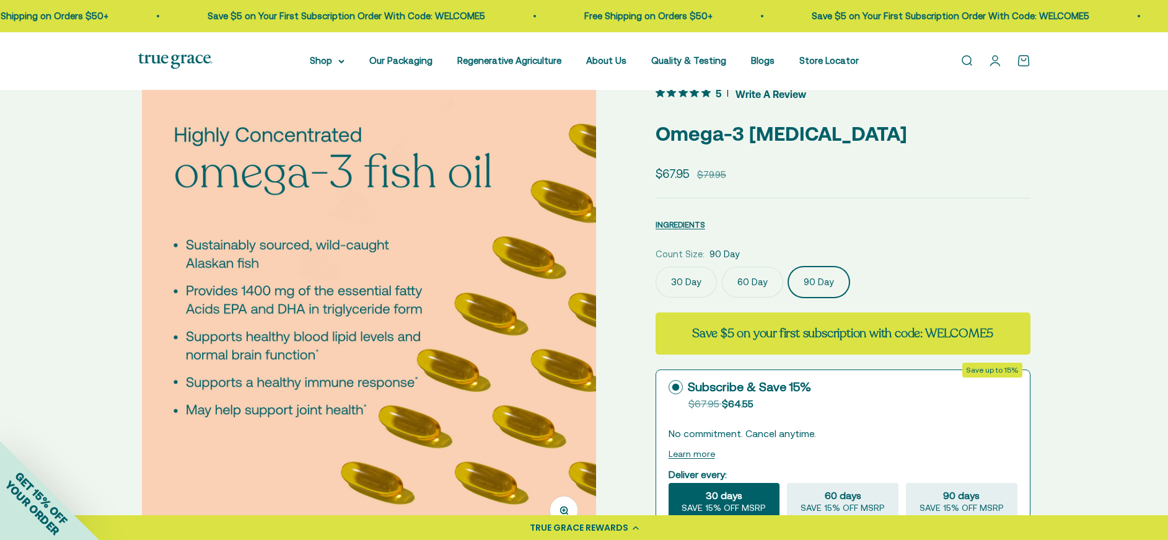
scroll to position [0, 1892]
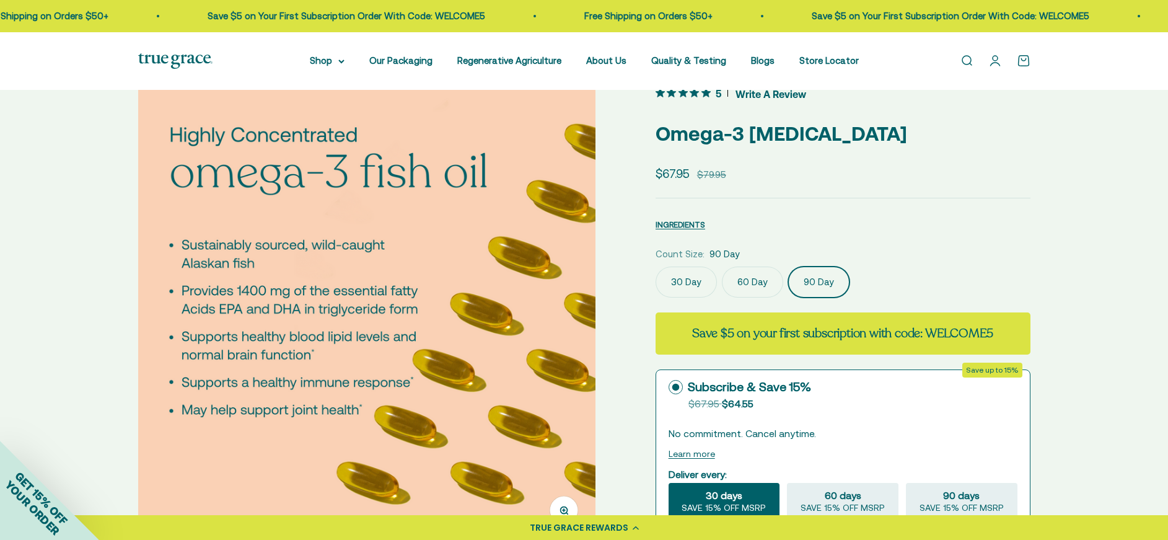
click at [529, 338] on img at bounding box center [367, 313] width 458 height 458
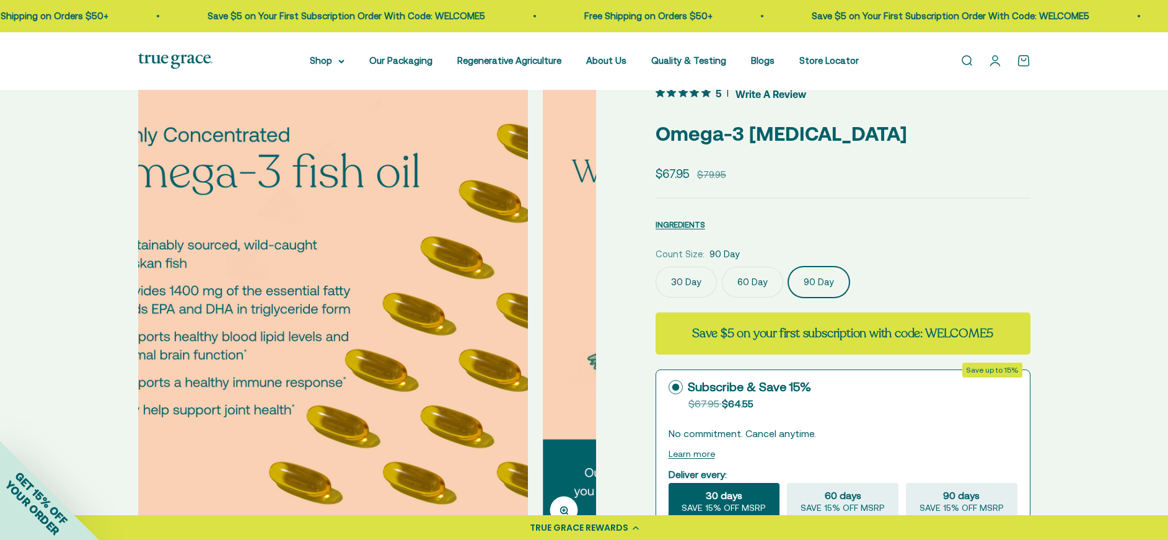
scroll to position [0, 38]
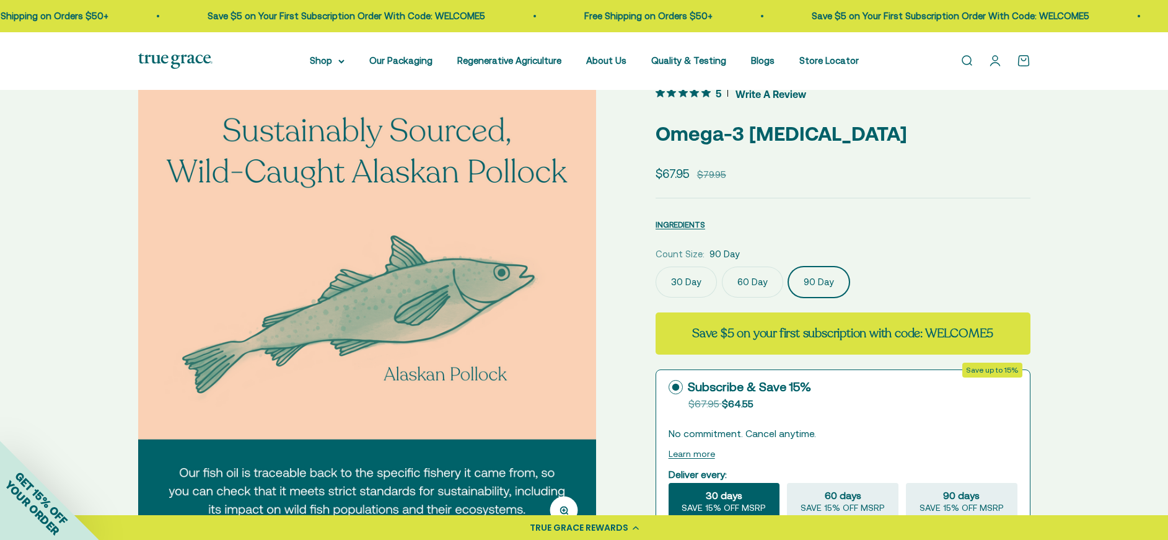
click at [528, 338] on img at bounding box center [367, 313] width 458 height 458
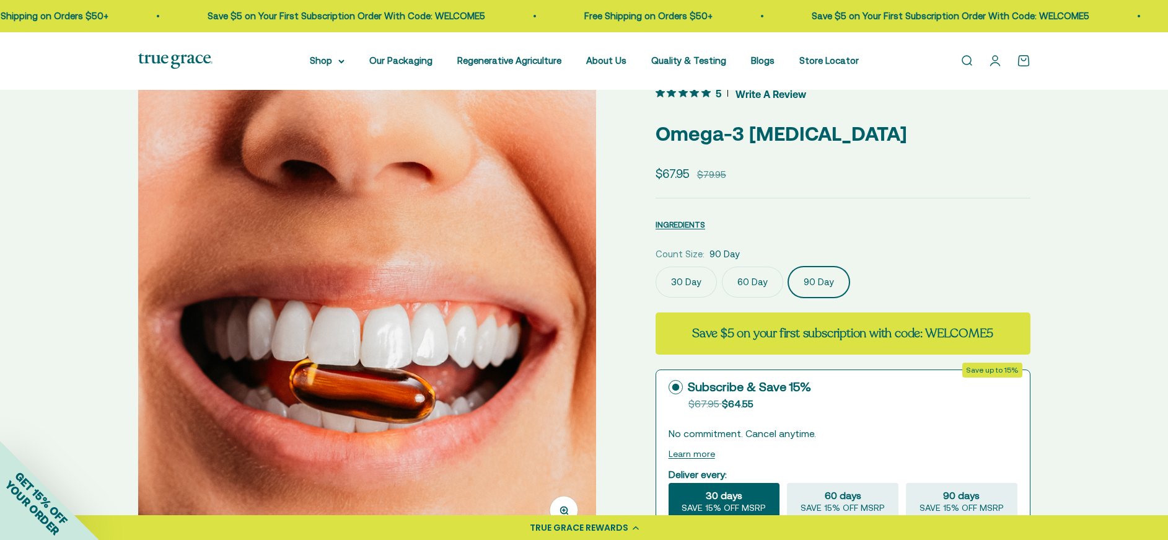
click at [528, 338] on img at bounding box center [367, 313] width 458 height 458
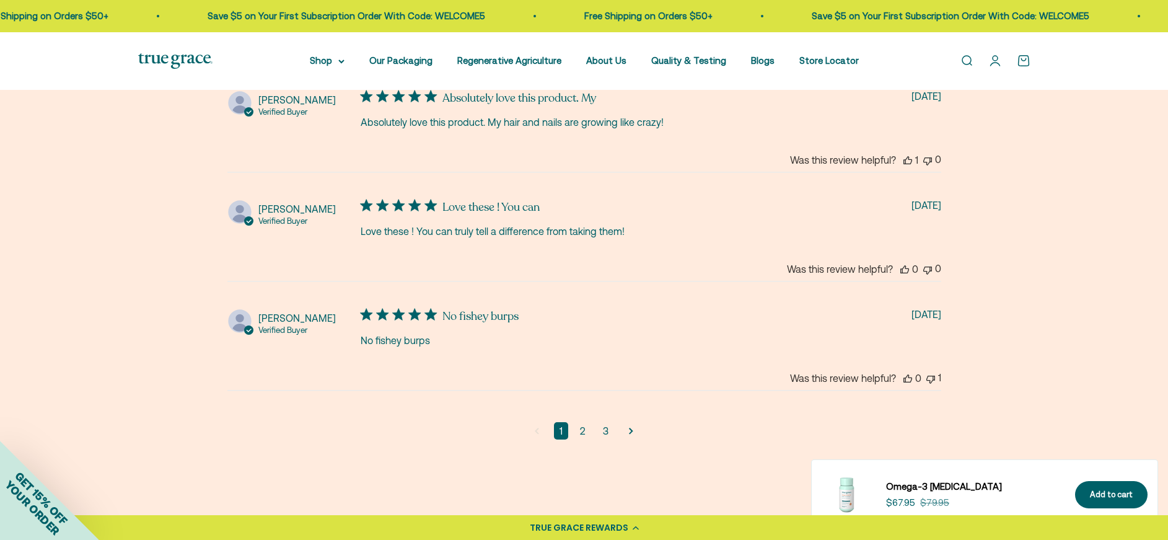
scroll to position [2976, 0]
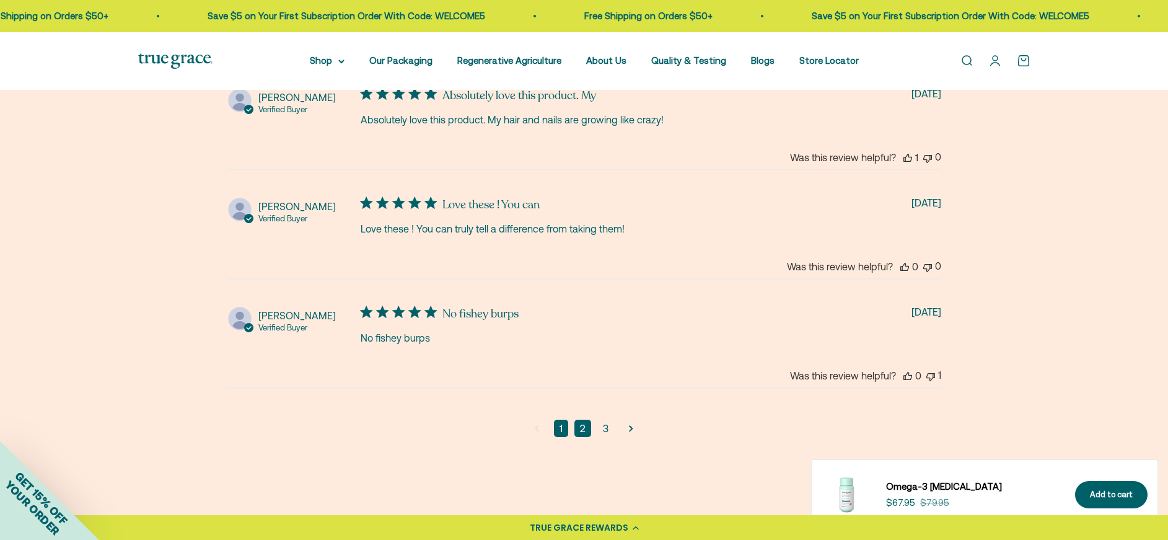
click at [582, 419] on link "2" at bounding box center [582, 427] width 17 height 17
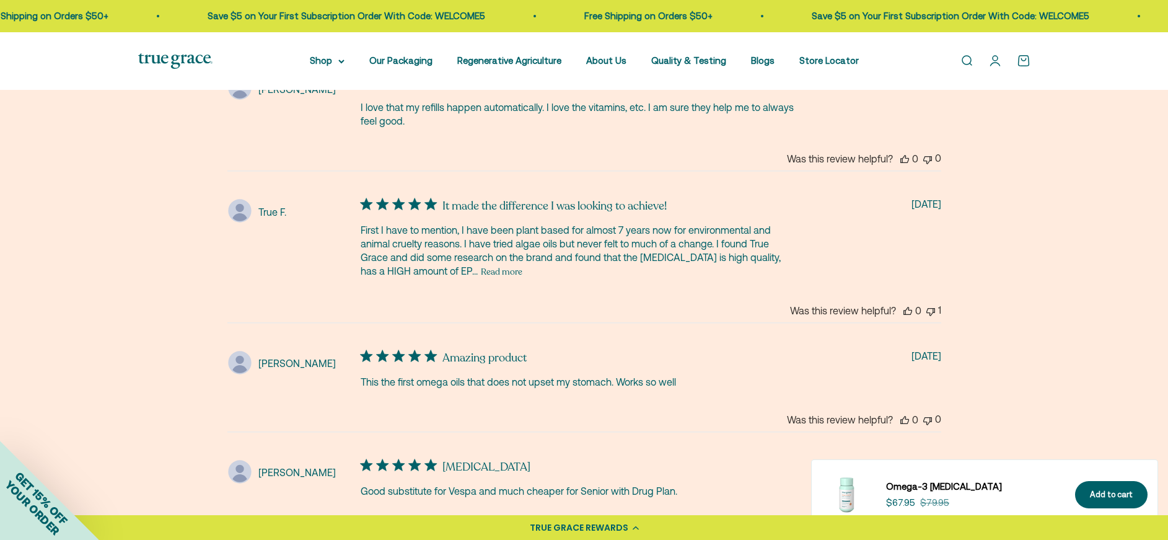
scroll to position [2882, 0]
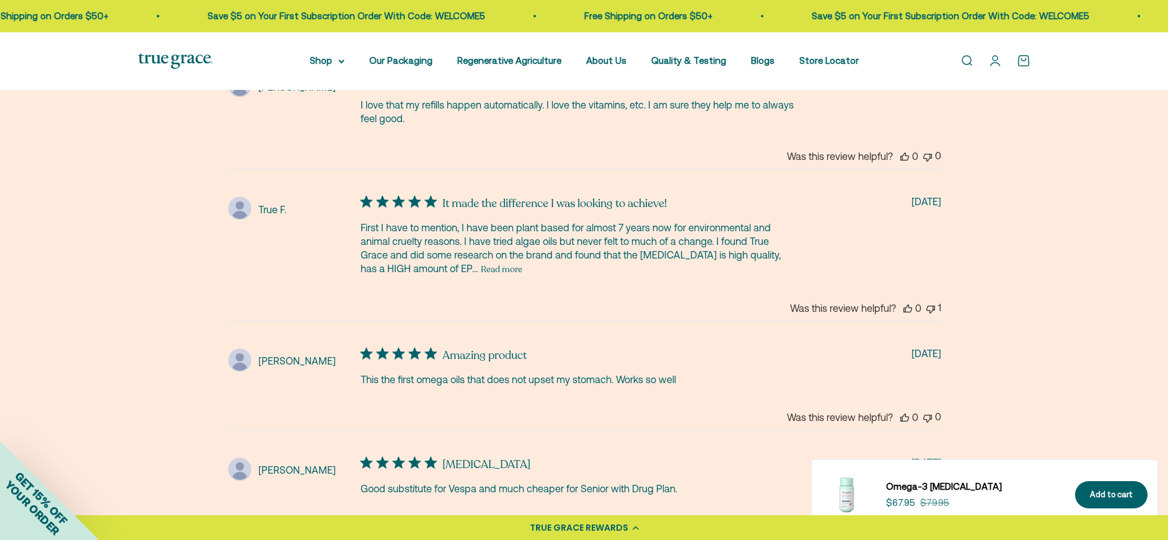
click at [481, 262] on button "Read more" at bounding box center [502, 269] width 42 height 15
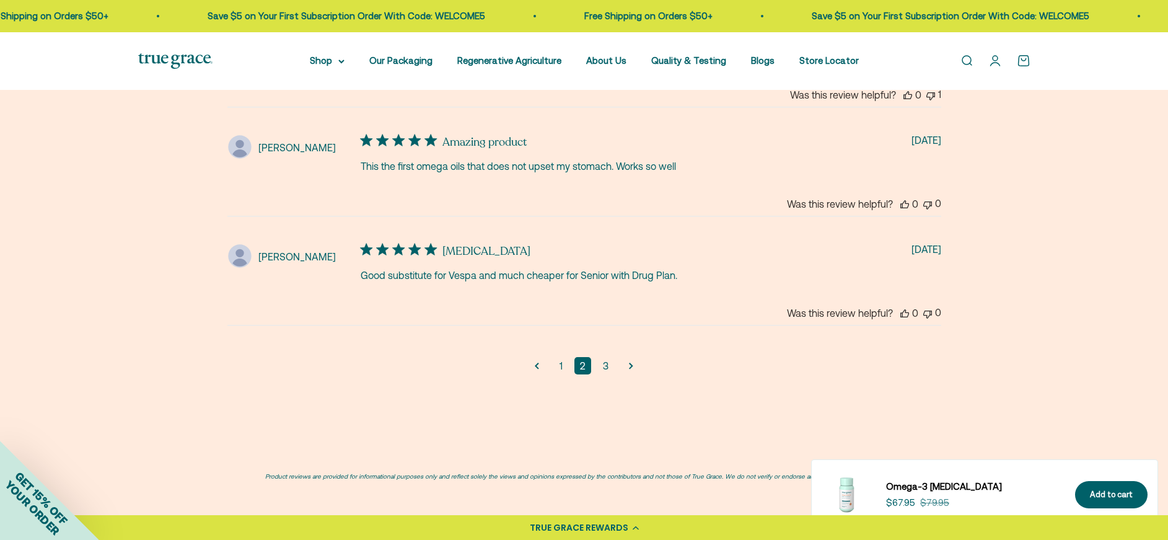
scroll to position [3150, 0]
click at [606, 356] on link "3" at bounding box center [605, 364] width 17 height 17
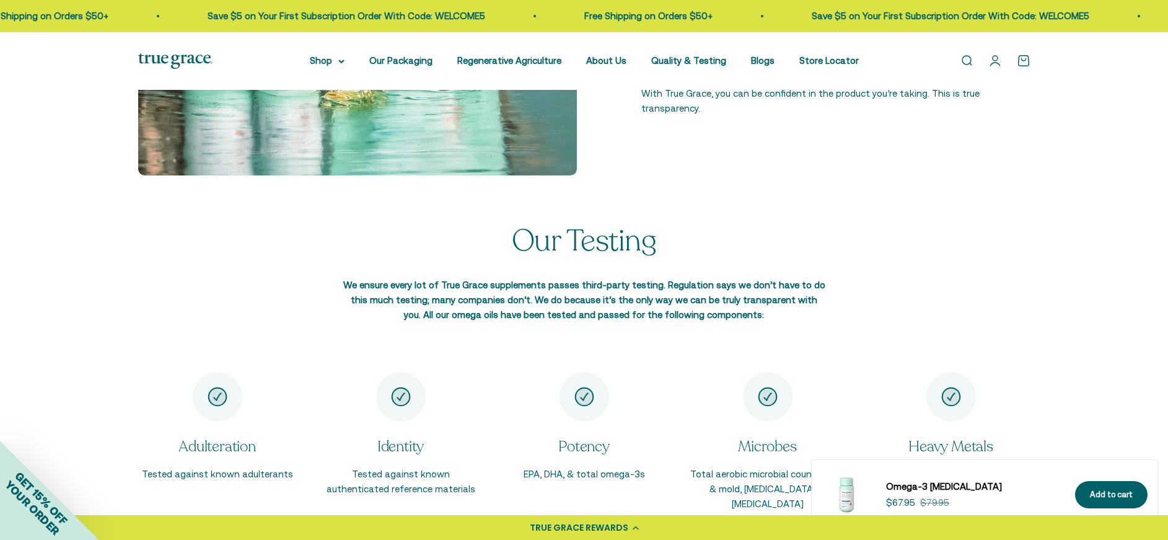
scroll to position [1409, 0]
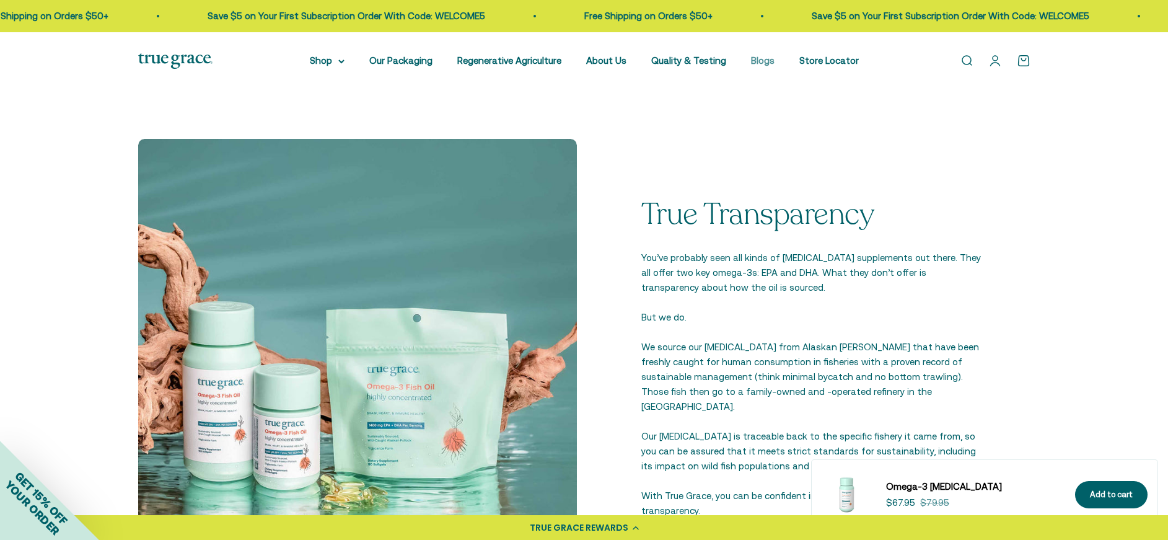
click at [761, 60] on link "Blogs" at bounding box center [763, 60] width 24 height 11
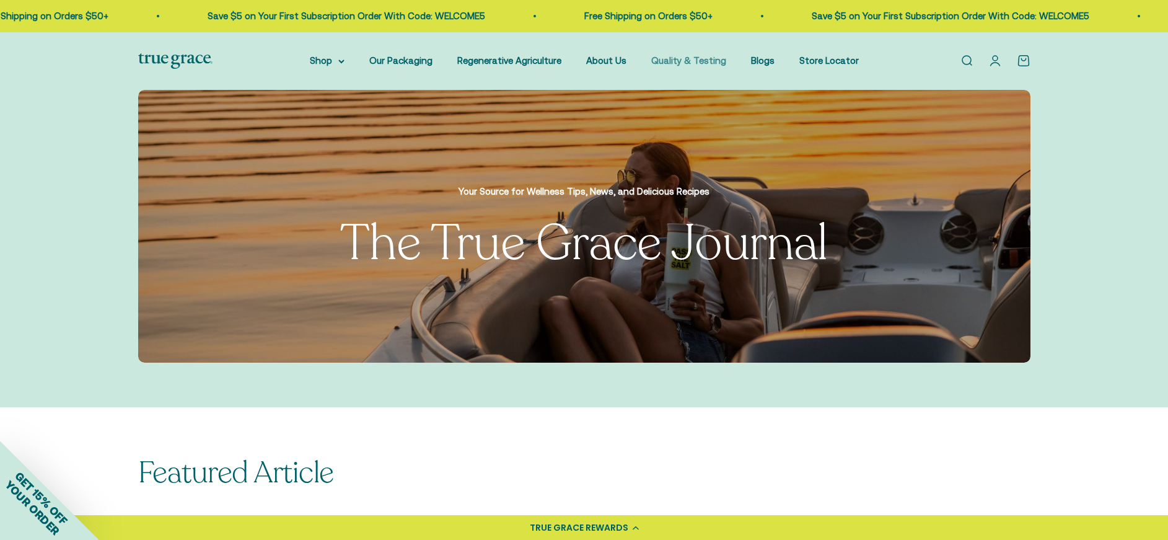
click at [656, 56] on link "Quality & Testing" at bounding box center [688, 60] width 75 height 11
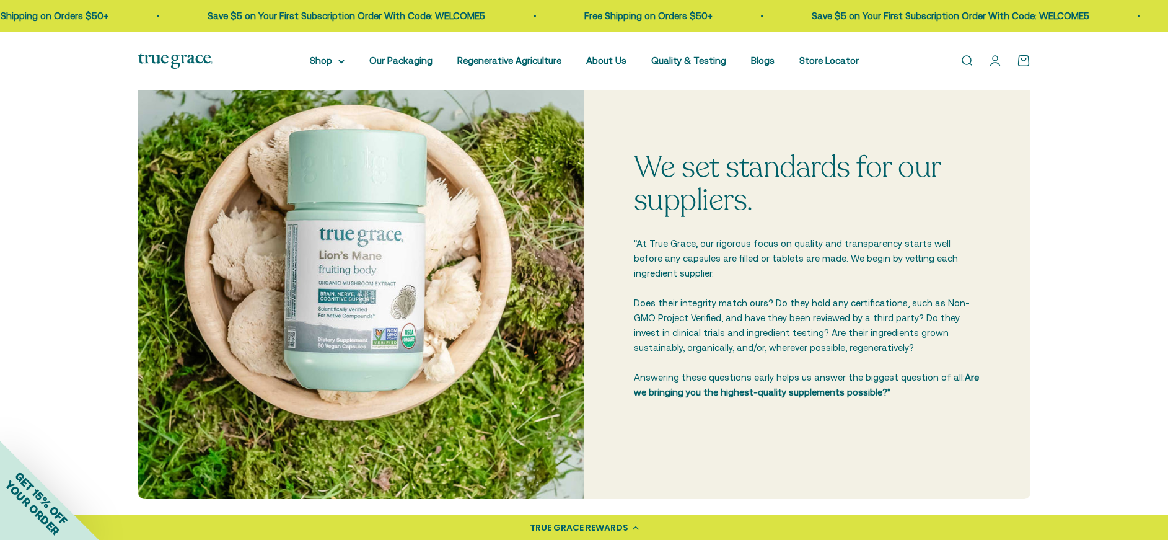
scroll to position [364, 0]
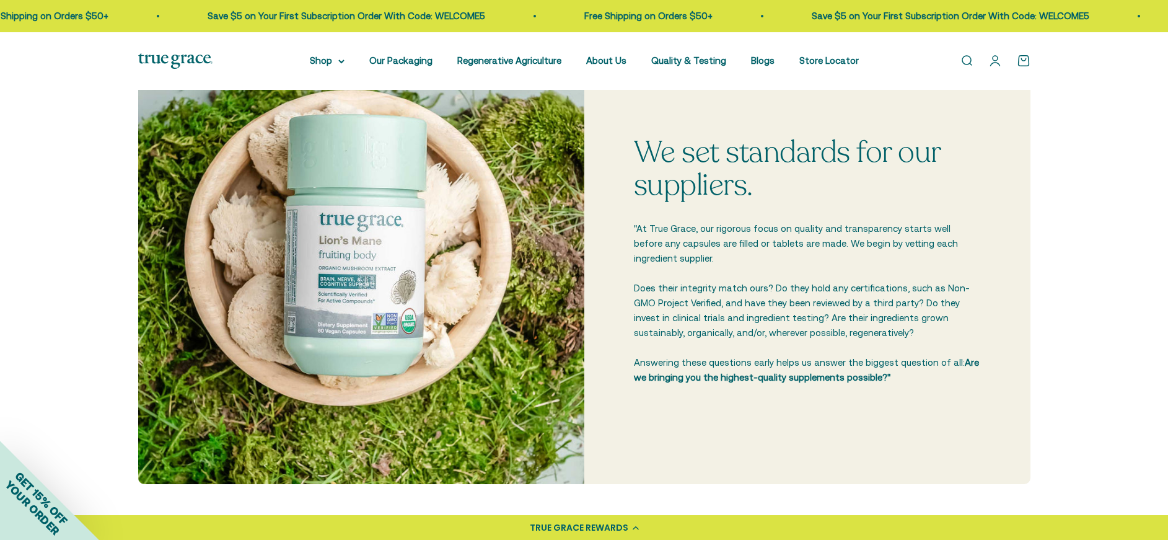
click at [491, 281] on img at bounding box center [361, 261] width 446 height 446
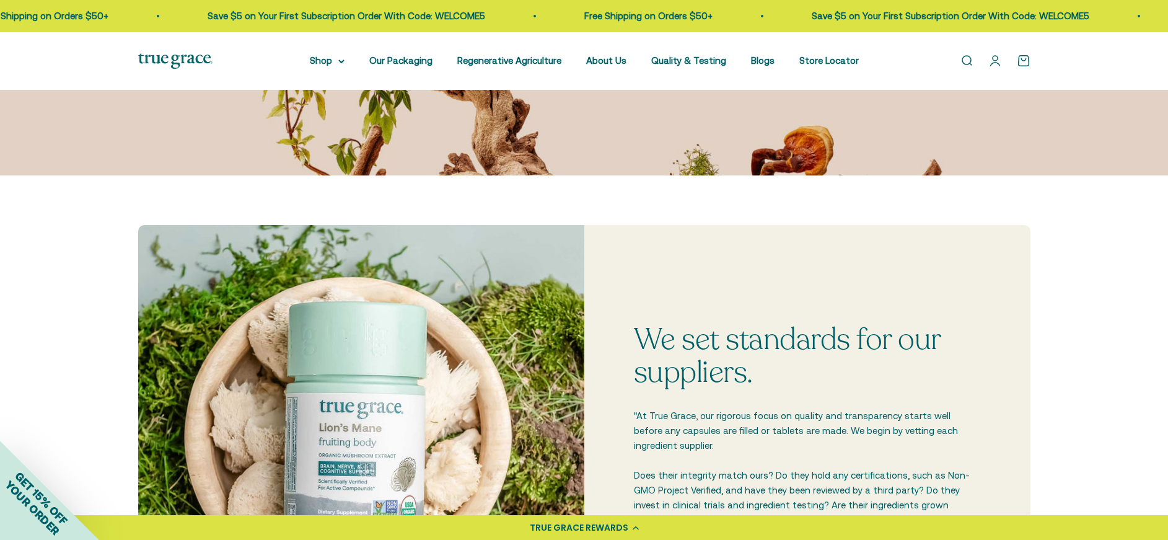
scroll to position [0, 0]
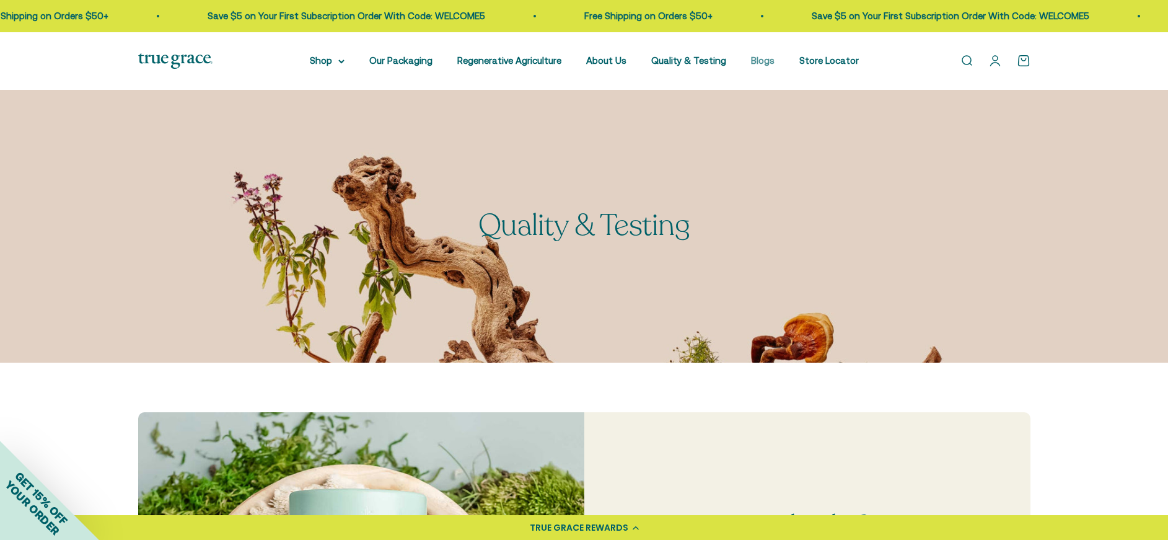
click at [759, 59] on link "Blogs" at bounding box center [763, 60] width 24 height 11
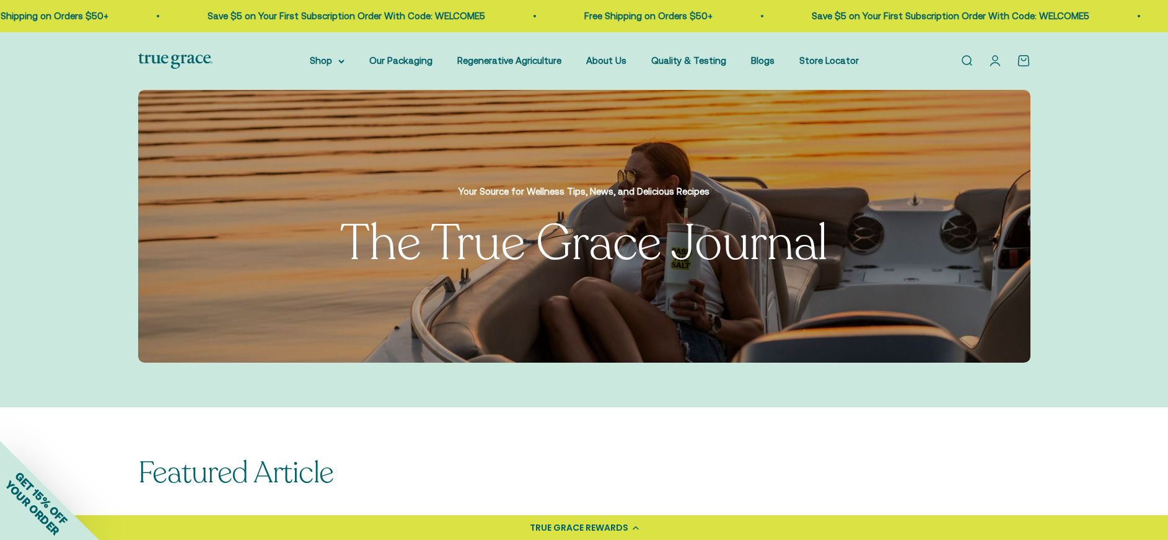
click at [963, 59] on link "Open search" at bounding box center [967, 61] width 14 height 14
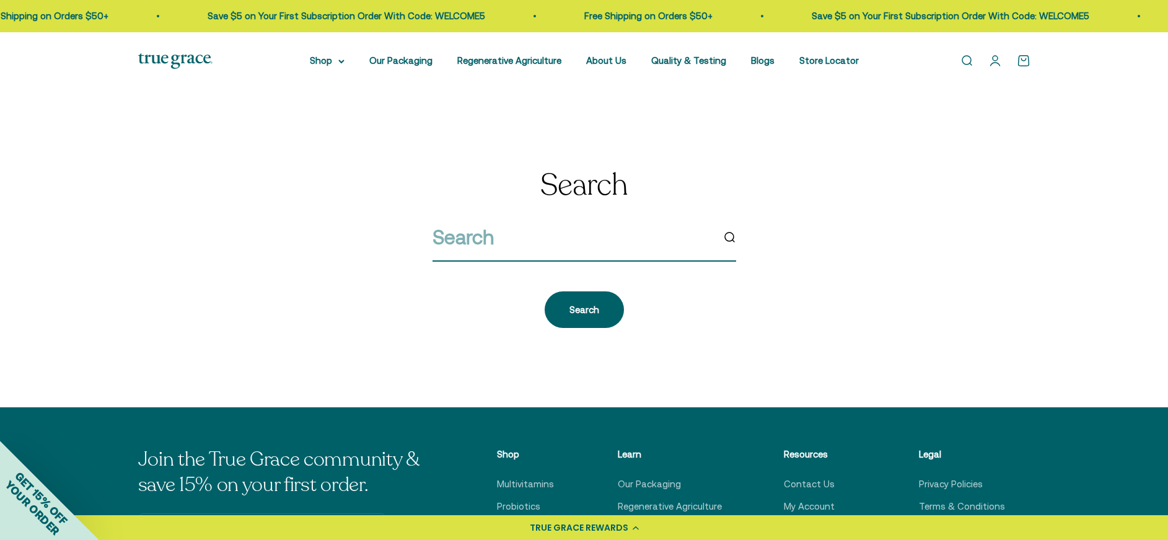
click at [452, 237] on input "search" at bounding box center [572, 237] width 280 height 32
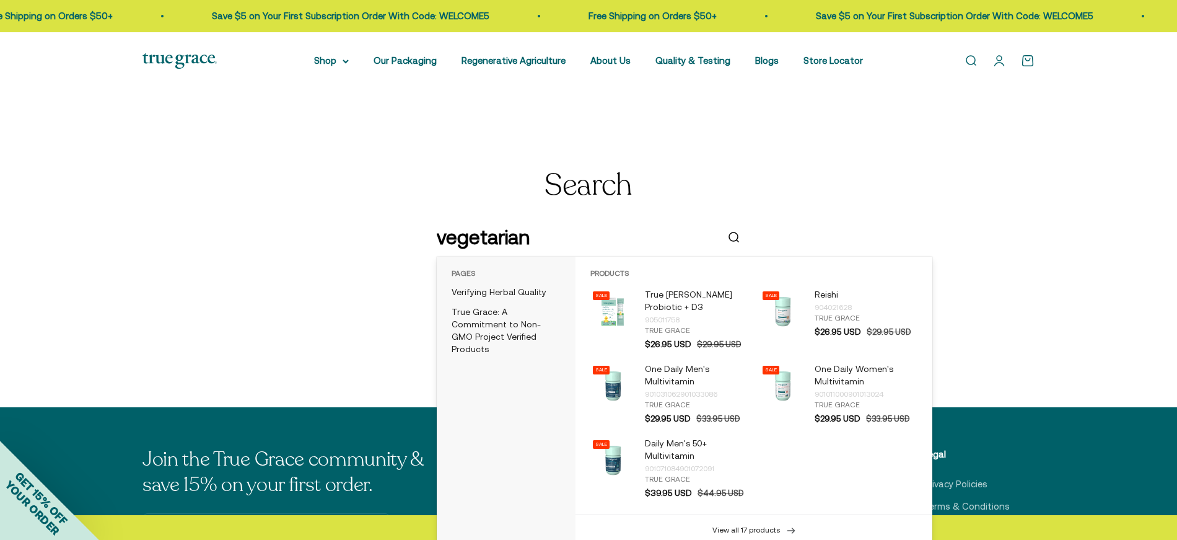
type input "vegetarians"
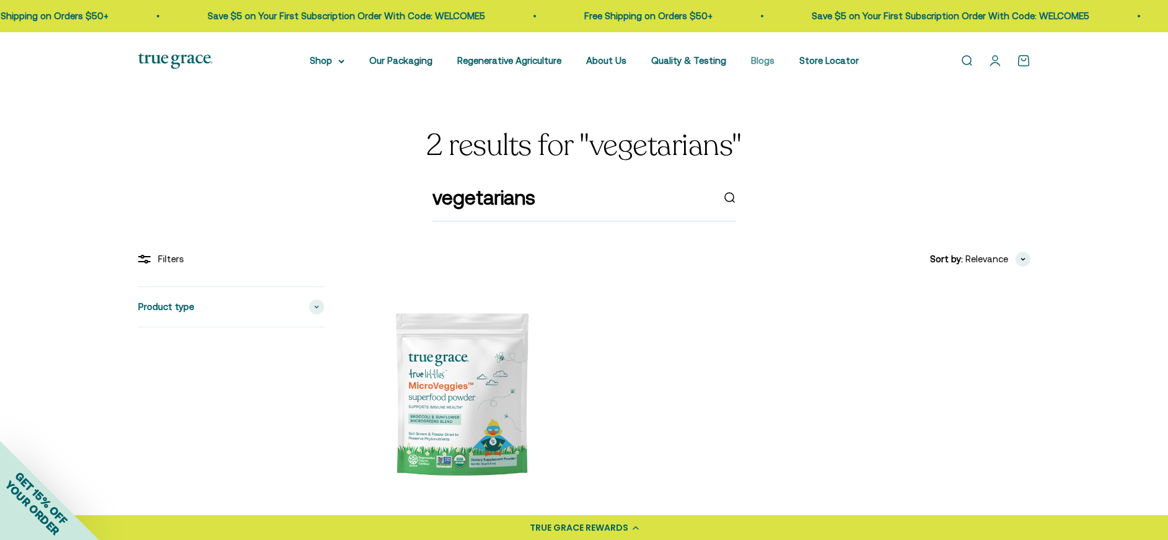
click at [758, 64] on link "Blogs" at bounding box center [763, 60] width 24 height 11
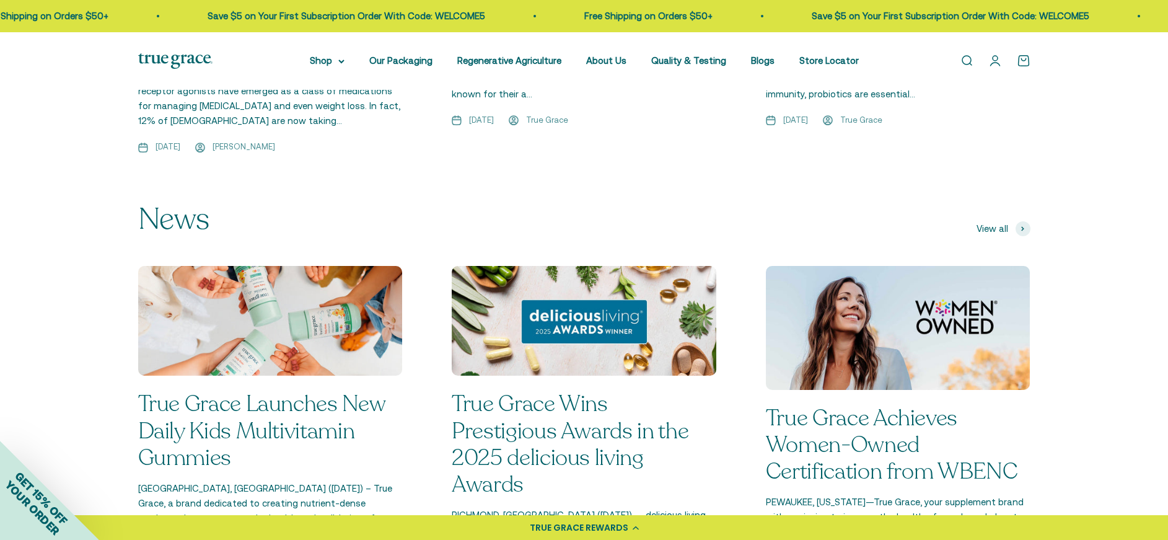
scroll to position [1170, 0]
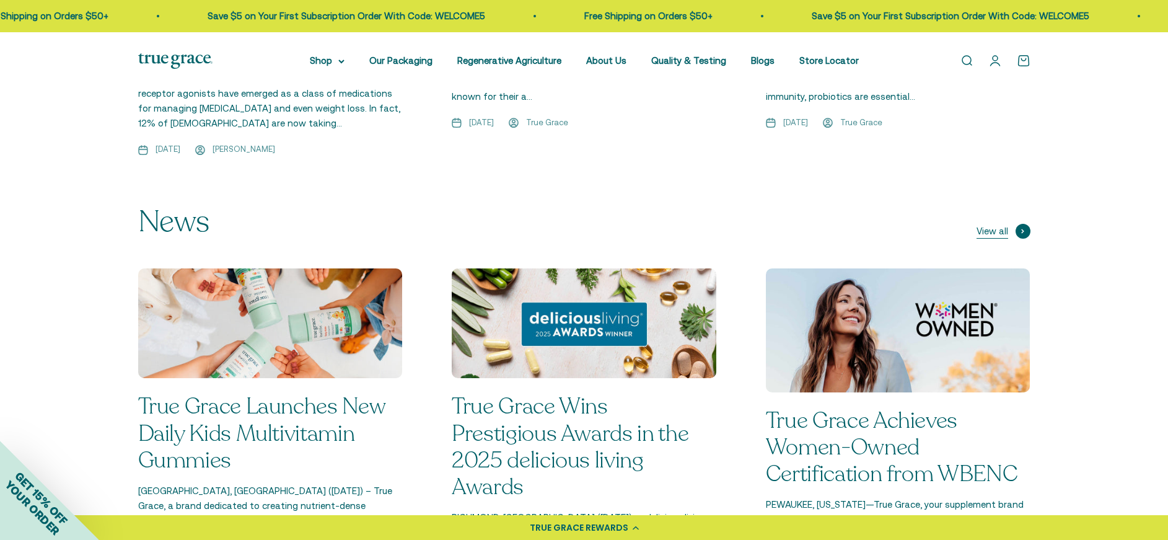
click at [1025, 224] on span at bounding box center [1023, 231] width 15 height 15
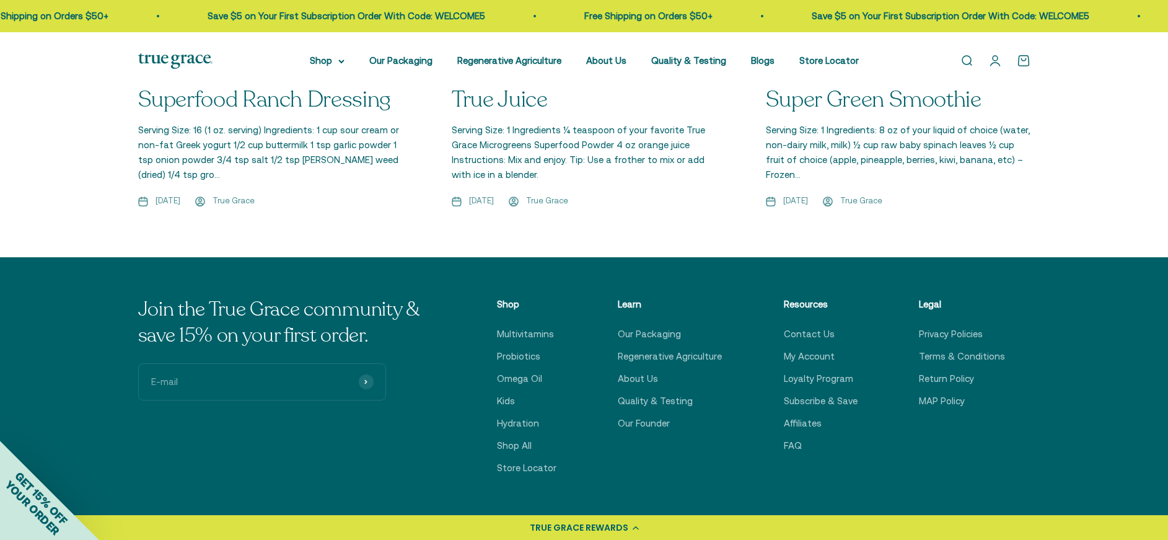
scroll to position [1926, 0]
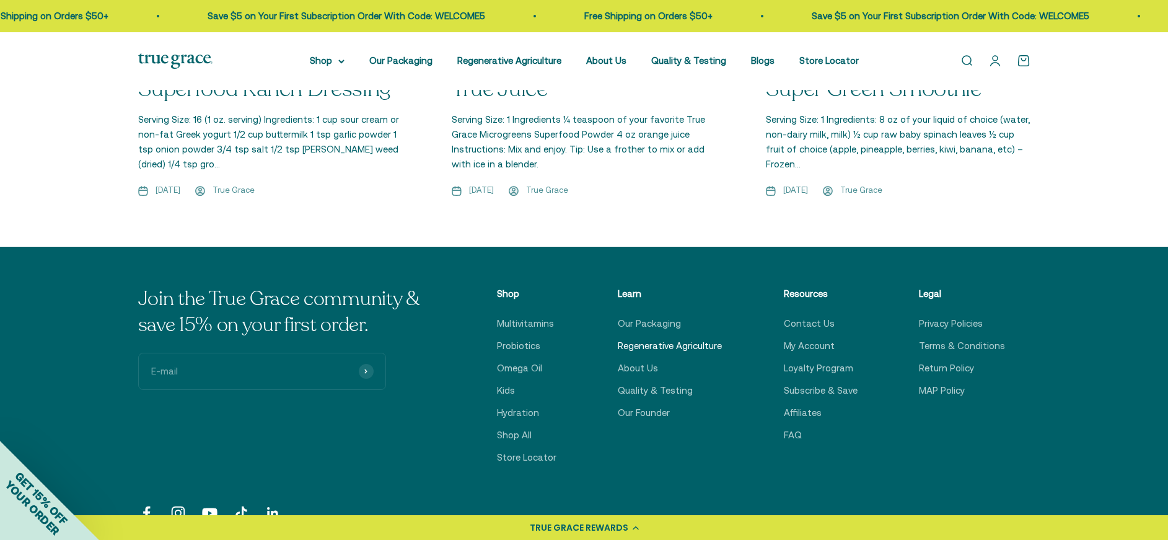
click at [678, 338] on link "Regenerative Agriculture" at bounding box center [670, 345] width 104 height 15
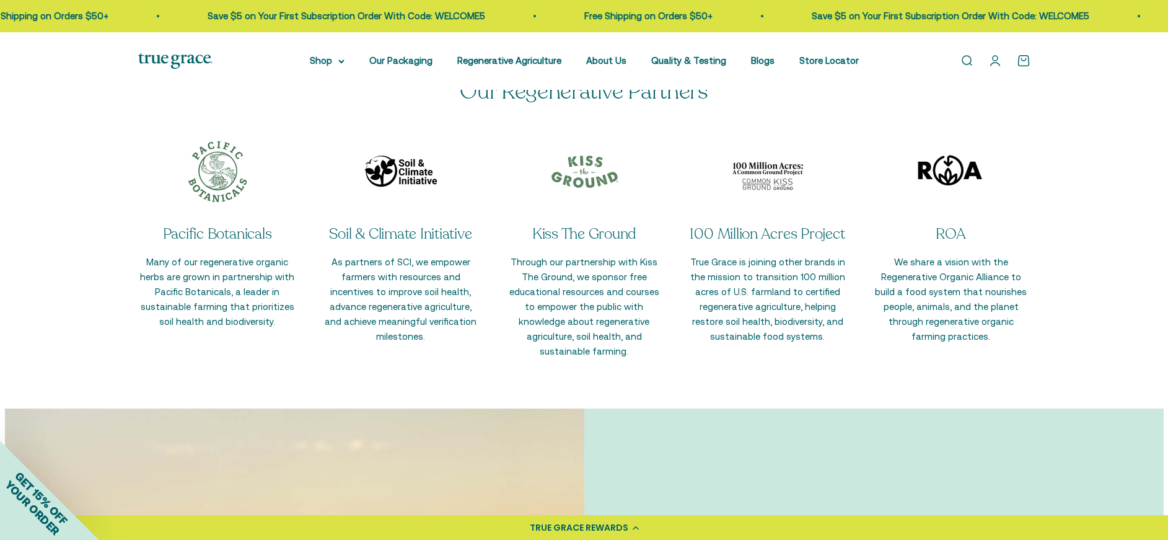
scroll to position [3017, 0]
